Goal: Contribute content: Contribute content

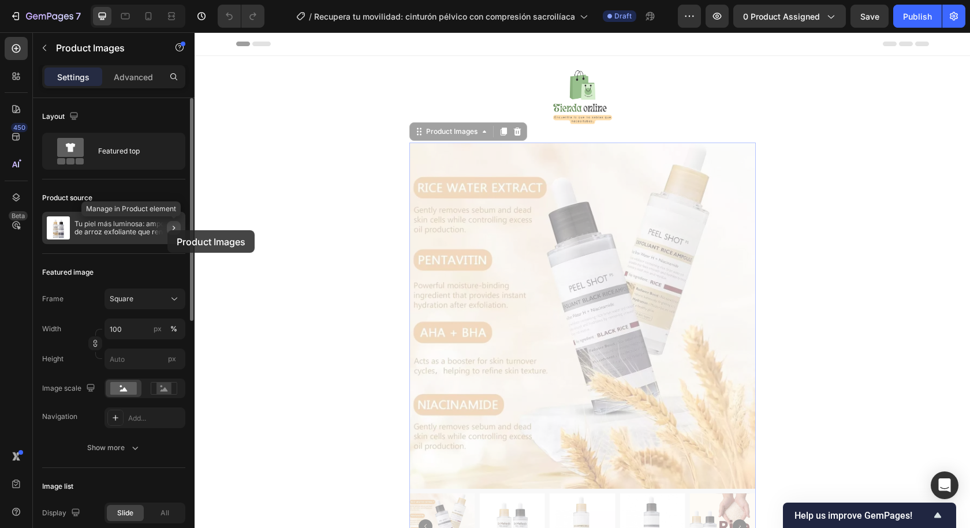
click at [167, 230] on button "button" at bounding box center [174, 228] width 14 height 14
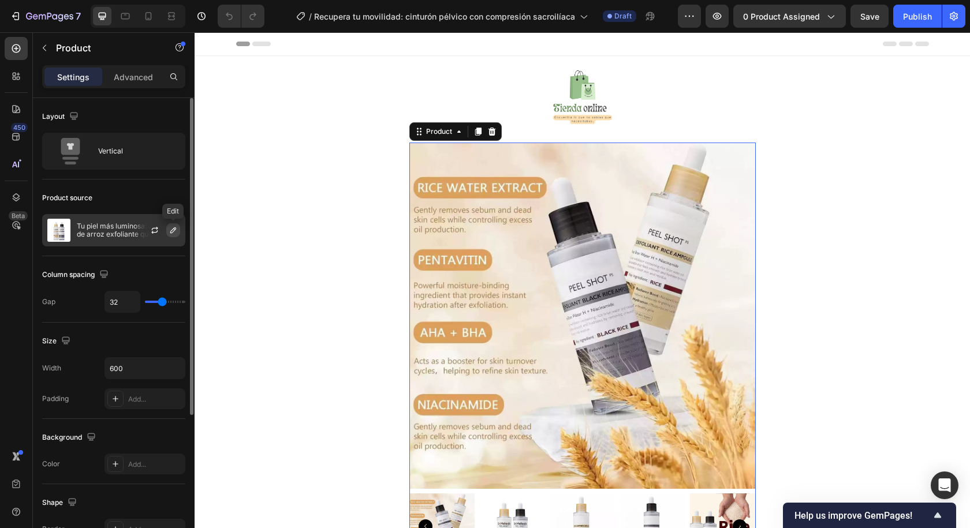
click at [169, 234] on icon "button" at bounding box center [173, 230] width 9 height 9
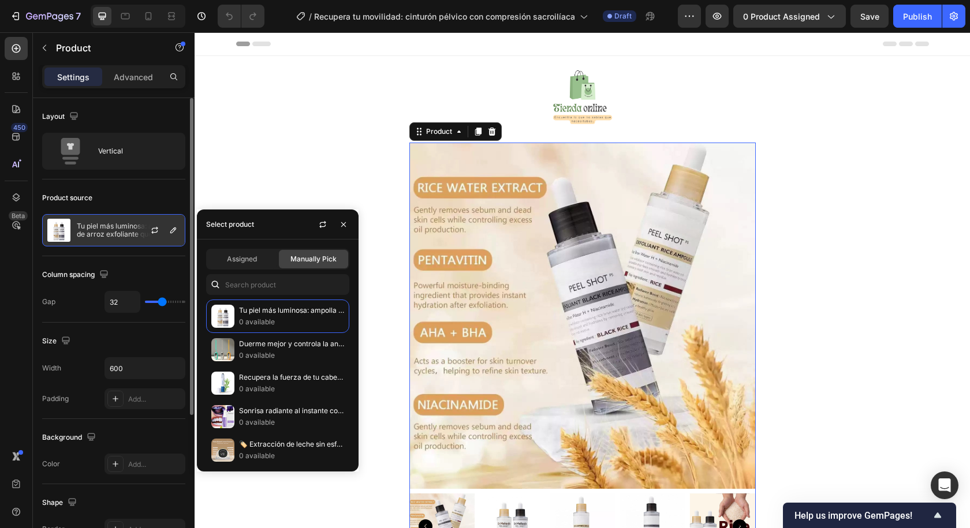
click at [140, 240] on div at bounding box center [159, 230] width 51 height 31
click at [152, 233] on icon "button" at bounding box center [154, 231] width 6 height 3
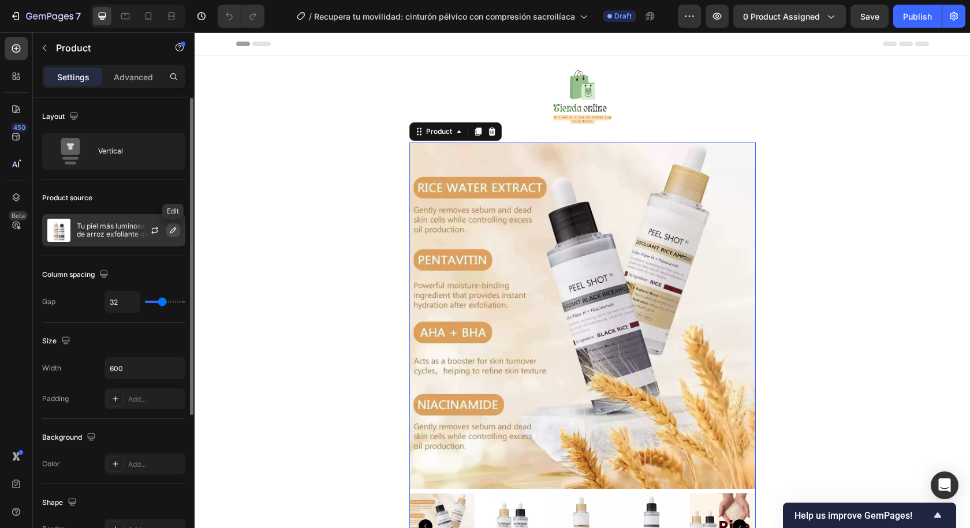
click at [169, 231] on icon "button" at bounding box center [173, 230] width 9 height 9
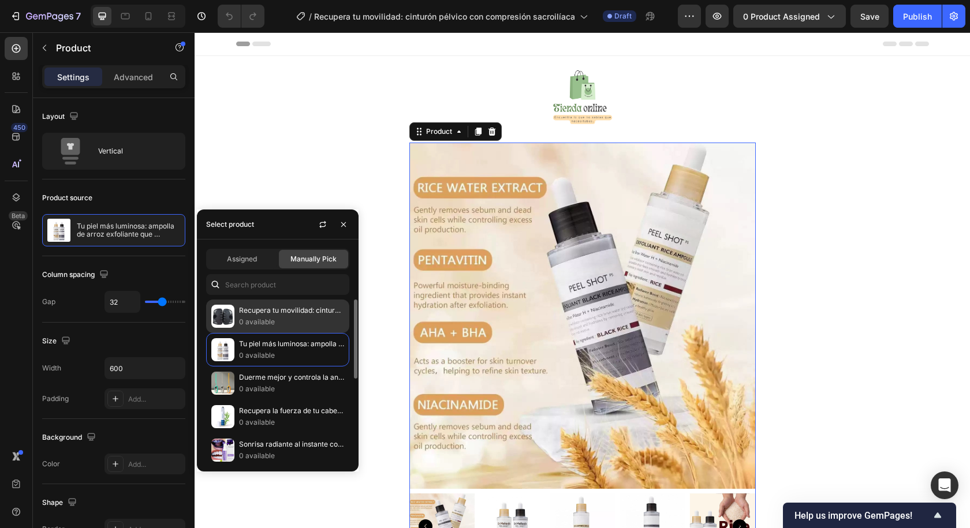
click at [241, 309] on p "Recupera tu movilidad: cinturón pélvico con compresión sacroilíaca" at bounding box center [291, 311] width 105 height 12
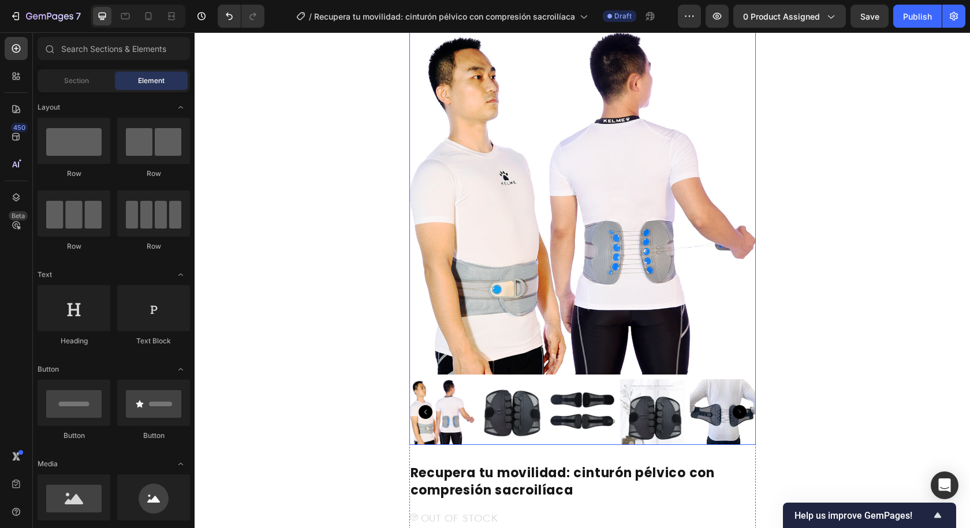
scroll to position [115, 0]
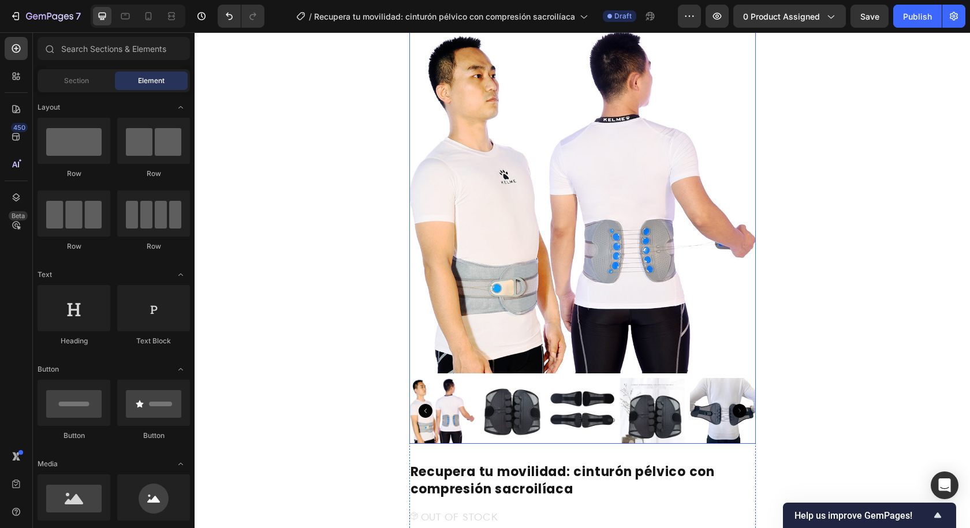
click at [498, 427] on img at bounding box center [512, 411] width 66 height 66
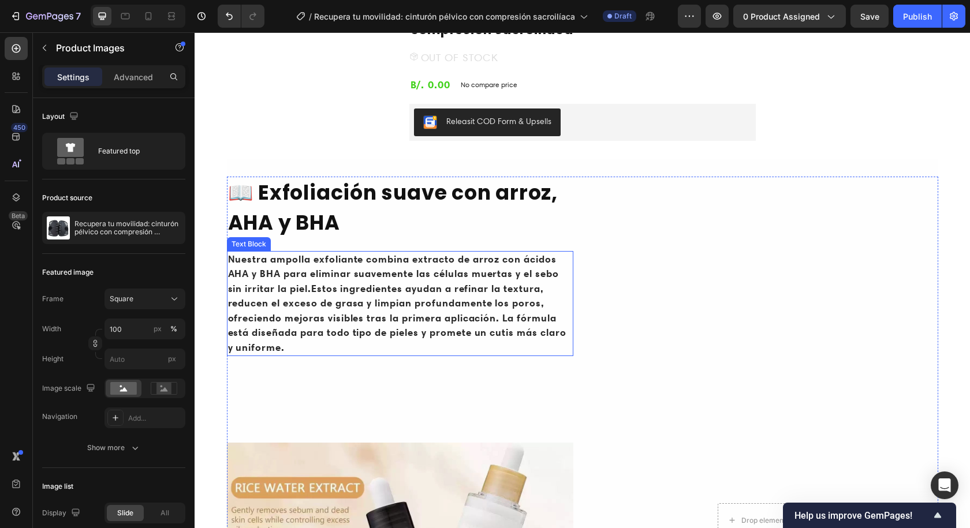
scroll to position [577, 0]
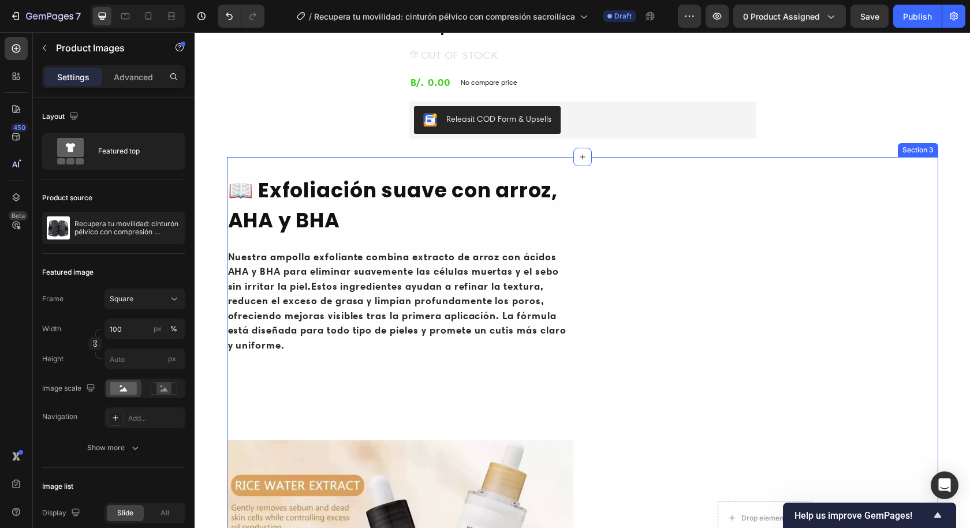
click at [352, 188] on h2 "📖 Exfoliación suave con arroz, AHA y BHA" at bounding box center [400, 205] width 346 height 63
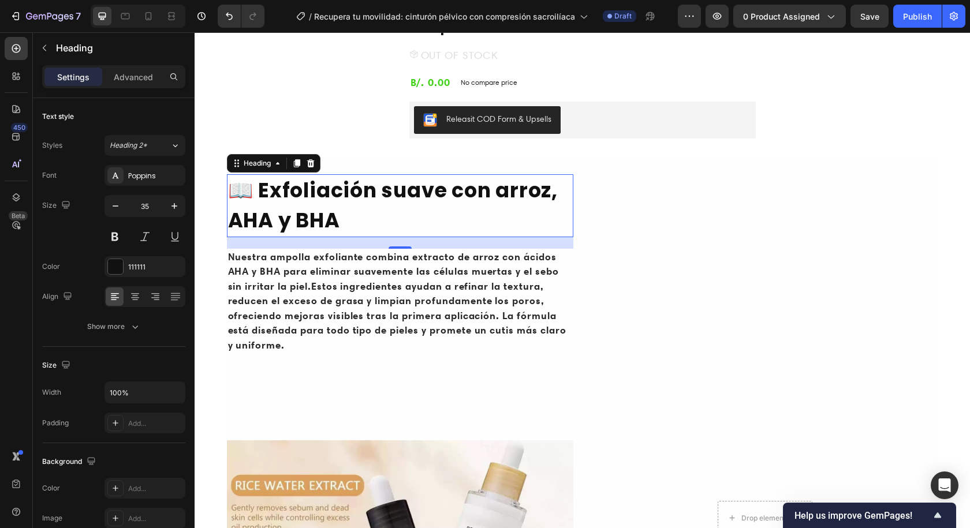
click at [352, 188] on h2 "📖 Exfoliación suave con arroz, AHA y BHA" at bounding box center [400, 205] width 346 height 63
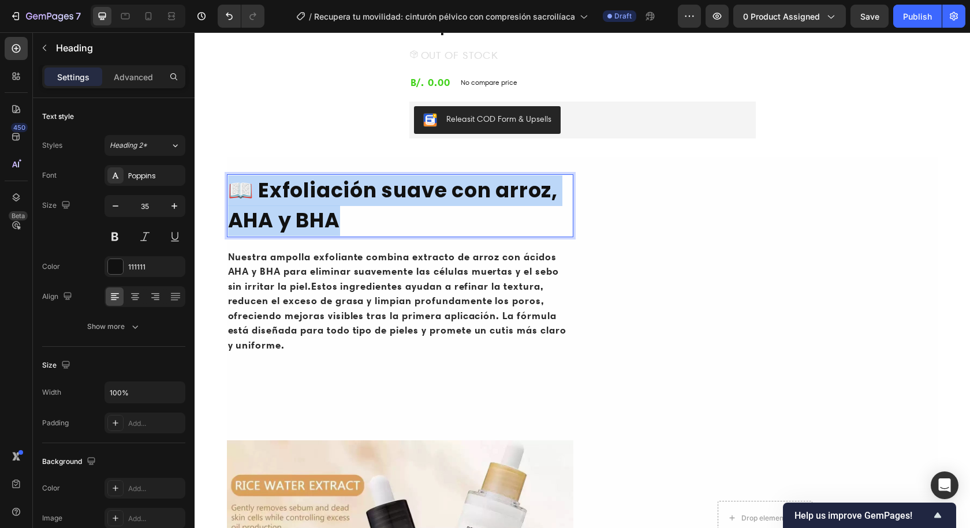
click at [352, 188] on p "📖 Exfoliación suave con arroz, AHA y BHA" at bounding box center [400, 206] width 344 height 61
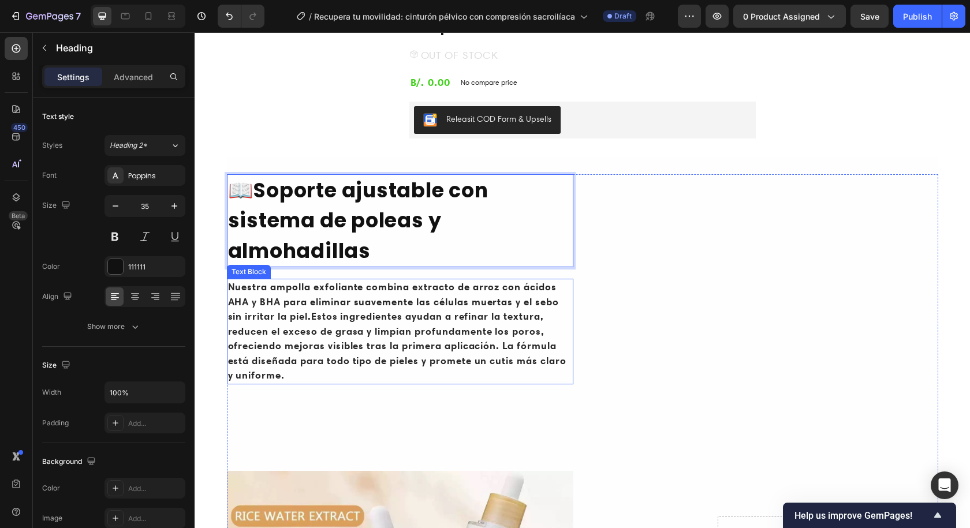
click at [308, 307] on strong "Nuestra ampolla exfoliante combina extracto de arroz con ácidos AHA y BHA para …" at bounding box center [397, 331] width 338 height 101
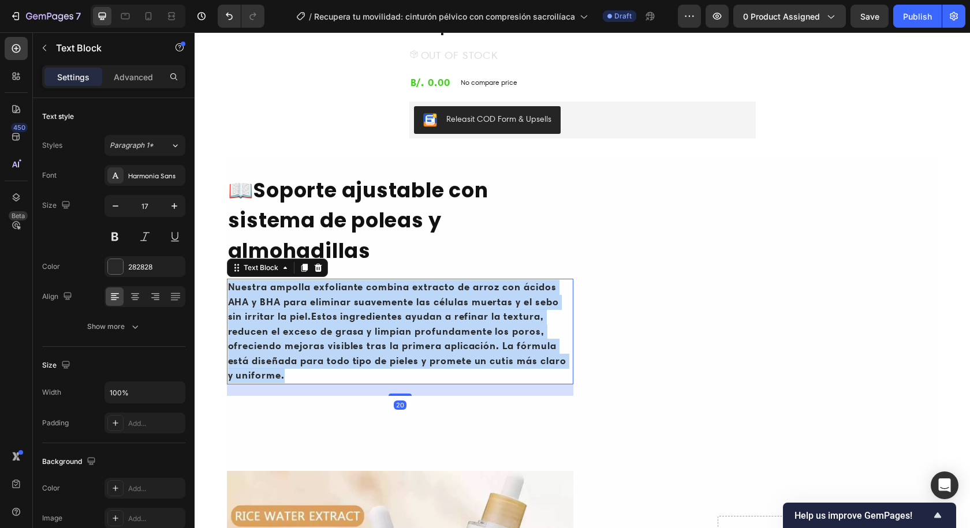
click at [308, 307] on strong "Nuestra ampolla exfoliante combina extracto de arroz con ácidos AHA y BHA para …" at bounding box center [397, 331] width 338 height 101
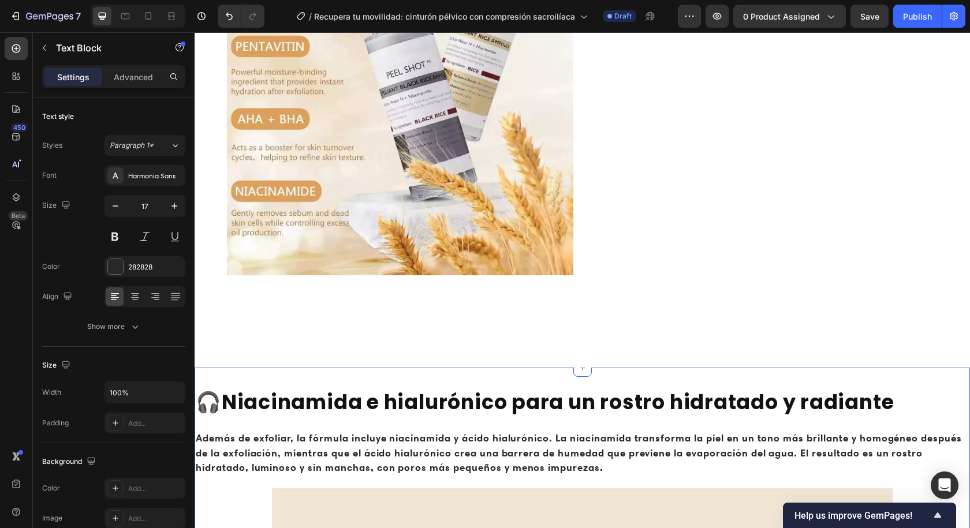
scroll to position [1270, 0]
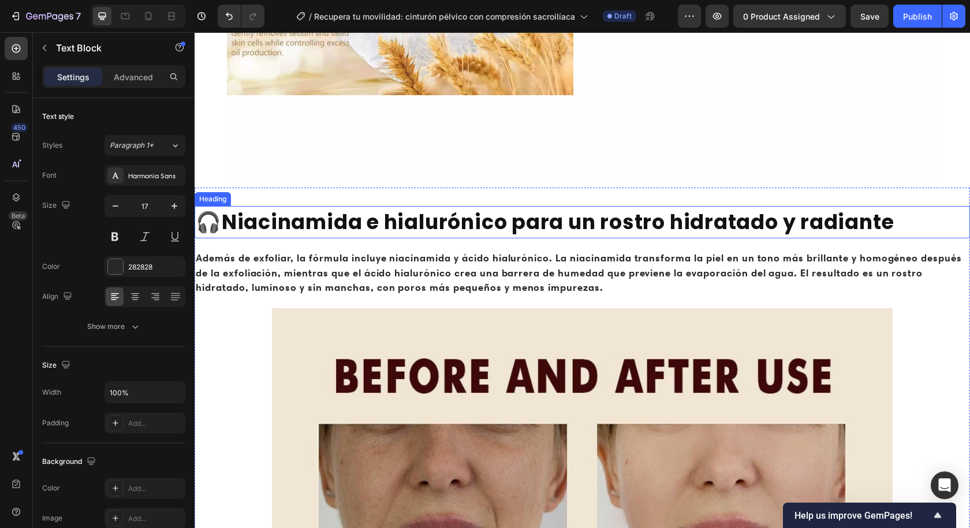
click at [413, 221] on strong "Niacinamida e hialurónico para un rostro hidratado y radiante" at bounding box center [558, 222] width 673 height 28
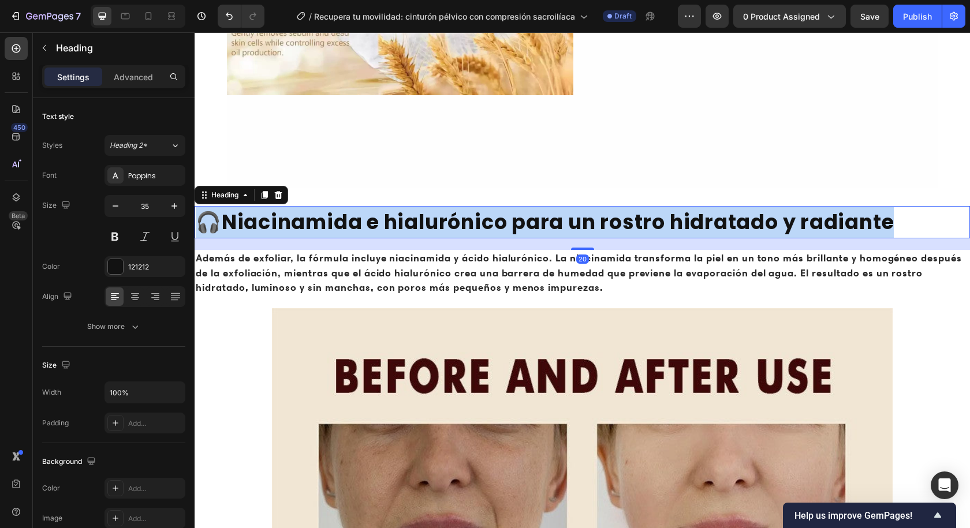
click at [413, 221] on strong "Niacinamida e hialurónico para un rostro hidratado y radiante" at bounding box center [558, 222] width 673 height 28
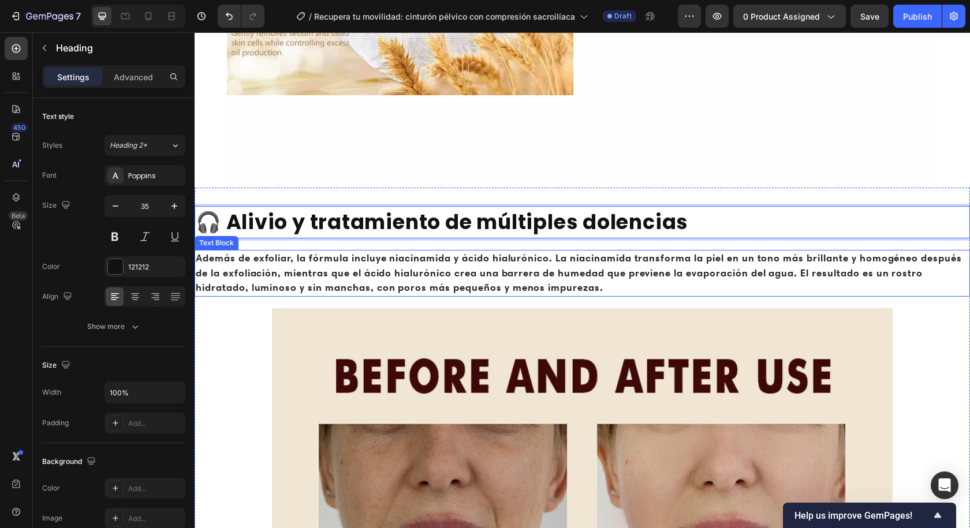
click at [398, 272] on p "Además de exfoliar, la fórmula incluye niacinamida y ácido hialurónico. La niac…" at bounding box center [582, 273] width 773 height 44
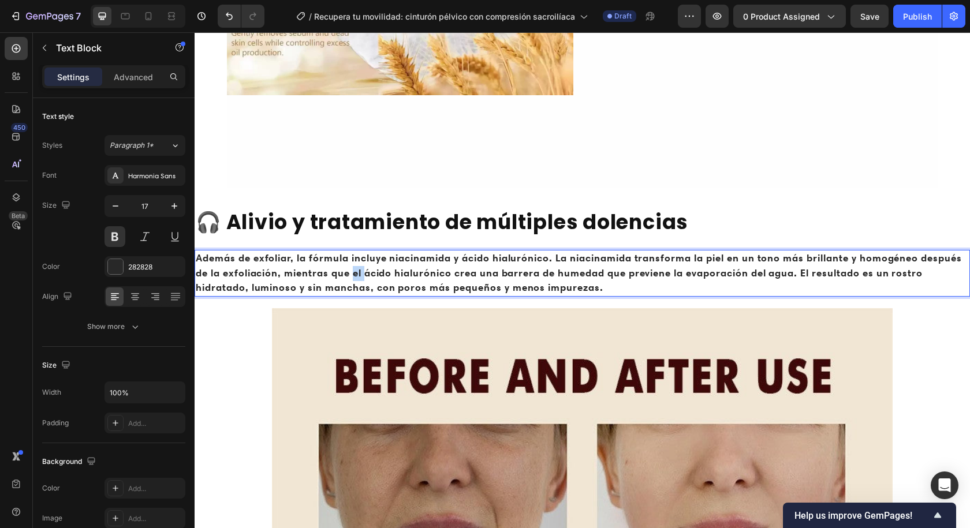
click at [398, 272] on p "Además de exfoliar, la fórmula incluye niacinamida y ácido hialurónico. La niac…" at bounding box center [582, 273] width 773 height 44
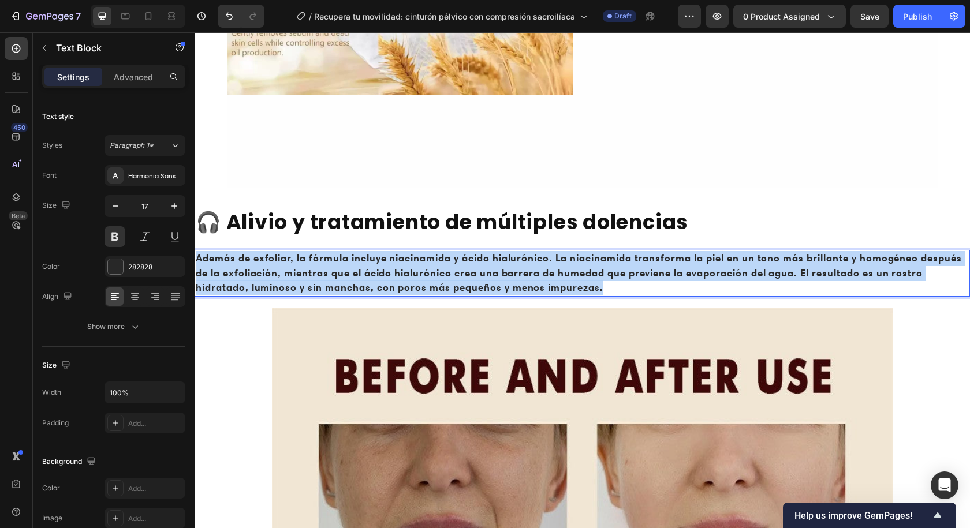
click at [398, 272] on p "Además de exfoliar, la fórmula incluye niacinamida y ácido hialurónico. La niac…" at bounding box center [582, 273] width 773 height 44
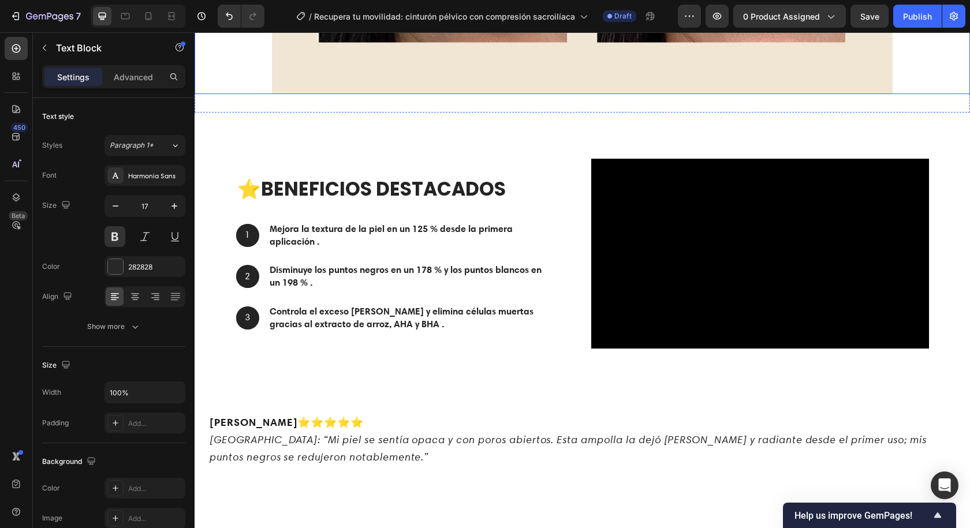
scroll to position [2136, 0]
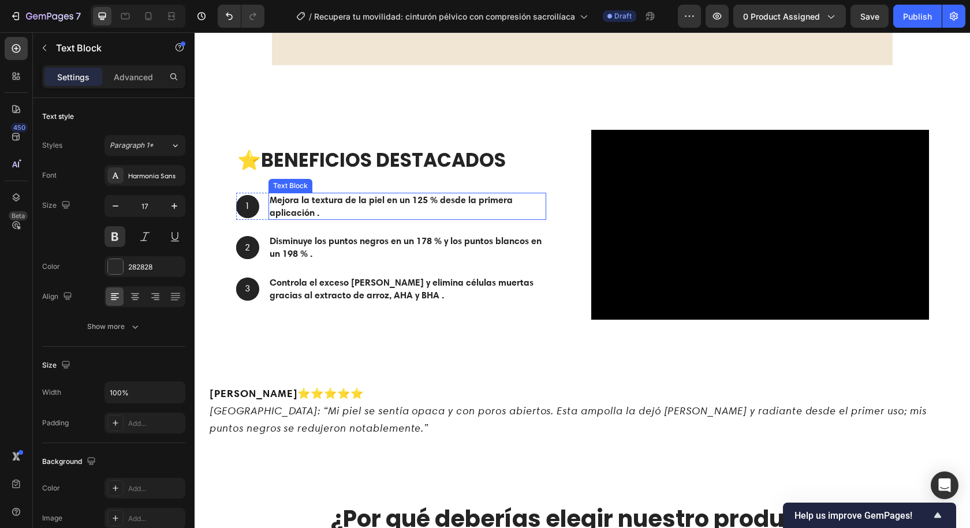
click at [312, 194] on strong "Mejora la textura de la piel en un 125 % desde la primera aplicación ." at bounding box center [391, 206] width 243 height 24
click at [319, 201] on p "Mejora la textura de la piel en un 125 % desde la primera aplicación ." at bounding box center [407, 206] width 275 height 25
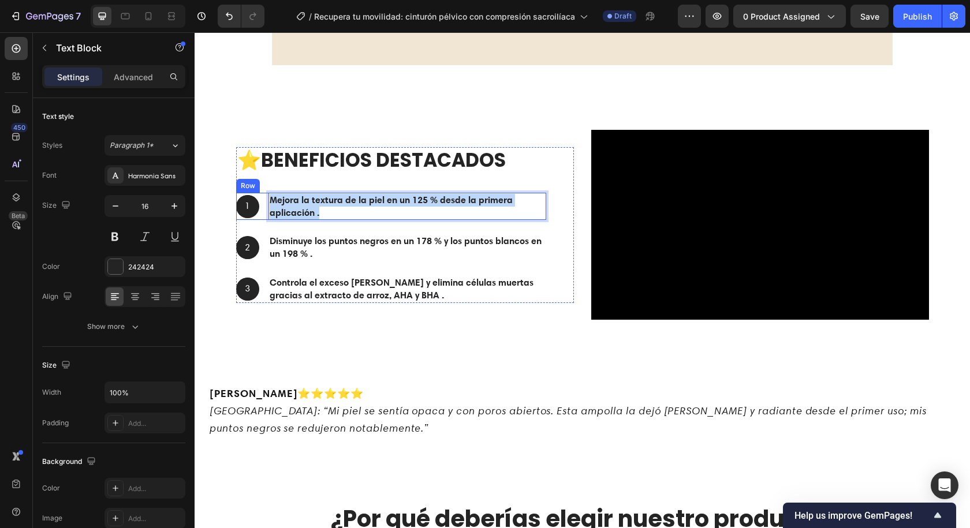
drag, startPoint x: 319, startPoint y: 201, endPoint x: 263, endPoint y: 189, distance: 57.4
click at [263, 193] on div "1 Text Block Hero Banner Mejora la textura de la piel en un 125 % desde la prim…" at bounding box center [391, 207] width 310 height 28
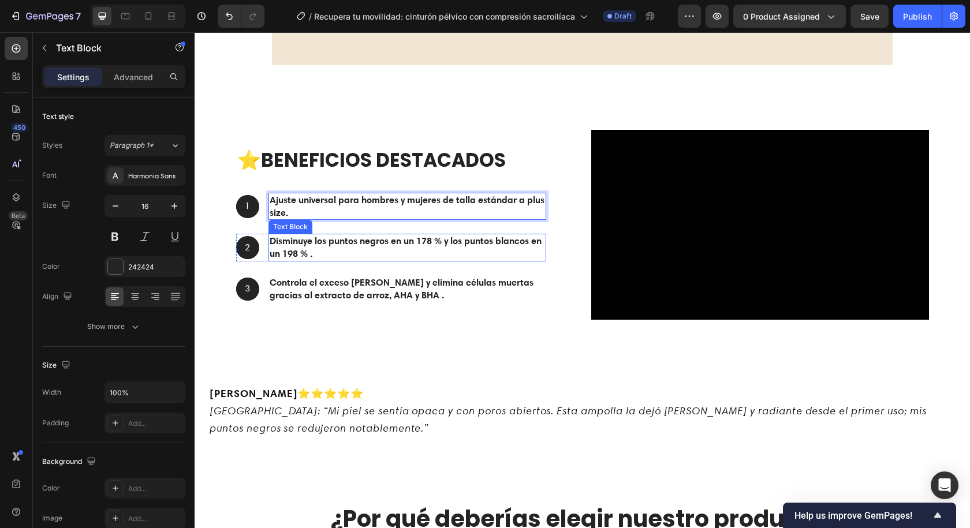
click at [310, 235] on strong "Disminuye los puntos negros en un 178 % y los puntos blancos en un 198 % ." at bounding box center [406, 247] width 272 height 24
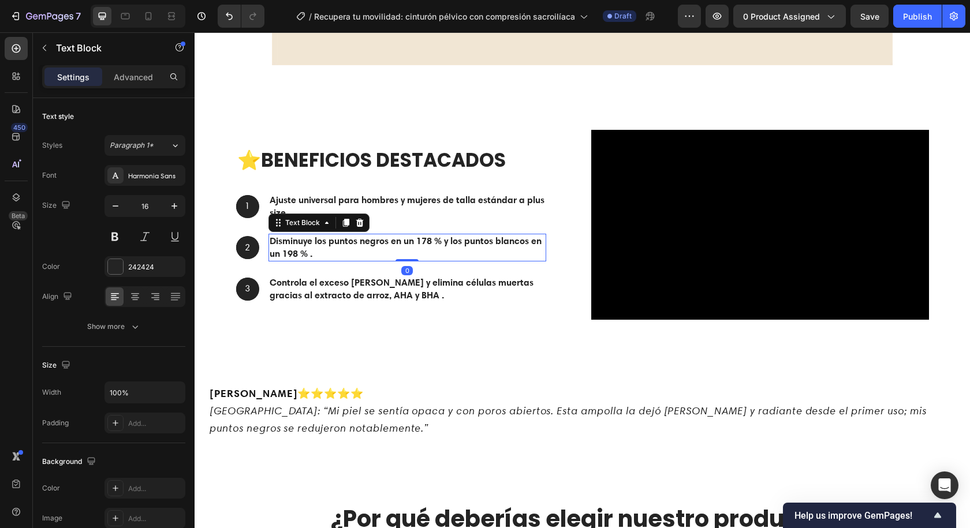
click at [310, 235] on strong "Disminuye los puntos negros en un 178 % y los puntos blancos en un 198 % ." at bounding box center [406, 247] width 272 height 24
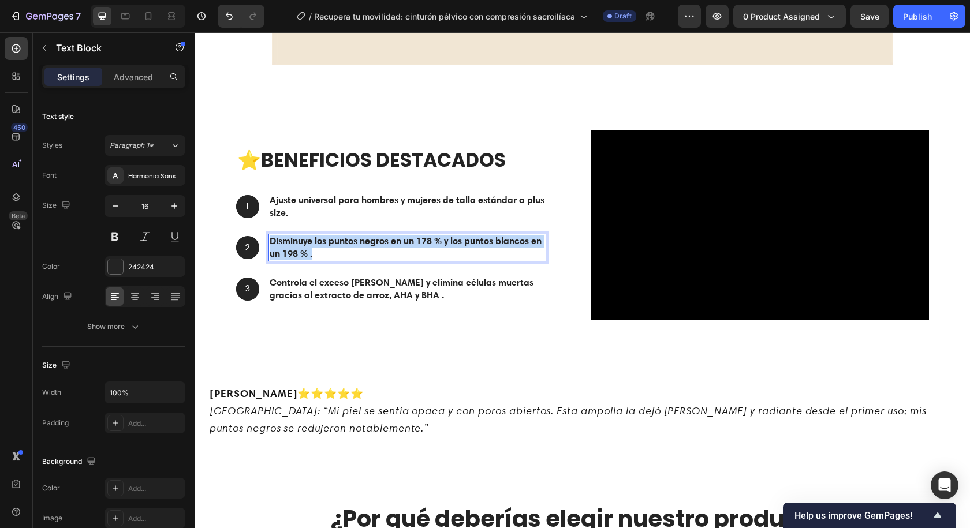
click at [310, 235] on strong "Disminuye los puntos negros en un 178 % y los puntos blancos en un 198 % ." at bounding box center [406, 247] width 272 height 24
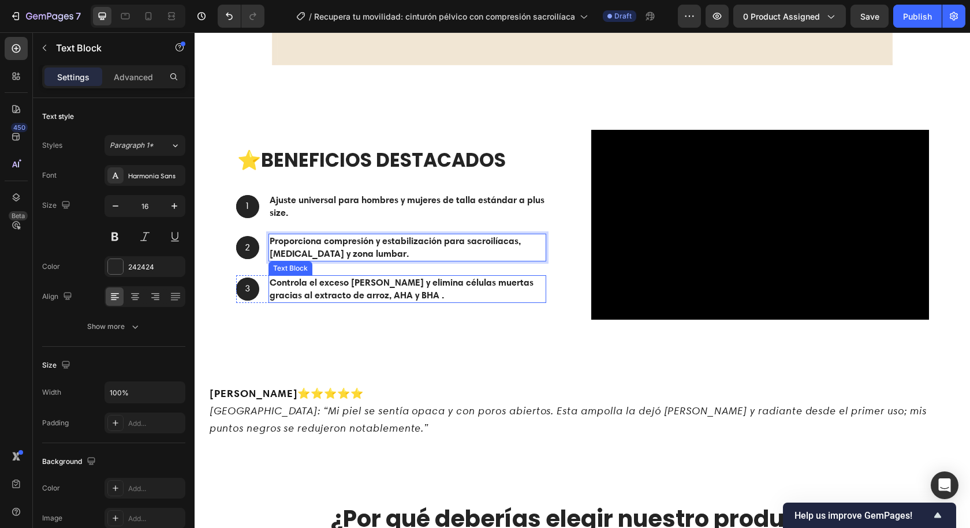
click at [334, 277] on strong "Controla el exceso [PERSON_NAME] y elimina células muertas gracias al extracto …" at bounding box center [402, 289] width 264 height 24
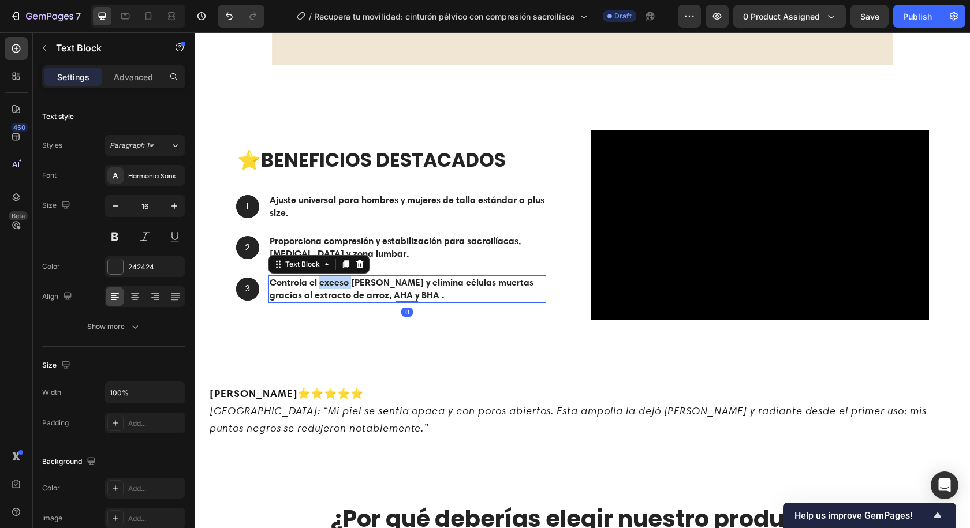
click at [334, 277] on strong "Controla el exceso [PERSON_NAME] y elimina células muertas gracias al extracto …" at bounding box center [402, 289] width 264 height 24
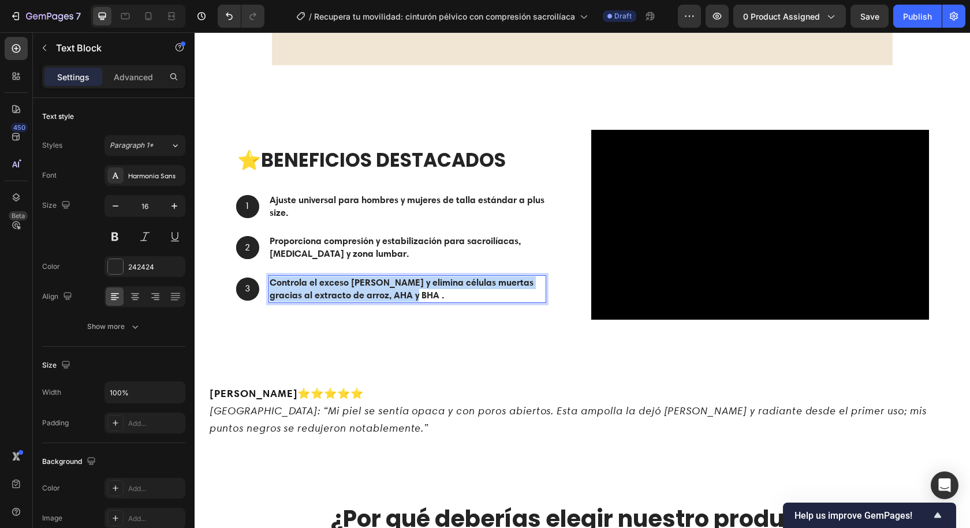
click at [334, 277] on strong "Controla el exceso [PERSON_NAME] y elimina células muertas gracias al extracto …" at bounding box center [402, 289] width 264 height 24
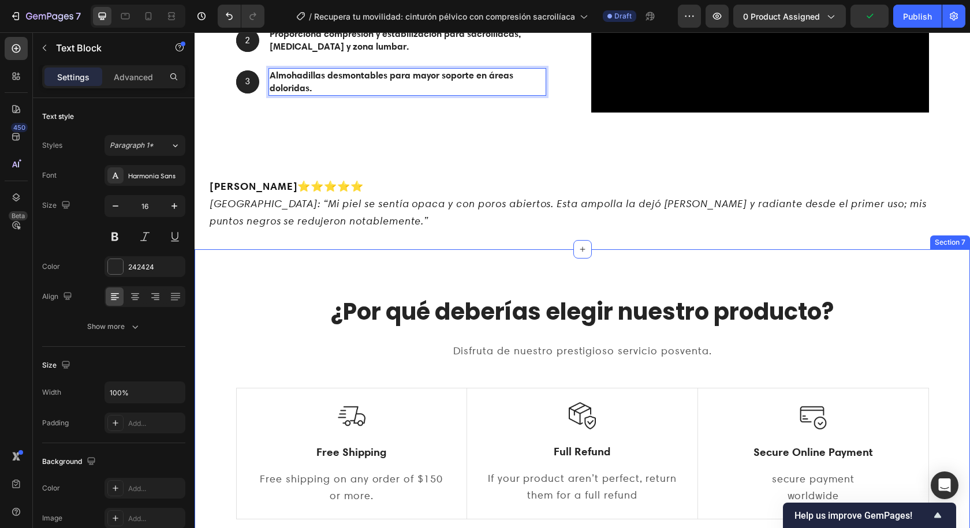
scroll to position [2367, 0]
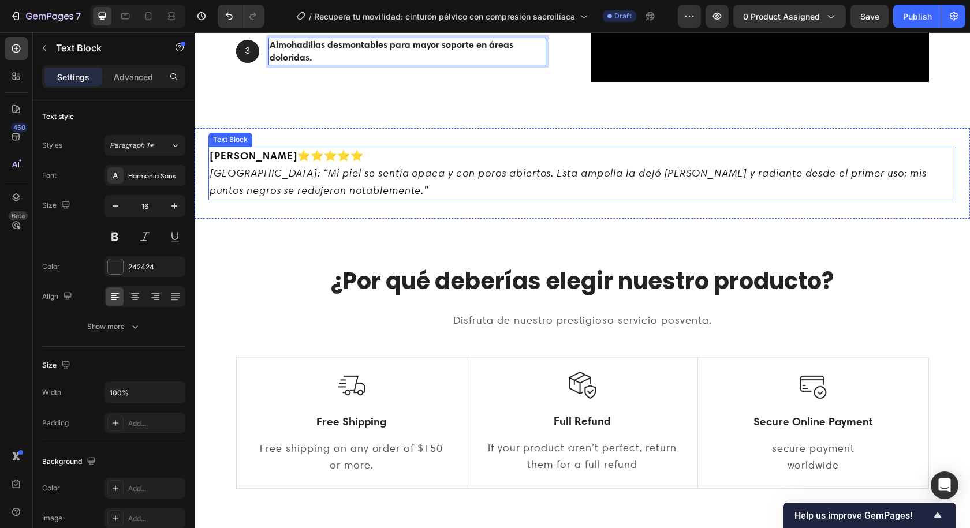
click at [229, 157] on strong "[PERSON_NAME]" at bounding box center [254, 155] width 88 height 13
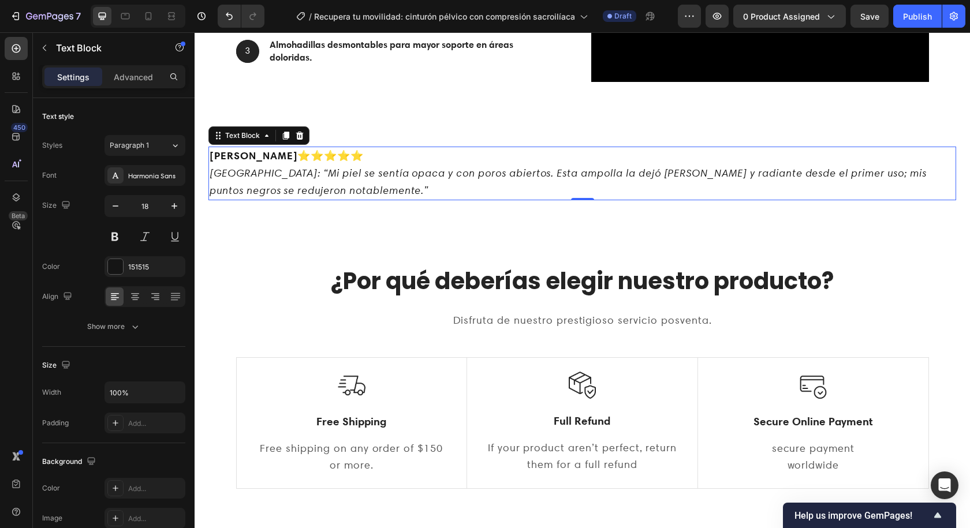
click at [229, 157] on strong "[PERSON_NAME]" at bounding box center [254, 155] width 88 height 13
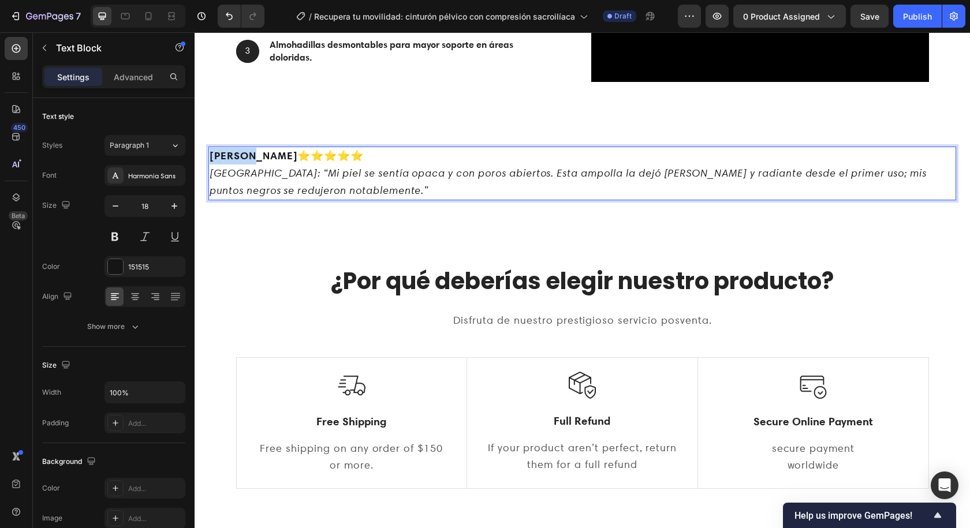
drag, startPoint x: 248, startPoint y: 157, endPoint x: 199, endPoint y: 158, distance: 49.1
click at [199, 158] on div "[PERSON_NAME] ⭐⭐⭐⭐⭐ [GEOGRAPHIC_DATA]: “Mi piel se sentía opaca y con poros abi…" at bounding box center [582, 173] width 775 height 53
click at [242, 176] on icon "[GEOGRAPHIC_DATA]: “Mi piel se sentía opaca y con poros abiertos. Esta ampolla …" at bounding box center [568, 181] width 717 height 30
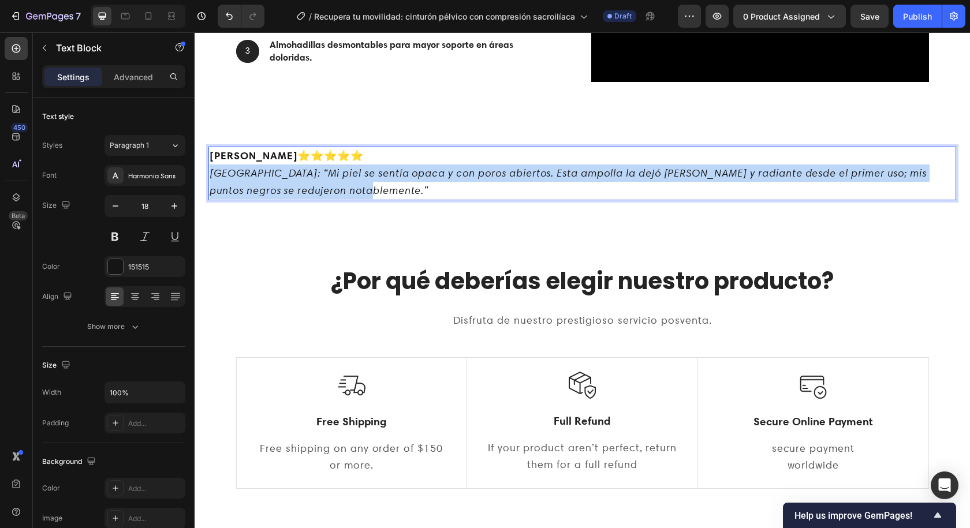
click at [242, 176] on icon "[GEOGRAPHIC_DATA]: “Mi piel se sentía opaca y con poros abiertos. Esta ampolla …" at bounding box center [568, 181] width 717 height 30
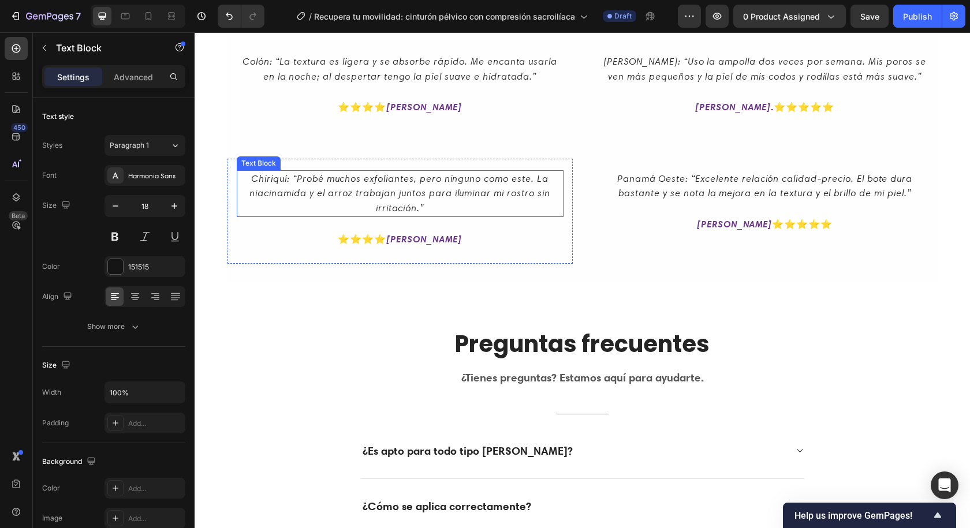
scroll to position [2887, 0]
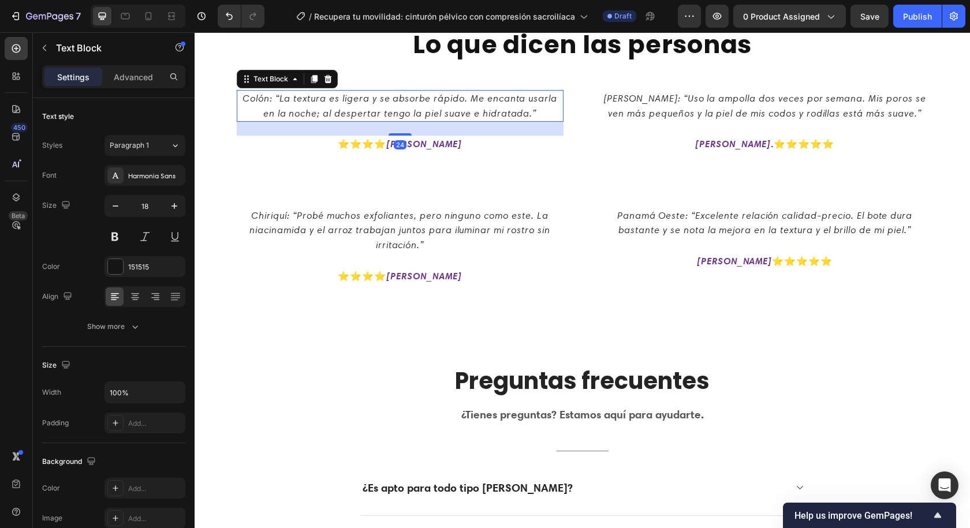
click at [399, 98] on icon "Colón: “La textura es ligera y se absorbe rápido. Me encanta usarla en la noche…" at bounding box center [399, 105] width 315 height 27
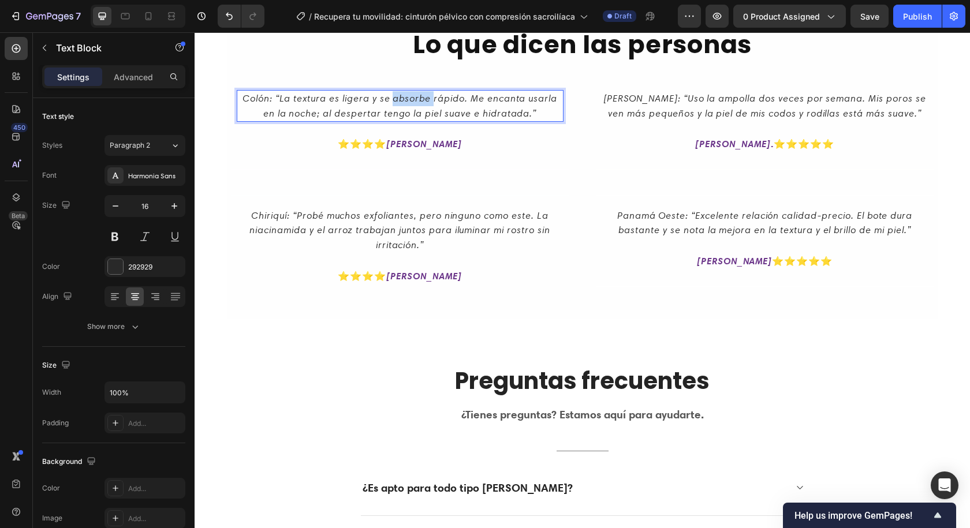
click at [399, 98] on icon "Colón: “La textura es ligera y se absorbe rápido. Me encanta usarla en la noche…" at bounding box center [399, 105] width 315 height 27
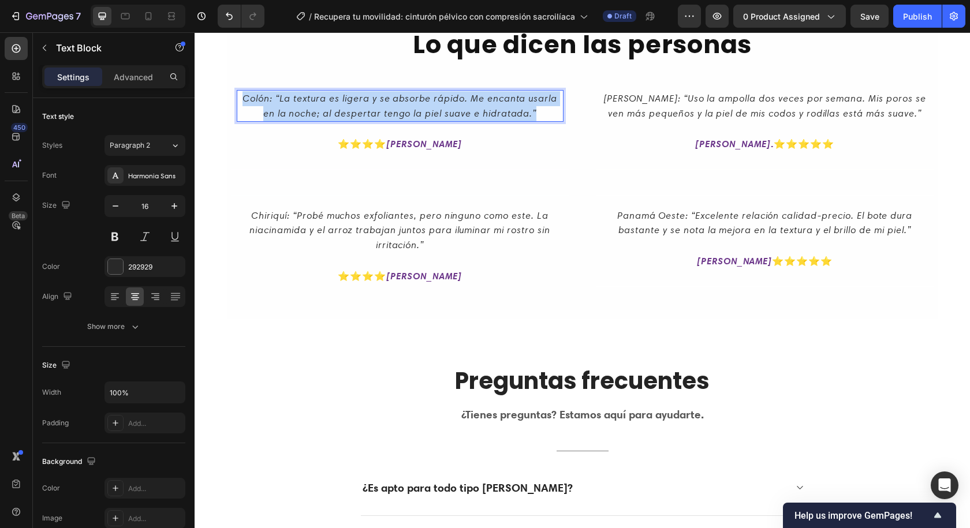
click at [399, 98] on icon "Colón: “La textura es ligera y se absorbe rápido. Me encanta usarla en la noche…" at bounding box center [399, 105] width 315 height 27
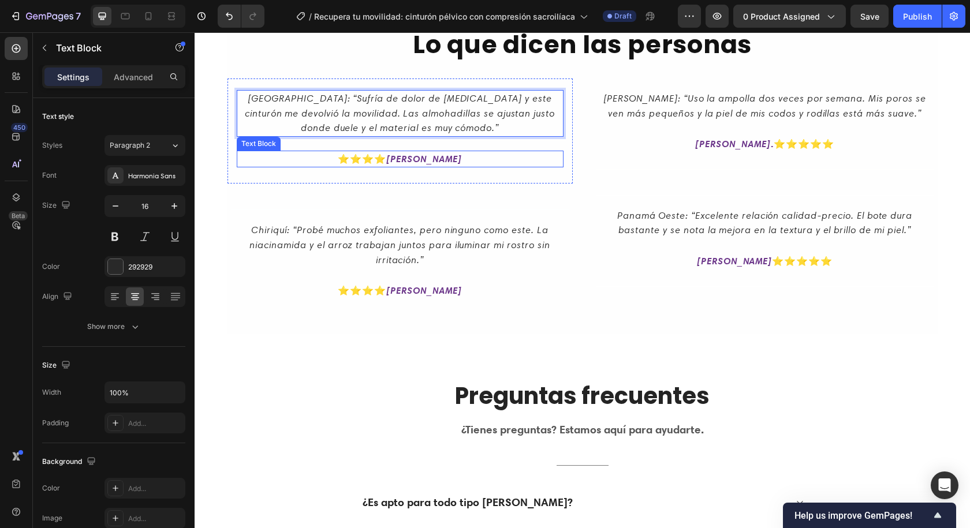
click at [435, 165] on p "⭐⭐⭐⭐ [PERSON_NAME]" at bounding box center [400, 159] width 324 height 15
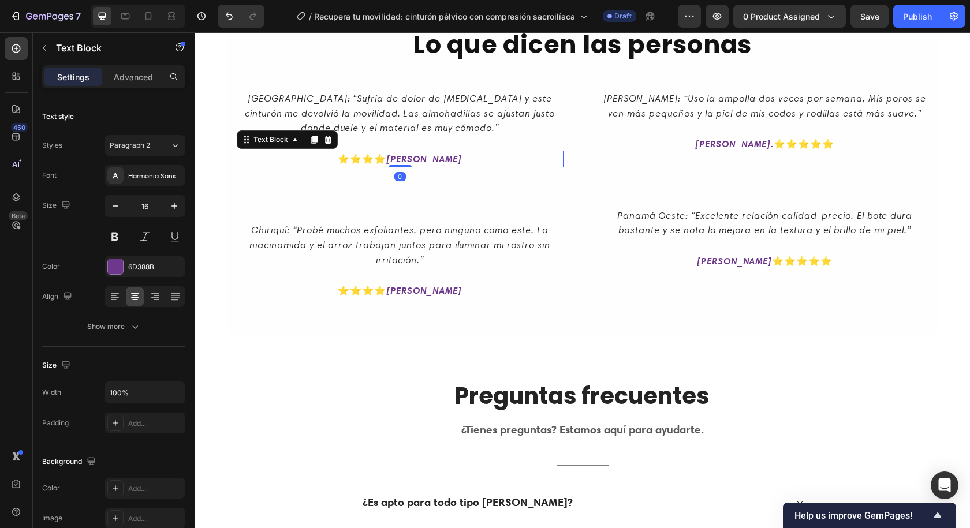
click at [428, 159] on strong "[PERSON_NAME]" at bounding box center [423, 159] width 75 height 12
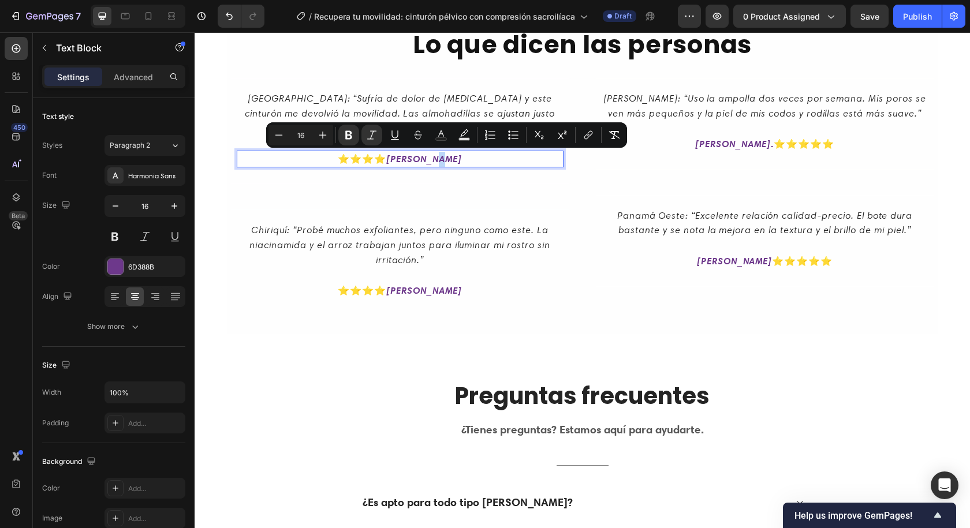
drag, startPoint x: 456, startPoint y: 158, endPoint x: 444, endPoint y: 158, distance: 12.1
click at [444, 158] on p "⭐⭐⭐⭐ [PERSON_NAME]" at bounding box center [400, 159] width 324 height 15
click at [443, 158] on strong "[PERSON_NAME]" at bounding box center [423, 159] width 75 height 12
drag, startPoint x: 443, startPoint y: 158, endPoint x: 410, endPoint y: 158, distance: 32.3
click at [410, 158] on strong "[PERSON_NAME]" at bounding box center [423, 159] width 75 height 12
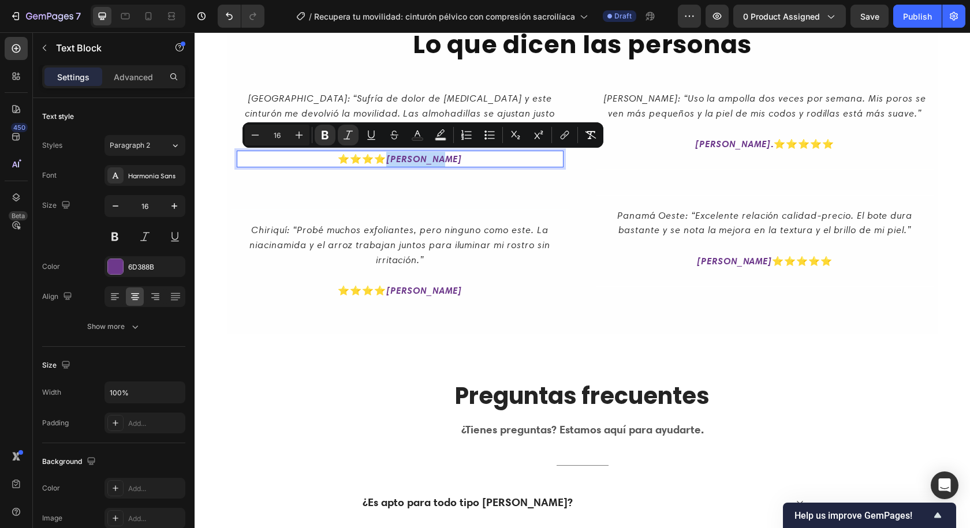
click at [409, 158] on strong "[PERSON_NAME]" at bounding box center [423, 159] width 75 height 12
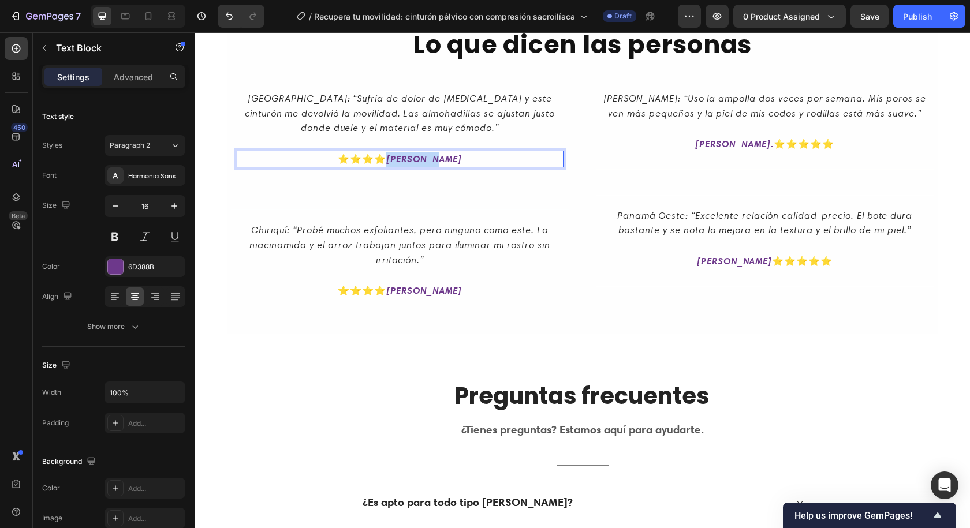
drag, startPoint x: 400, startPoint y: 158, endPoint x: 442, endPoint y: 163, distance: 43.0
click at [443, 163] on strong "[PERSON_NAME]" at bounding box center [423, 159] width 75 height 12
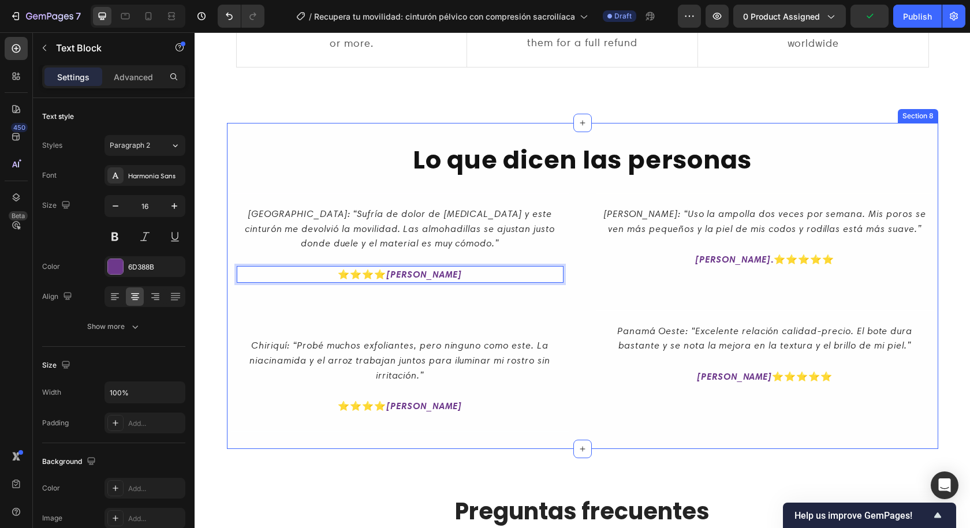
scroll to position [2829, 0]
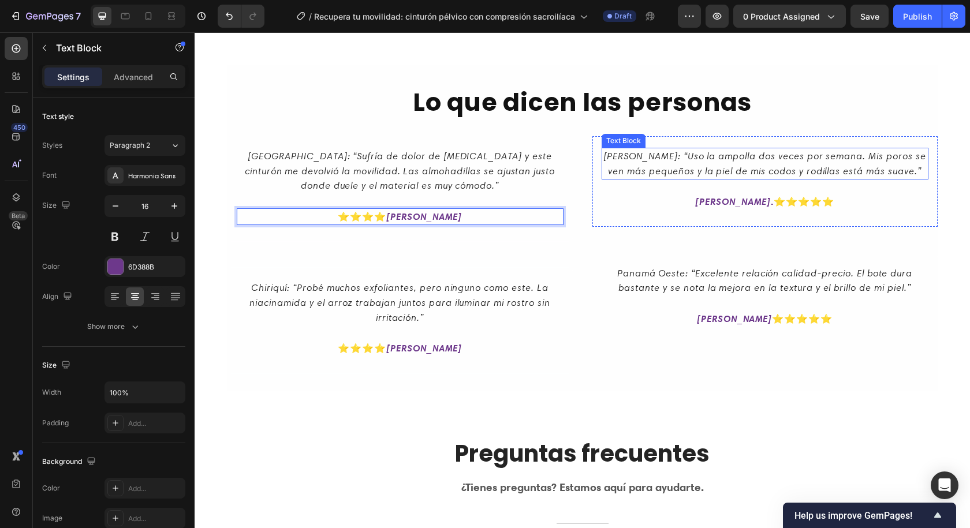
click at [752, 166] on icon "[PERSON_NAME]: “Uso la ampolla dos veces por semana. Mis poros se ven más peque…" at bounding box center [764, 163] width 322 height 27
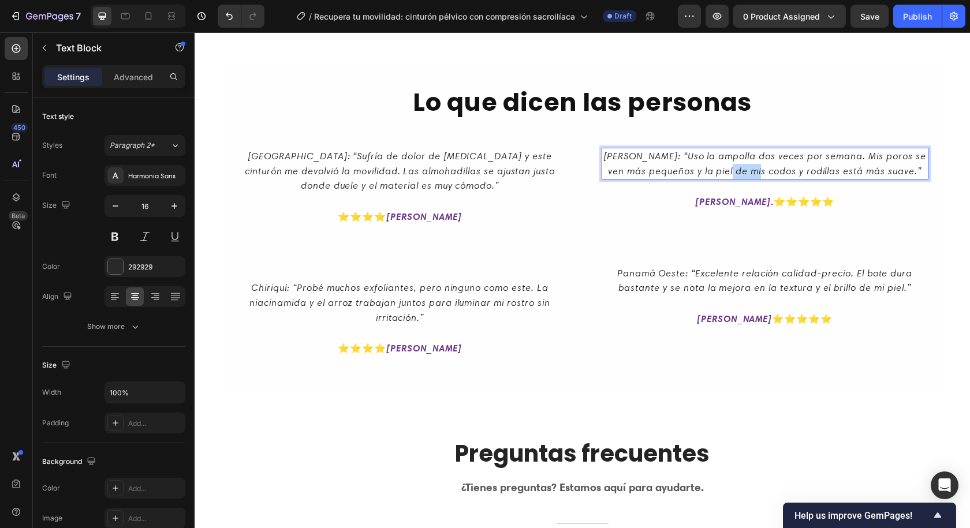
click at [752, 166] on icon "[PERSON_NAME]: “Uso la ampolla dos veces por semana. Mis poros se ven más peque…" at bounding box center [764, 163] width 322 height 27
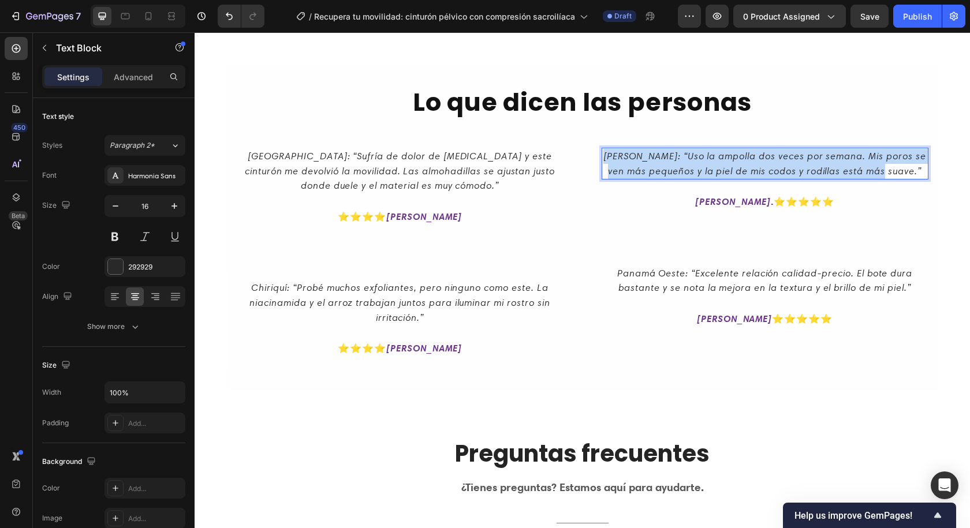
click at [752, 166] on icon "[PERSON_NAME]: “Uso la ampolla dos veces por semana. Mis poros se ven más peque…" at bounding box center [764, 163] width 322 height 27
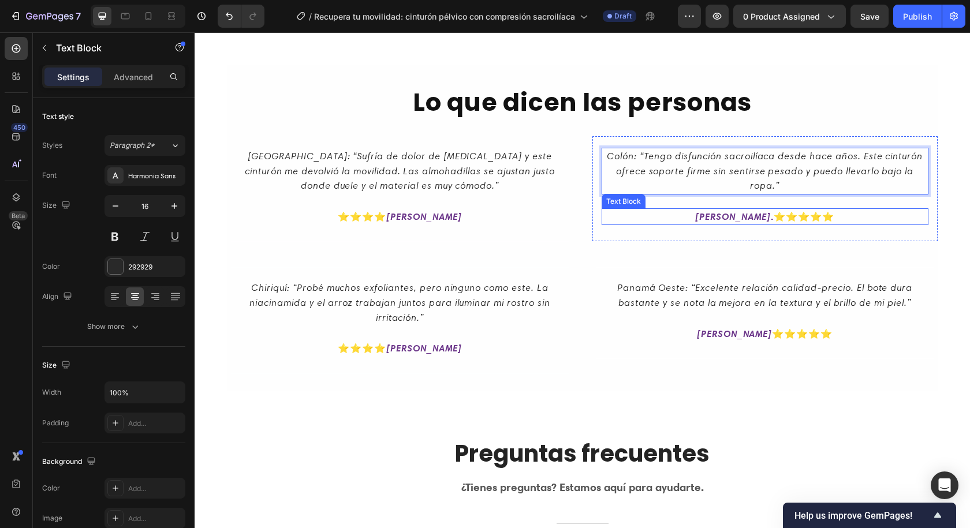
click at [733, 211] on strong "[PERSON_NAME]" at bounding box center [732, 217] width 75 height 12
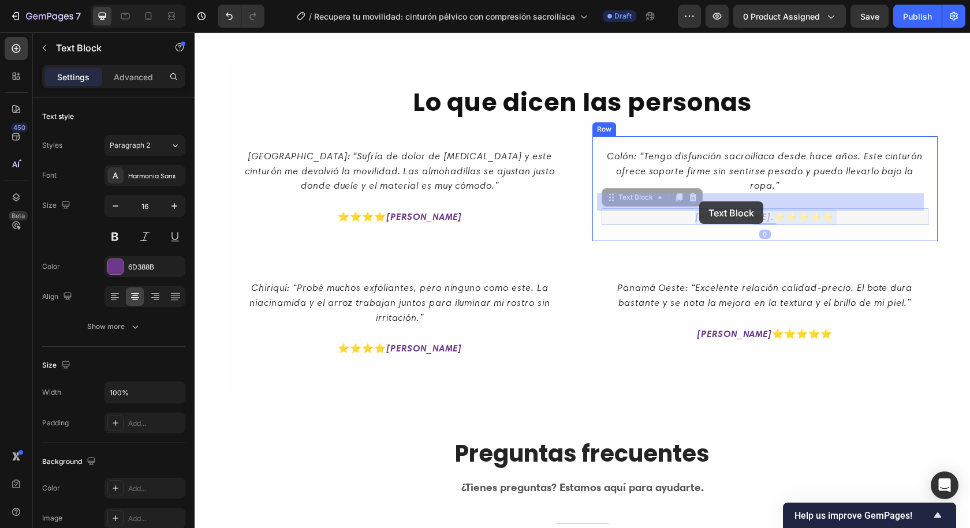
drag, startPoint x: 748, startPoint y: 200, endPoint x: 702, endPoint y: 201, distance: 46.2
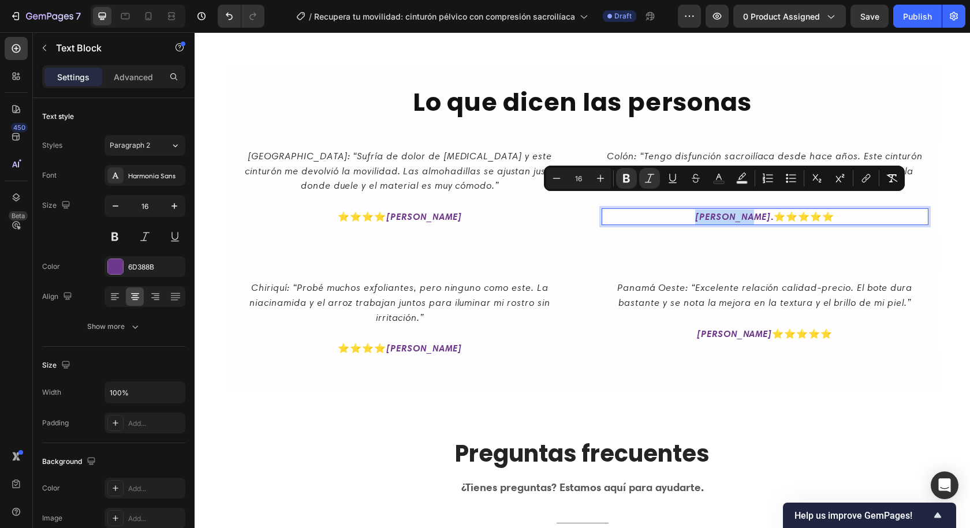
drag, startPoint x: 699, startPoint y: 201, endPoint x: 749, endPoint y: 204, distance: 50.3
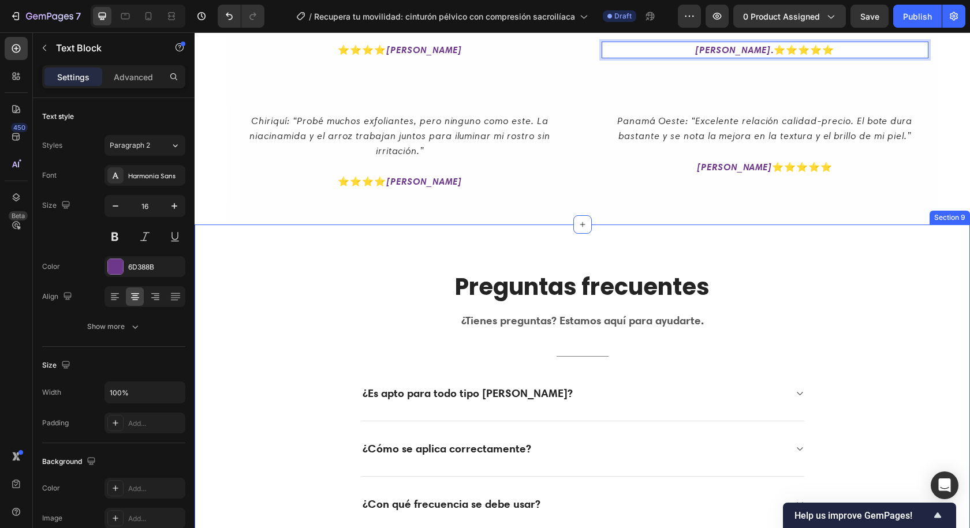
scroll to position [3002, 0]
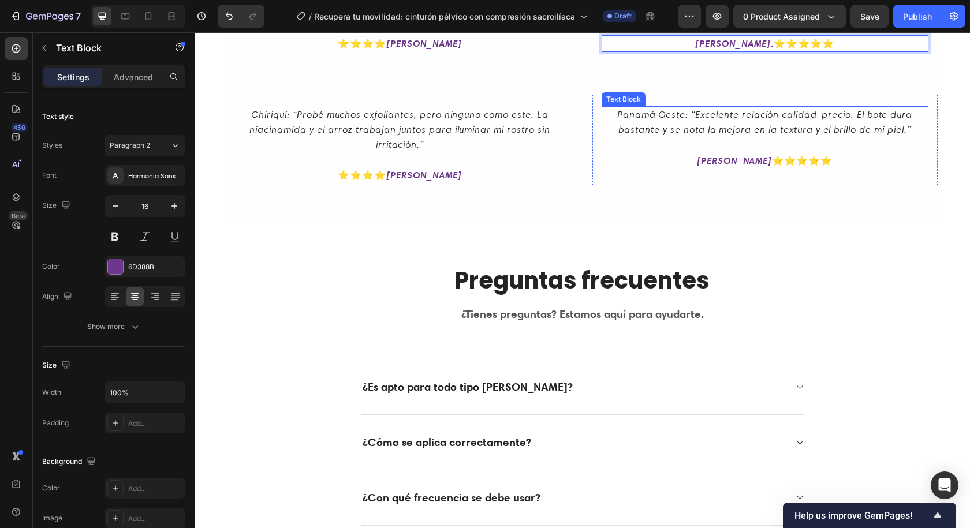
click at [706, 109] on icon "Panamá Oeste: “Excelente relación calidad‑precio. El bote dura bastante y se no…" at bounding box center [765, 122] width 296 height 27
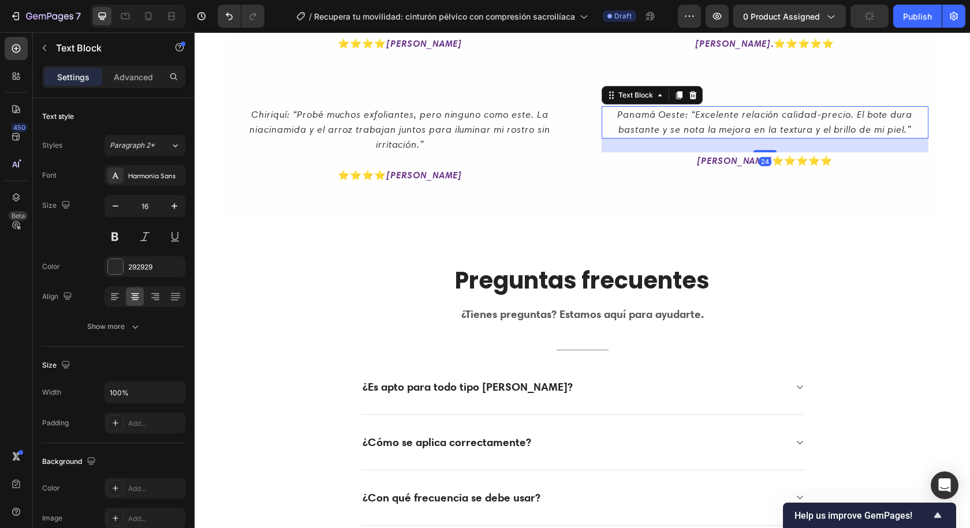
click at [706, 109] on icon "Panamá Oeste: “Excelente relación calidad‑precio. El bote dura bastante y se no…" at bounding box center [765, 122] width 296 height 27
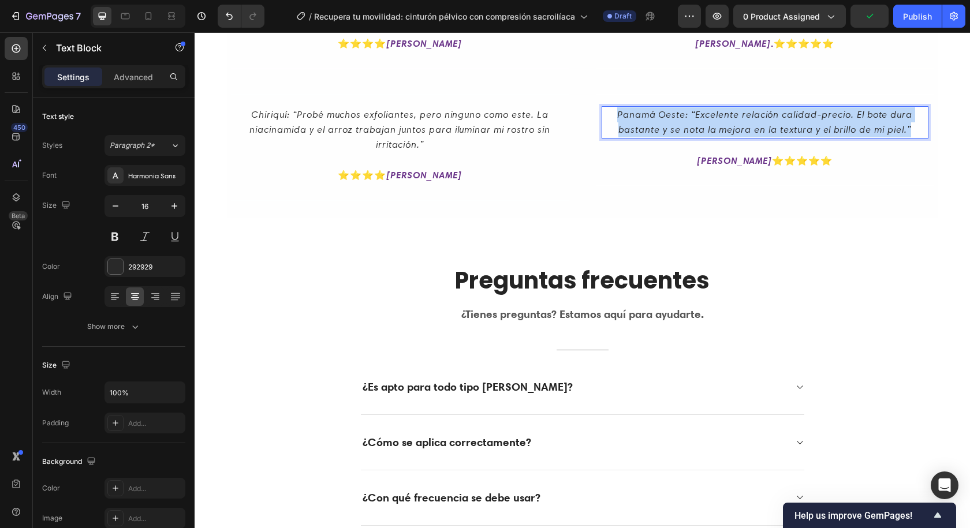
click at [706, 109] on icon "Panamá Oeste: “Excelente relación calidad‑precio. El bote dura bastante y se no…" at bounding box center [765, 122] width 296 height 27
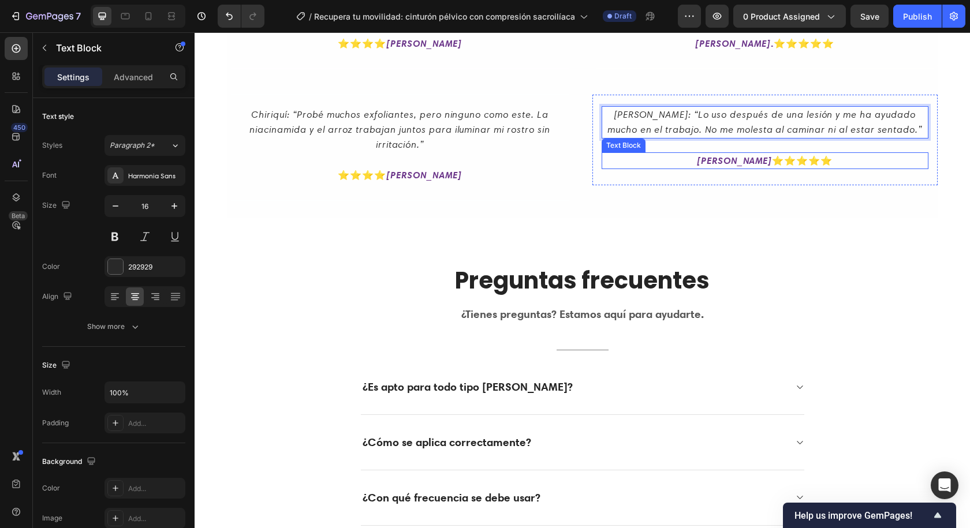
click at [719, 155] on strong "[PERSON_NAME]" at bounding box center [734, 161] width 75 height 12
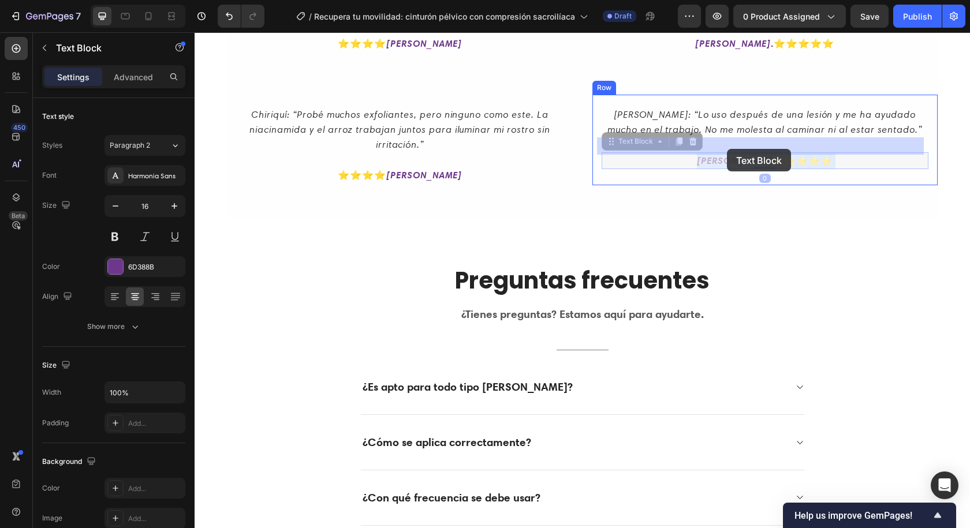
drag, startPoint x: 706, startPoint y: 145, endPoint x: 729, endPoint y: 147, distance: 23.2
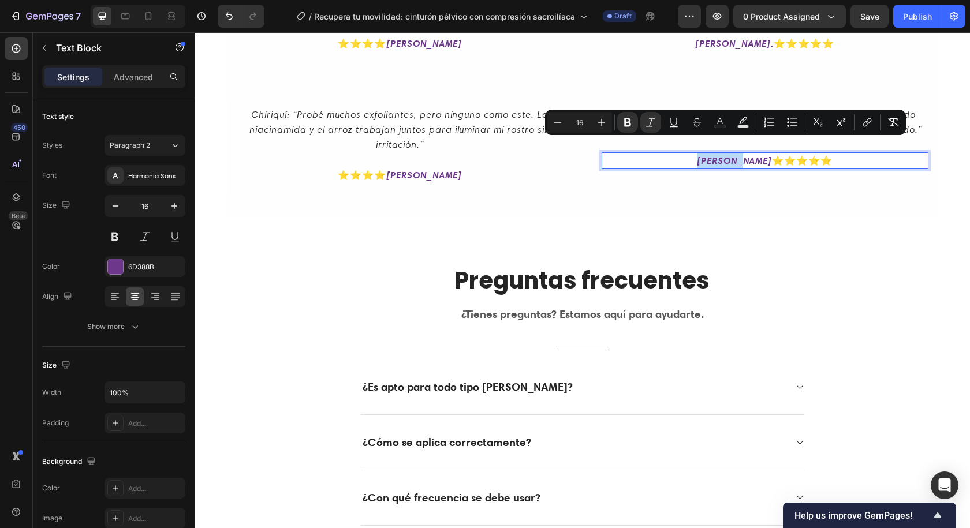
drag, startPoint x: 708, startPoint y: 147, endPoint x: 737, endPoint y: 145, distance: 28.9
click at [738, 155] on strong "[PERSON_NAME]" at bounding box center [734, 161] width 75 height 12
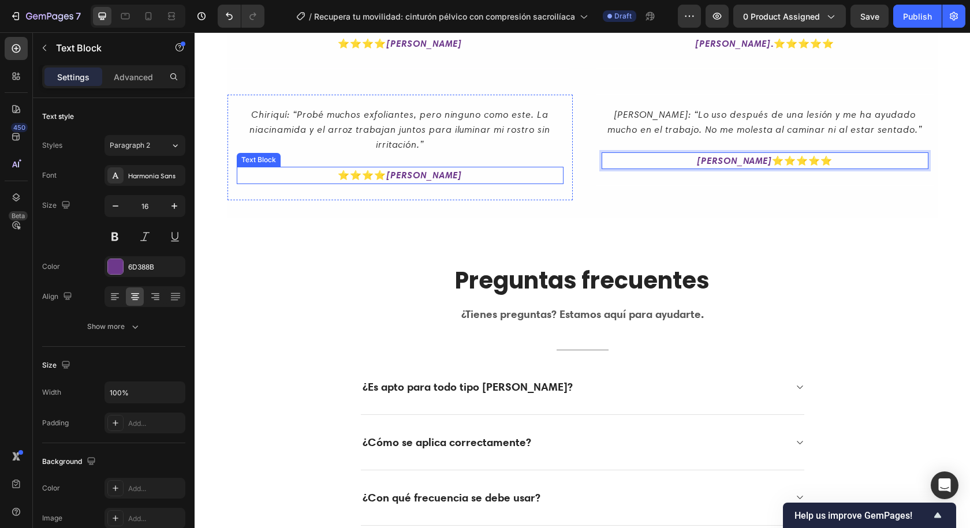
click at [421, 169] on strong "[PERSON_NAME]" at bounding box center [423, 175] width 75 height 12
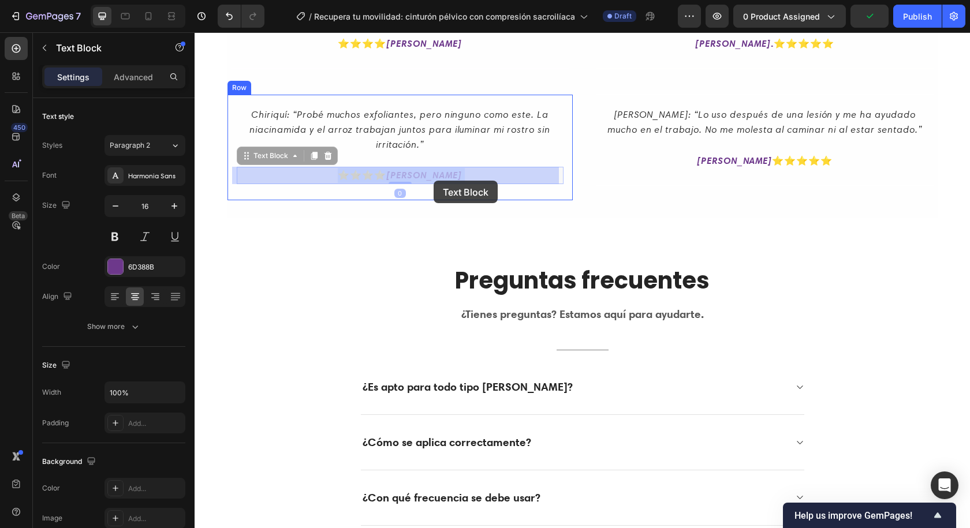
drag, startPoint x: 405, startPoint y: 176, endPoint x: 432, endPoint y: 181, distance: 27.6
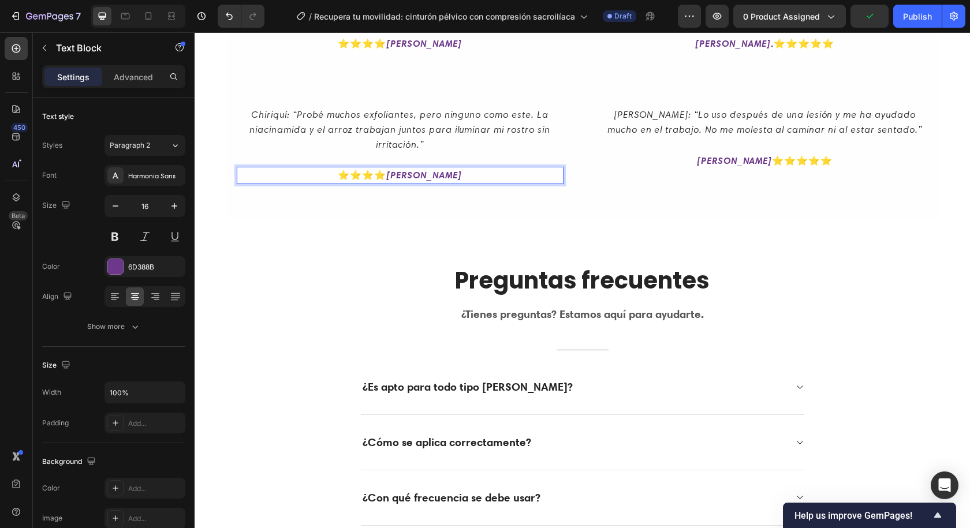
click at [420, 176] on strong "[PERSON_NAME]" at bounding box center [423, 175] width 75 height 12
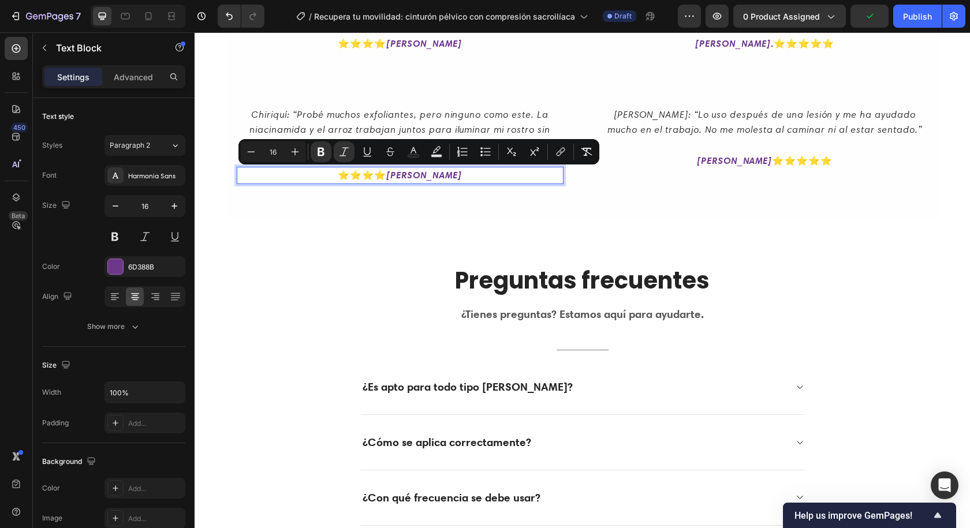
click at [405, 176] on strong "[PERSON_NAME]" at bounding box center [423, 175] width 75 height 12
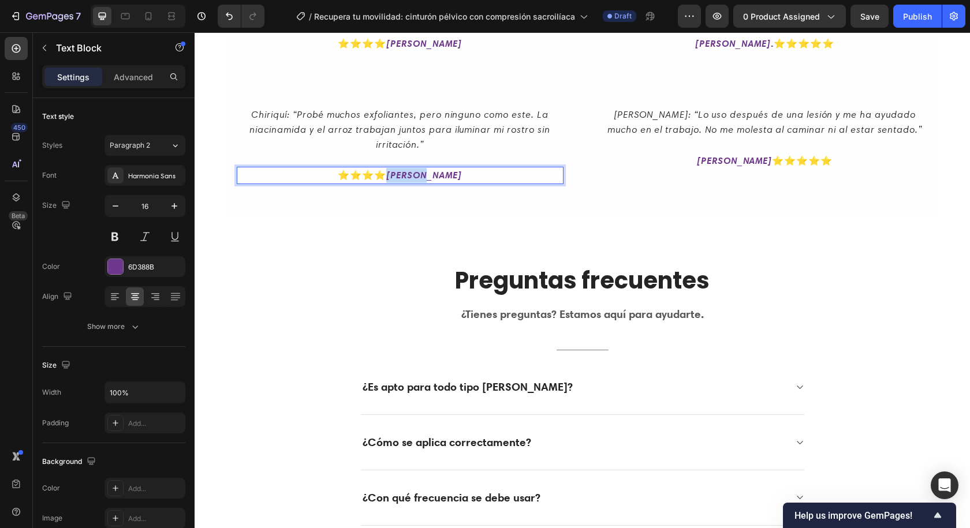
drag, startPoint x: 405, startPoint y: 176, endPoint x: 436, endPoint y: 177, distance: 31.8
click at [436, 177] on strong "[PERSON_NAME]" at bounding box center [423, 175] width 75 height 12
click at [411, 118] on icon "Chiriquí: “Probé muchos exfoliantes, pero ninguno como este. La niacinamida y e…" at bounding box center [399, 129] width 300 height 41
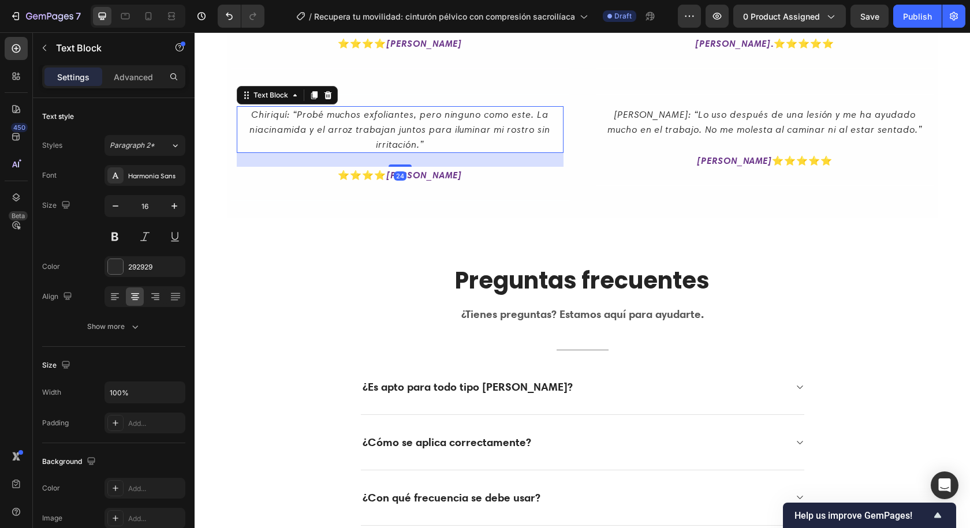
click at [411, 118] on icon "Chiriquí: “Probé muchos exfoliantes, pero ninguno como este. La niacinamida y e…" at bounding box center [399, 129] width 300 height 41
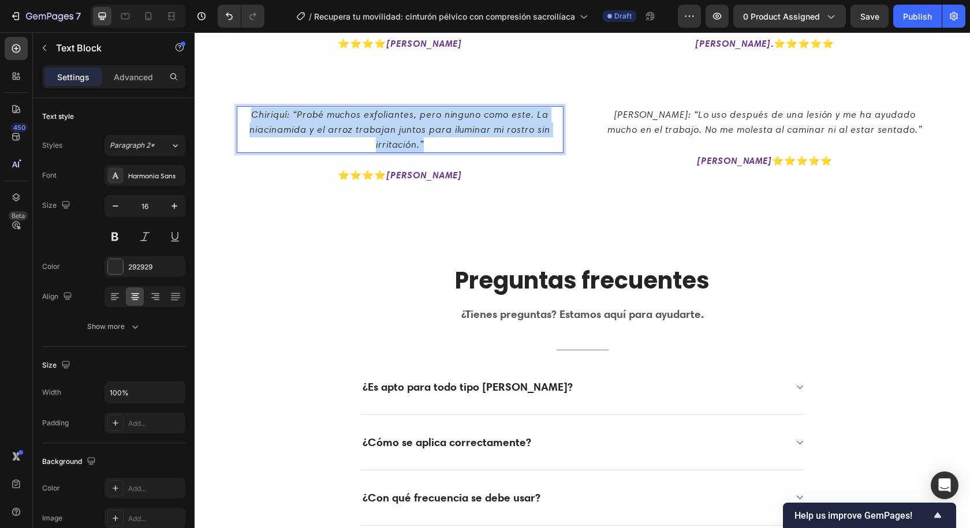
click at [411, 118] on icon "Chiriquí: “Probé muchos exfoliantes, pero ninguno como este. La niacinamida y e…" at bounding box center [399, 129] width 300 height 41
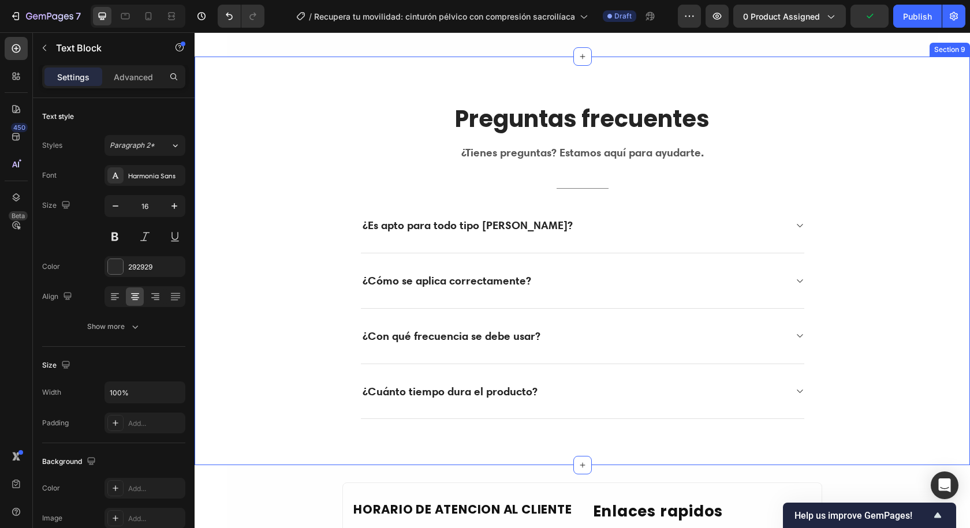
scroll to position [3175, 0]
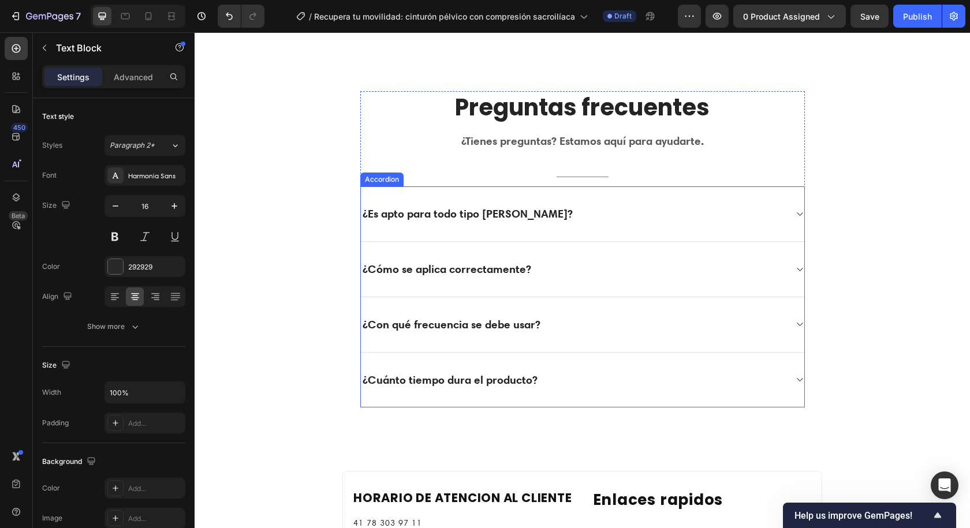
click at [438, 208] on strong "¿Es apto para todo tipo [PERSON_NAME]?" at bounding box center [468, 214] width 210 height 14
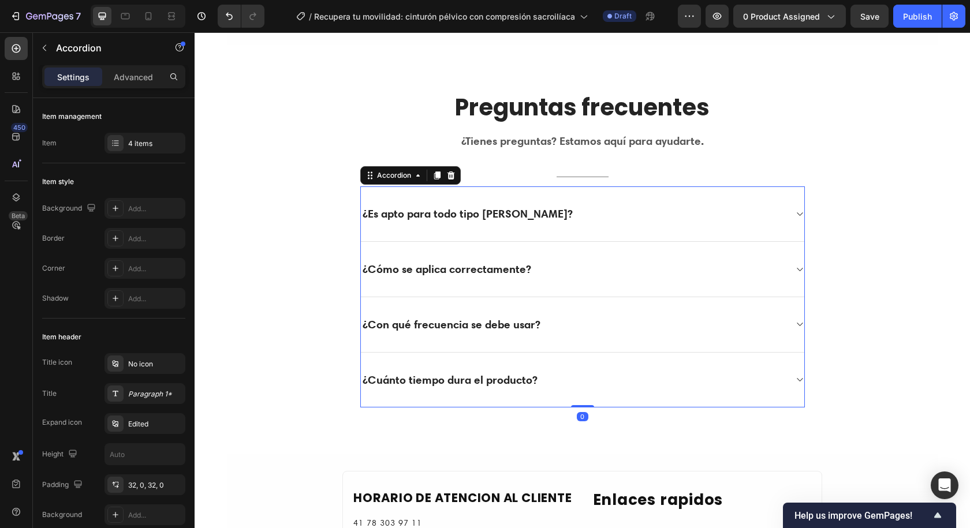
click at [438, 212] on strong "¿Es apto para todo tipo [PERSON_NAME]?" at bounding box center [468, 214] width 210 height 14
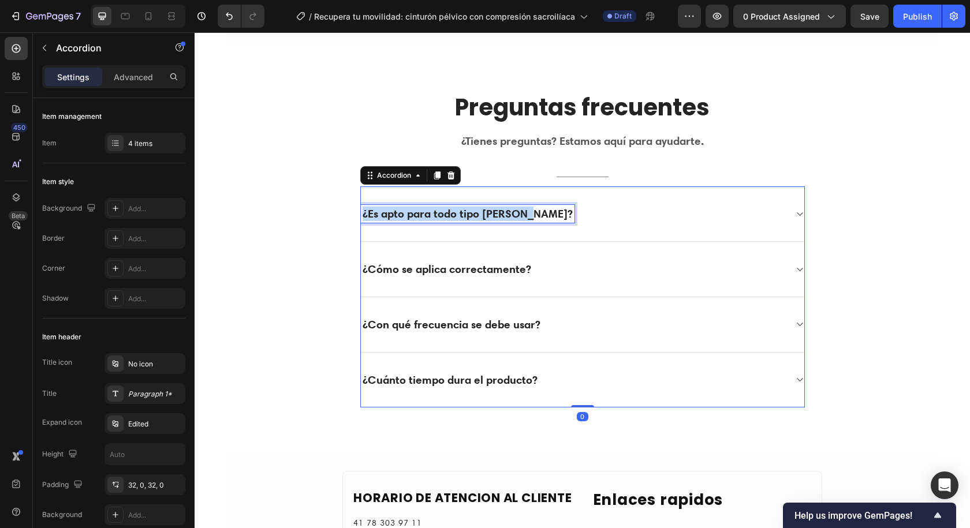
click at [438, 212] on strong "¿Es apto para todo tipo [PERSON_NAME]?" at bounding box center [468, 214] width 210 height 14
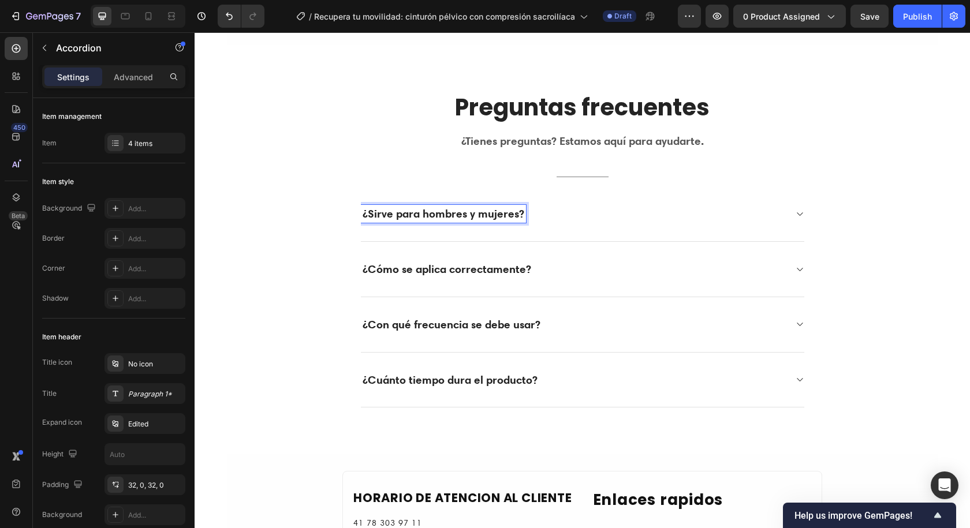
click at [439, 241] on div "¿Sirve para hombres y mujeres?" at bounding box center [582, 213] width 443 height 55
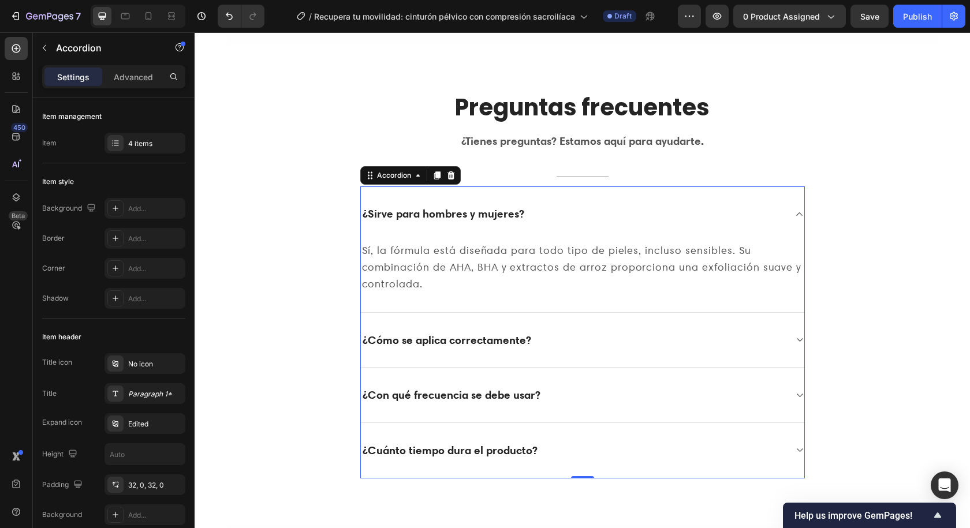
drag, startPoint x: 518, startPoint y: 240, endPoint x: 514, endPoint y: 248, distance: 9.0
click at [518, 241] on div "¿Sirve para hombres y mujeres?" at bounding box center [582, 213] width 443 height 55
click at [514, 248] on p "Sí, la fórmula está diseñada para todo tipo de pieles, incluso sensibles. Su co…" at bounding box center [582, 267] width 441 height 50
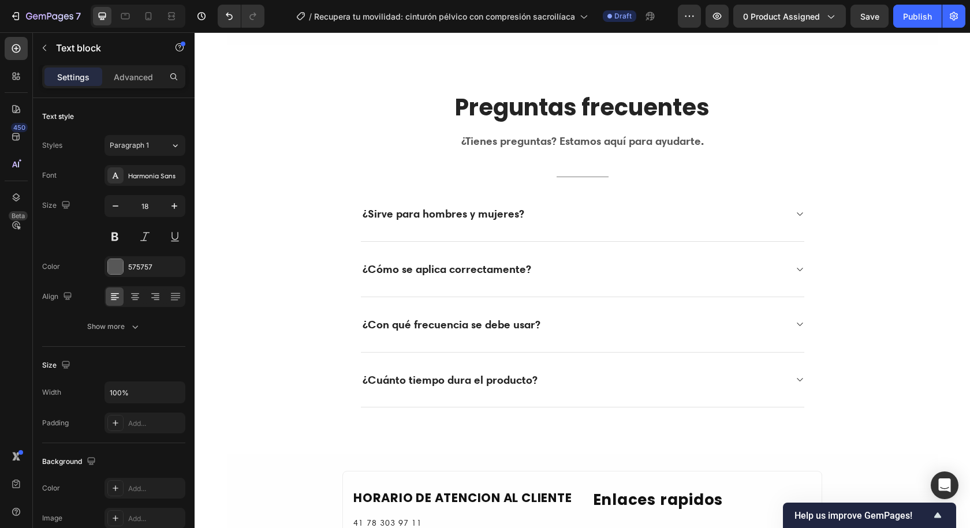
click at [514, 248] on div "¿Sirve para hombres y mujeres? Sí, la fórmula está diseñada para todo tipo de p…" at bounding box center [582, 296] width 445 height 221
click at [514, 248] on div "¿Cómo se aplica correctamente?" at bounding box center [582, 269] width 443 height 55
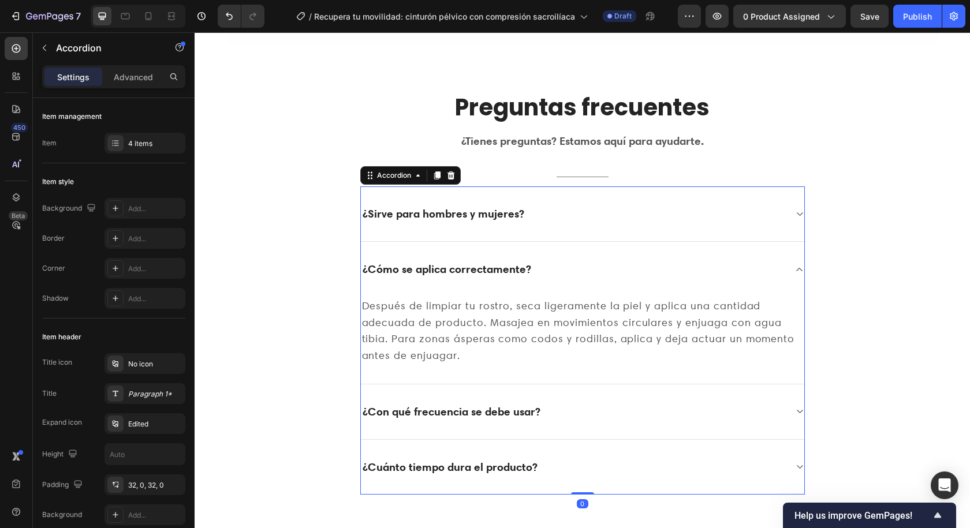
click at [565, 233] on div "¿Sirve para hombres y mujeres?" at bounding box center [582, 213] width 443 height 55
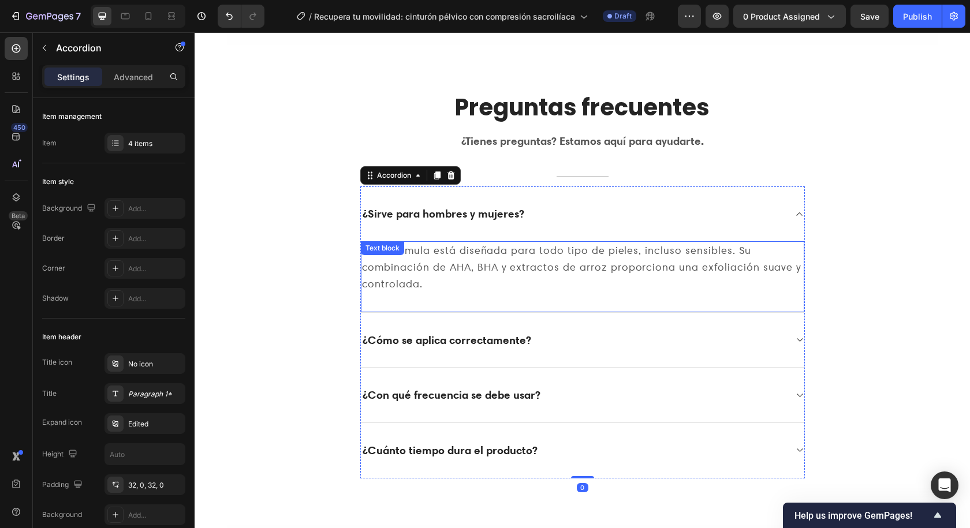
click at [543, 252] on p "Sí, la fórmula está diseñada para todo tipo de pieles, incluso sensibles. Su co…" at bounding box center [582, 267] width 441 height 50
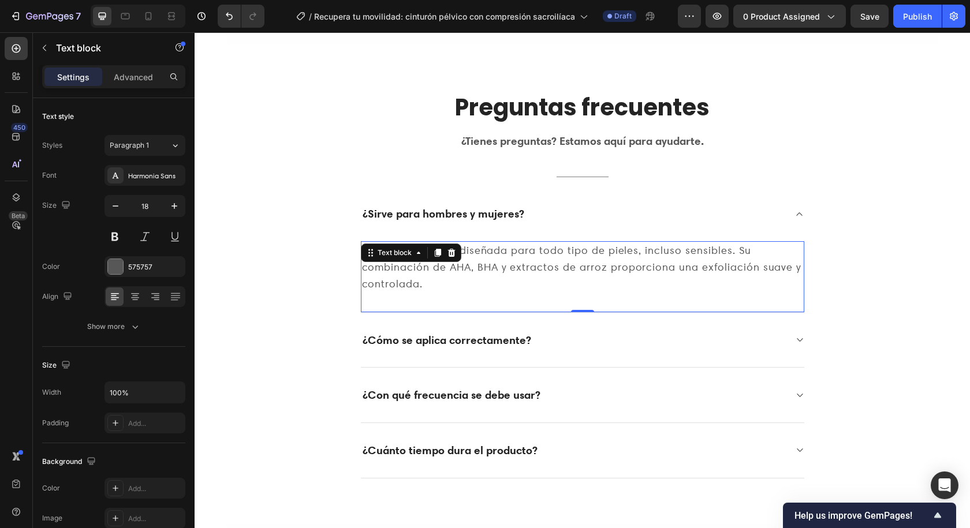
click at [543, 252] on p "Sí, la fórmula está diseñada para todo tipo de pieles, incluso sensibles. Su co…" at bounding box center [582, 267] width 441 height 50
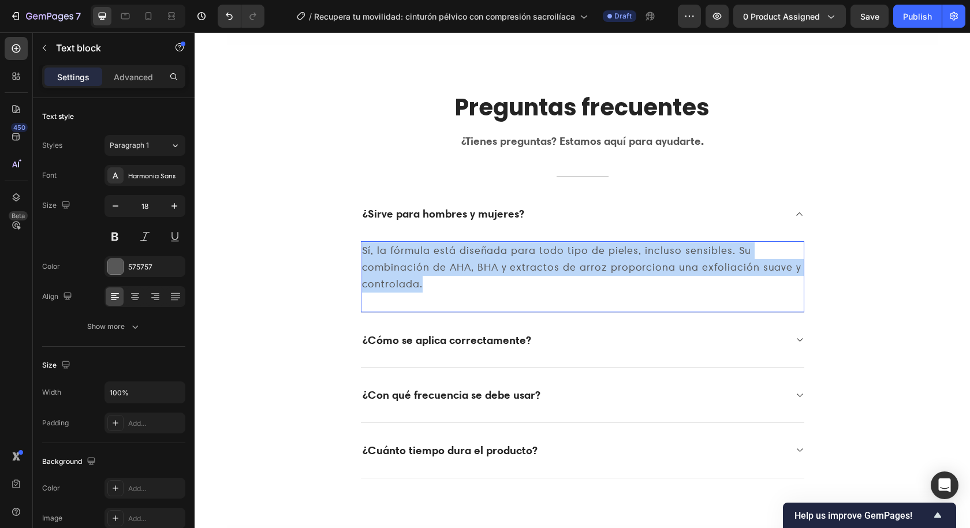
click at [543, 252] on p "Sí, la fórmula está diseñada para todo tipo de pieles, incluso sensibles. Su co…" at bounding box center [582, 267] width 441 height 50
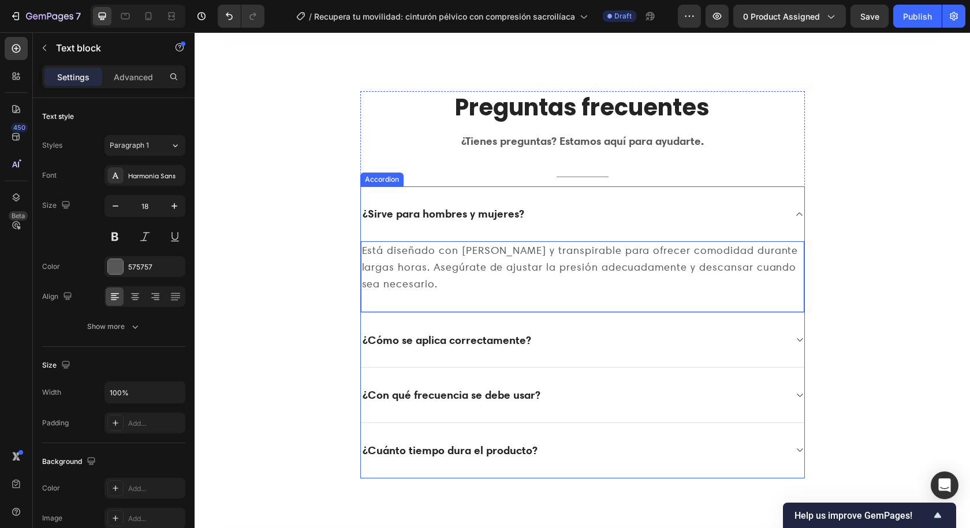
click at [430, 339] on strong "¿Cómo se aplica correctamente?" at bounding box center [447, 340] width 169 height 14
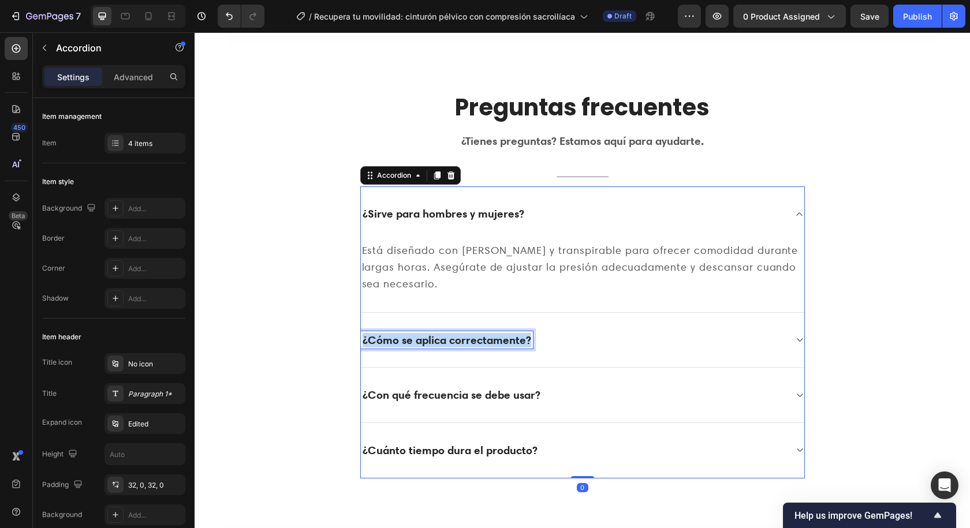
click at [430, 339] on strong "¿Cómo se aplica correctamente?" at bounding box center [447, 340] width 169 height 14
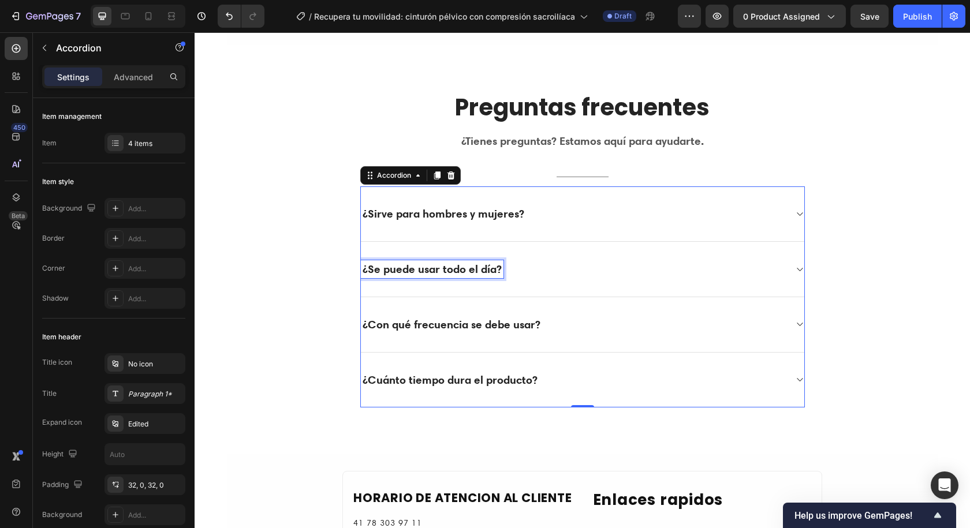
scroll to position [3104, 0]
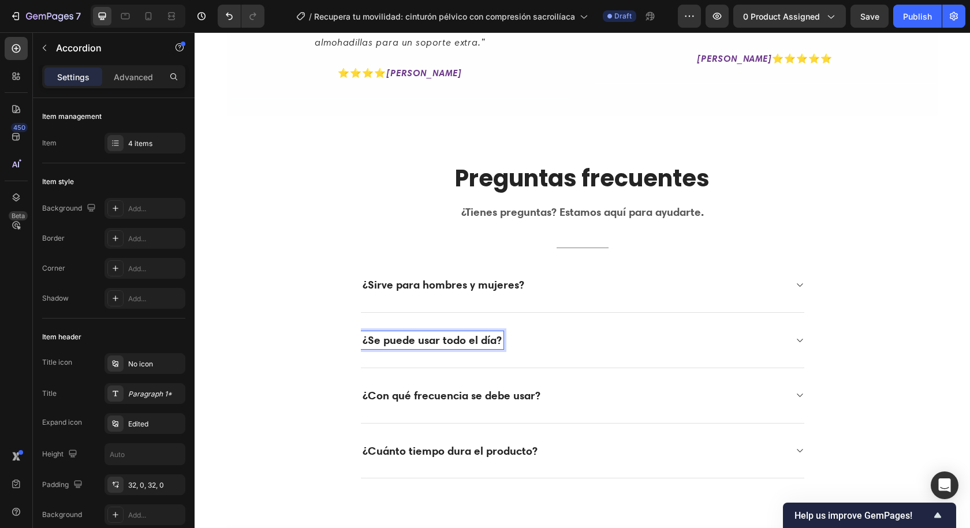
click at [438, 361] on div "¿Se puede usar todo el día?" at bounding box center [582, 340] width 443 height 55
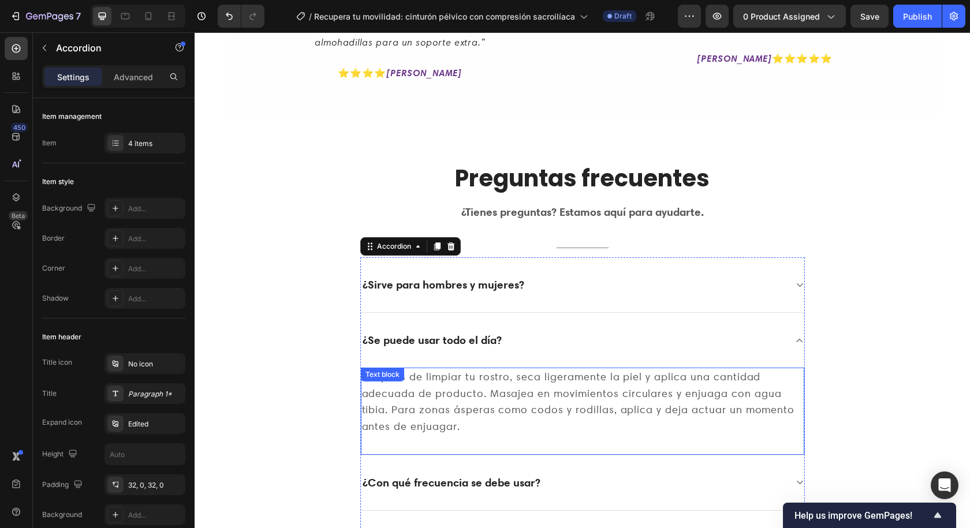
click at [477, 383] on p "Después de limpiar tu rostro, seca ligeramente la piel y aplica una cantidad ad…" at bounding box center [582, 402] width 441 height 66
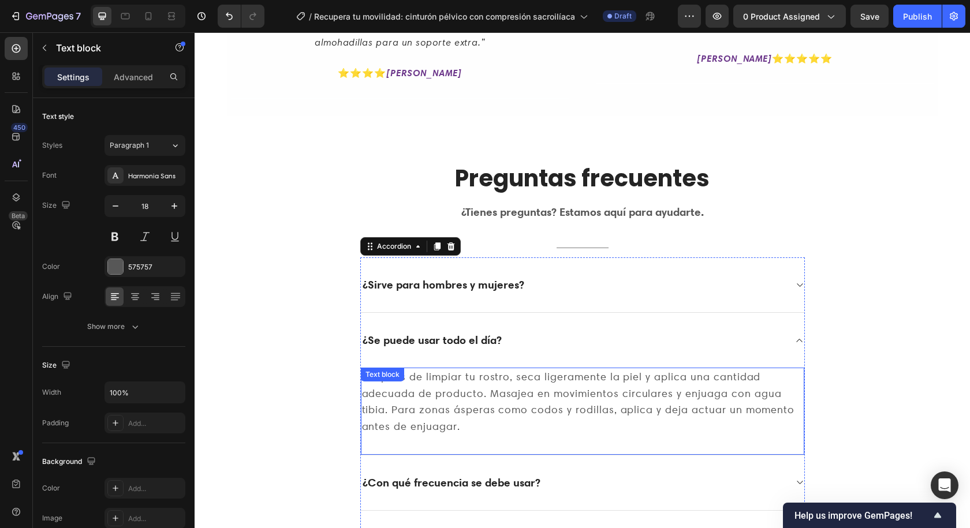
click at [477, 383] on p "Después de limpiar tu rostro, seca ligeramente la piel y aplica una cantidad ad…" at bounding box center [582, 402] width 441 height 66
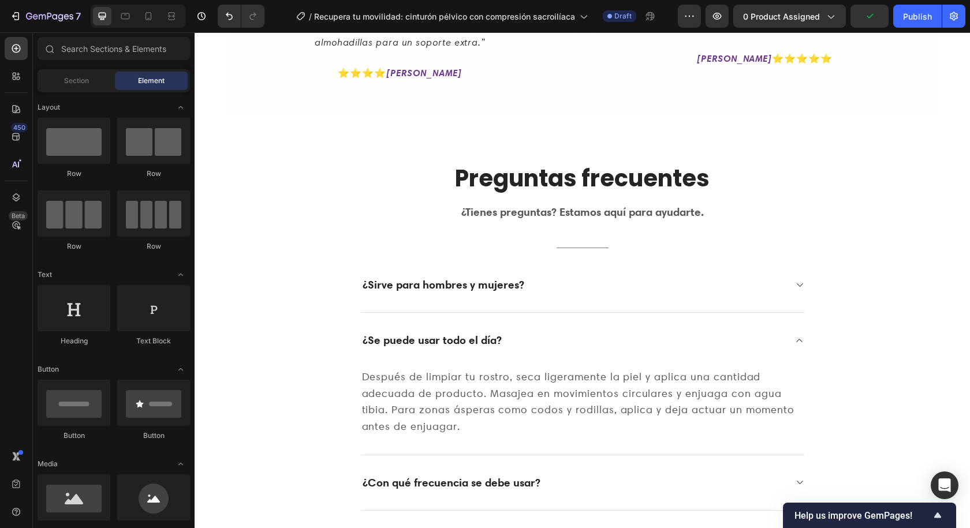
click at [477, 383] on p "Después de limpiar tu rostro, seca ligeramente la piel y aplica una cantidad ad…" at bounding box center [582, 402] width 441 height 66
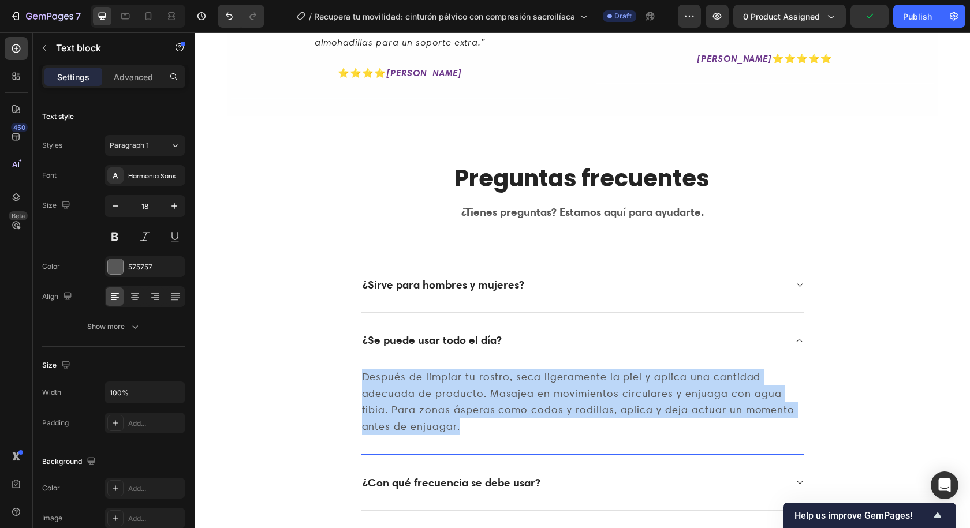
click at [477, 383] on p "Después de limpiar tu rostro, seca ligeramente la piel y aplica una cantidad ad…" at bounding box center [582, 402] width 441 height 66
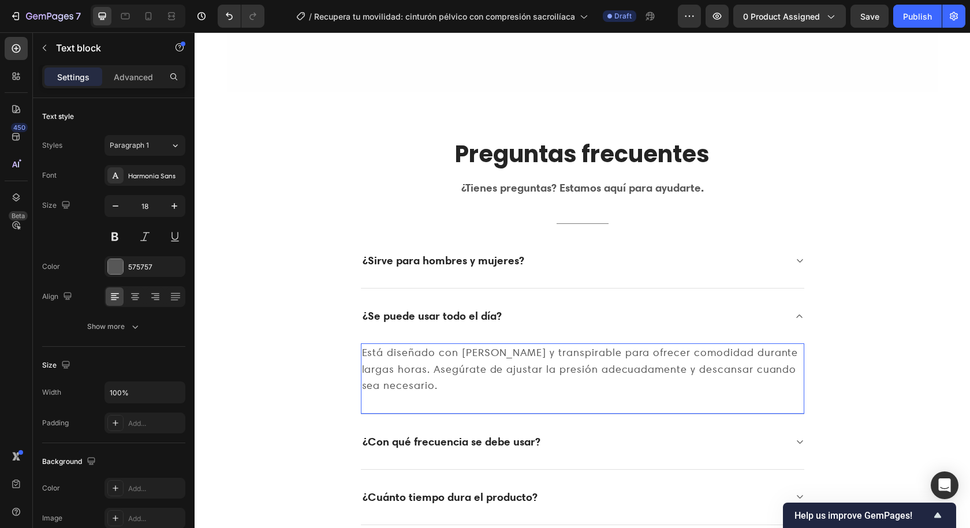
scroll to position [3220, 0]
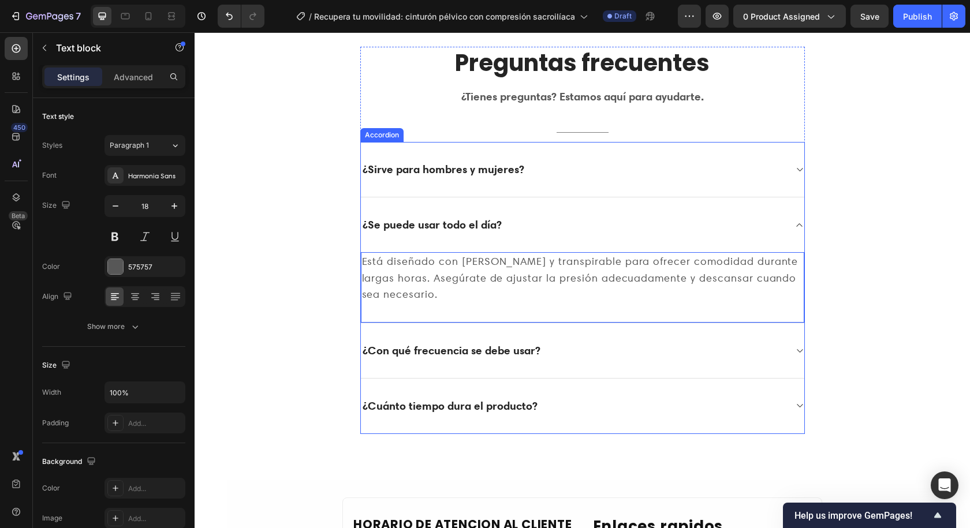
click at [460, 352] on strong "¿Con qué frecuencia se debe usar?" at bounding box center [452, 351] width 178 height 14
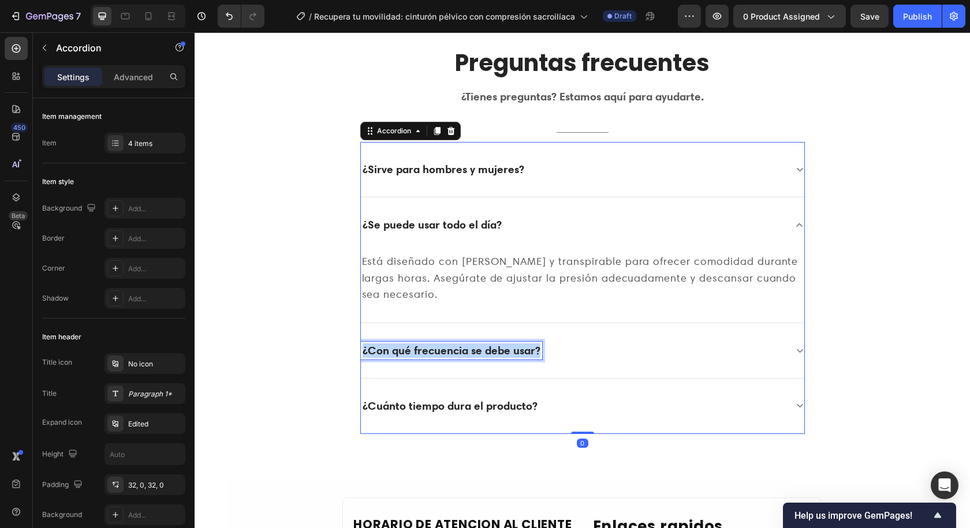
click at [460, 352] on strong "¿Con qué frecuencia se debe usar?" at bounding box center [452, 351] width 178 height 14
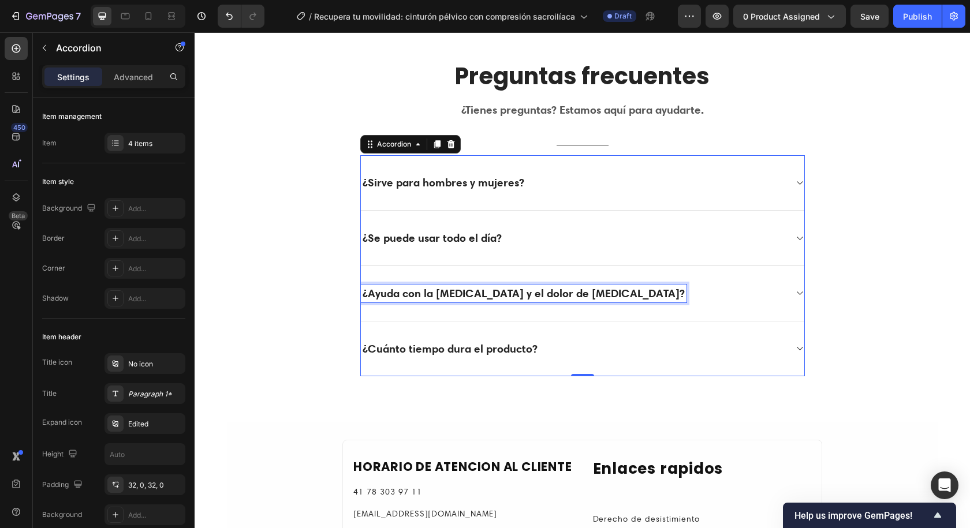
scroll to position [3149, 0]
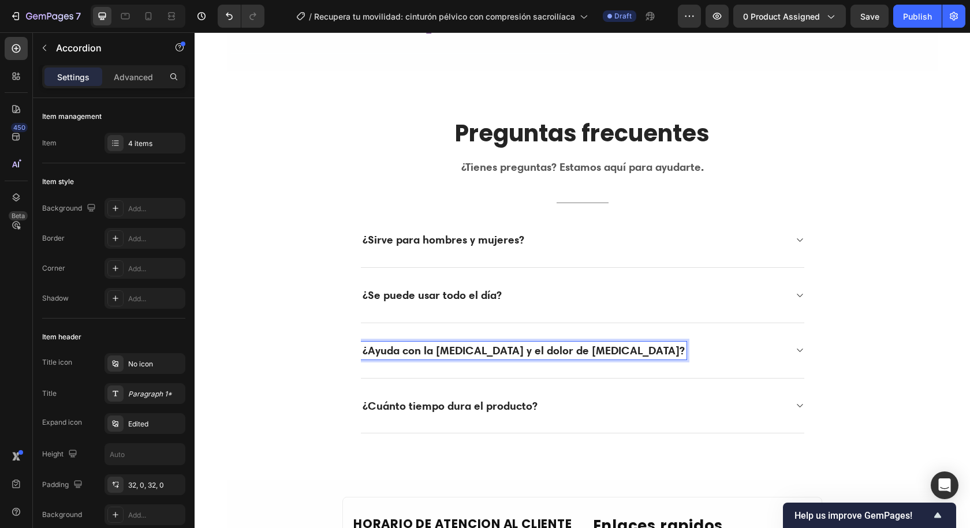
click at [659, 352] on div "¿Ayuda con la [MEDICAL_DATA] y el dolor de [MEDICAL_DATA]?" at bounding box center [573, 351] width 425 height 18
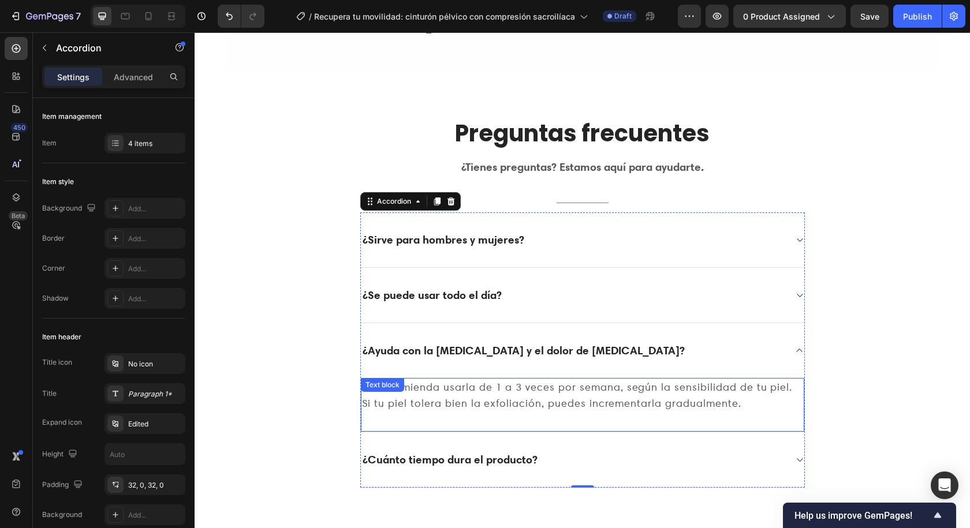
click at [547, 400] on p "Se recomienda usarla de 1 a 3 veces por semana, según la sensibilidad de tu pie…" at bounding box center [582, 395] width 441 height 33
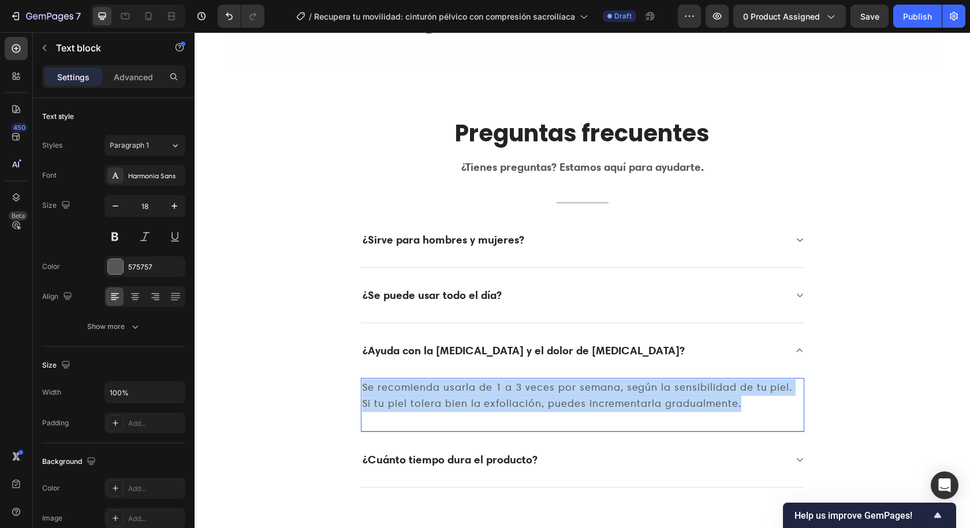
click at [547, 400] on p "Se recomienda usarla de 1 a 3 veces por semana, según la sensibilidad de tu pie…" at bounding box center [582, 395] width 441 height 33
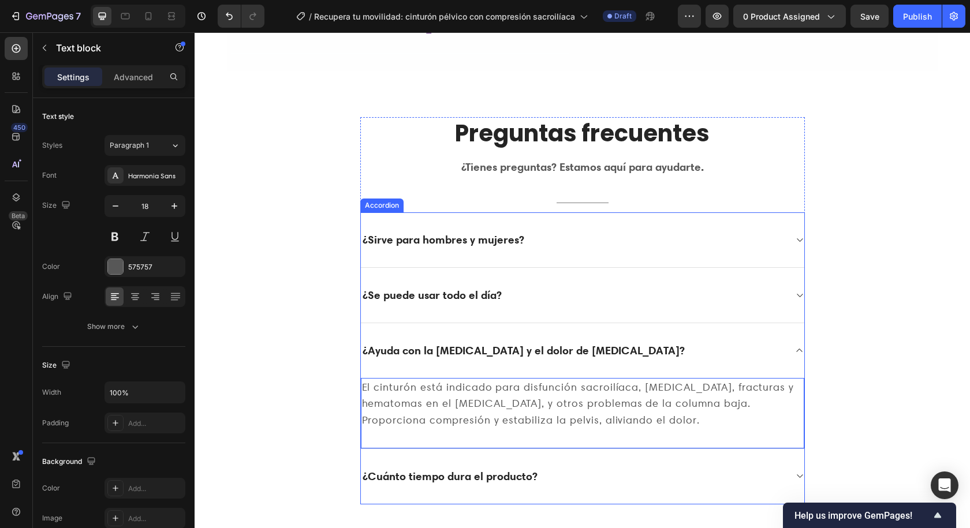
click at [567, 484] on div "¿Cuánto tiempo dura el producto?" at bounding box center [573, 477] width 425 height 18
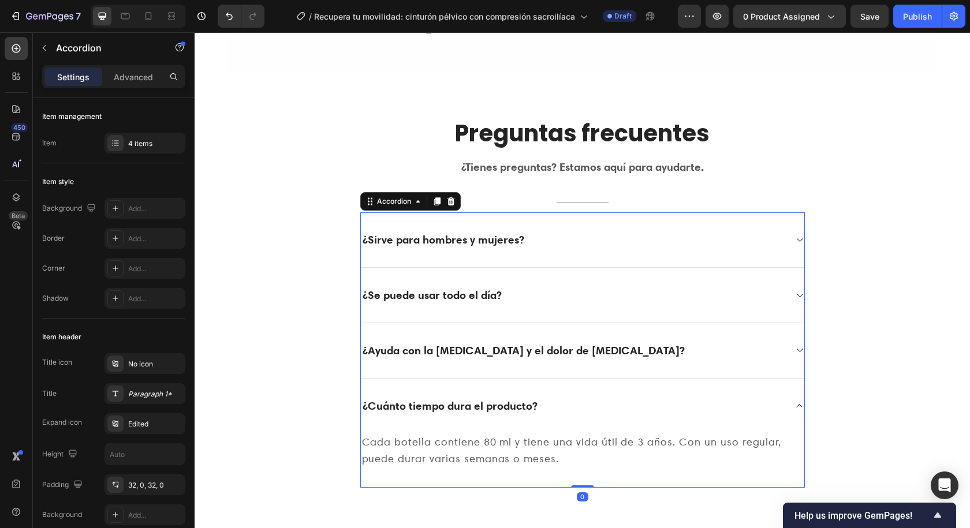
click at [529, 452] on p "Cada botella contiene 80 ml y tiene una vida útil de 3 años. Con un uso regular…" at bounding box center [582, 450] width 441 height 33
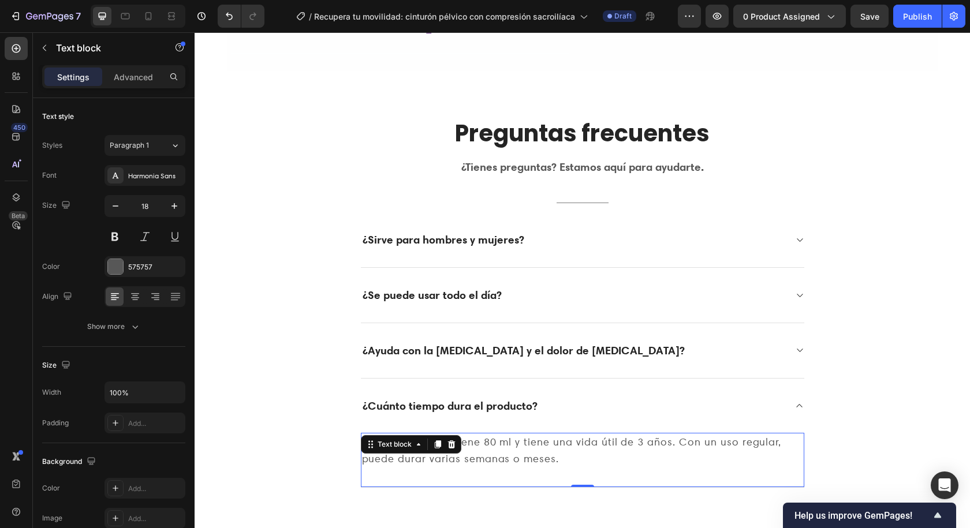
click at [529, 452] on p "Cada botella contiene 80 ml y tiene una vida útil de 3 años. Con un uso regular…" at bounding box center [582, 450] width 441 height 33
click at [521, 436] on div at bounding box center [521, 436] width 0 height 0
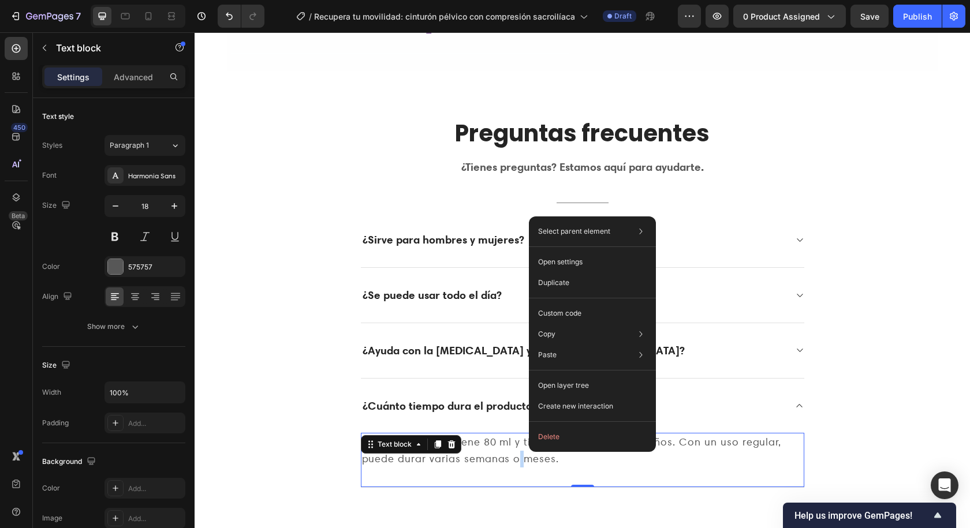
click at [511, 452] on p "Cada botella contiene 80 ml y tiene una vida útil de 3 años. Con un uso regular…" at bounding box center [582, 450] width 441 height 33
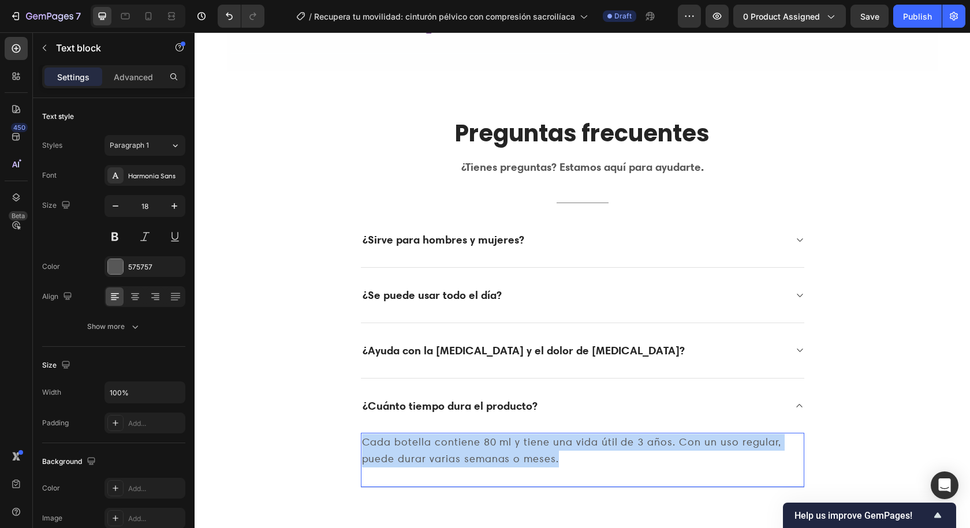
click at [511, 452] on p "Cada botella contiene 80 ml y tiene una vida útil de 3 años. Con un uso regular…" at bounding box center [582, 450] width 441 height 33
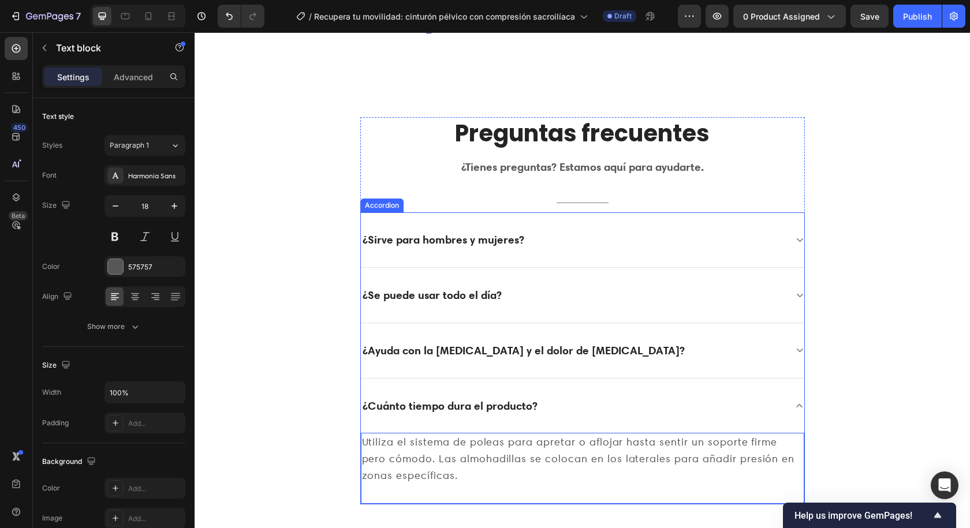
click at [490, 399] on strong "¿Cuánto tiempo dura el producto?" at bounding box center [450, 406] width 175 height 14
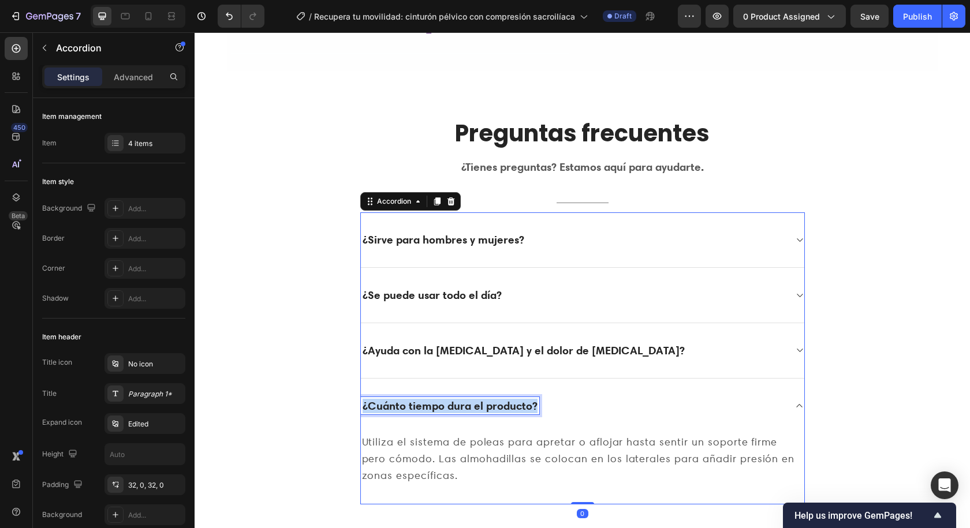
click at [490, 399] on strong "¿Cuánto tiempo dura el producto?" at bounding box center [450, 406] width 175 height 14
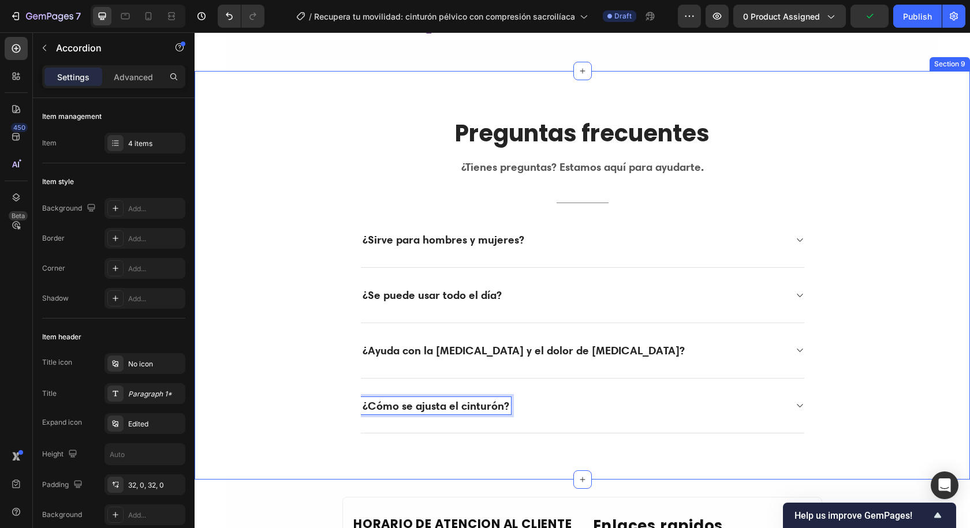
click at [292, 268] on div "Preguntas frecuentes Heading ¿Tienes preguntas? Estamos aquí para ayudarte. Tex…" at bounding box center [582, 275] width 758 height 317
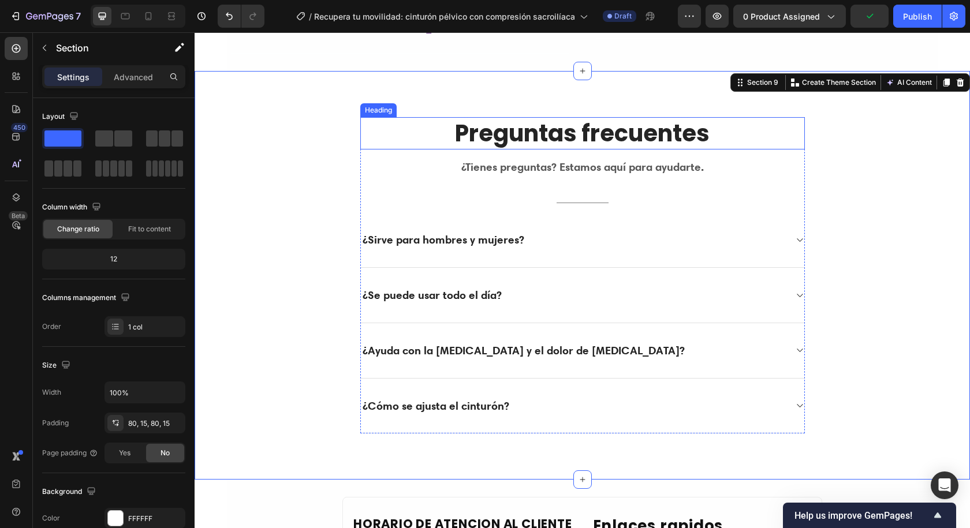
scroll to position [3092, 0]
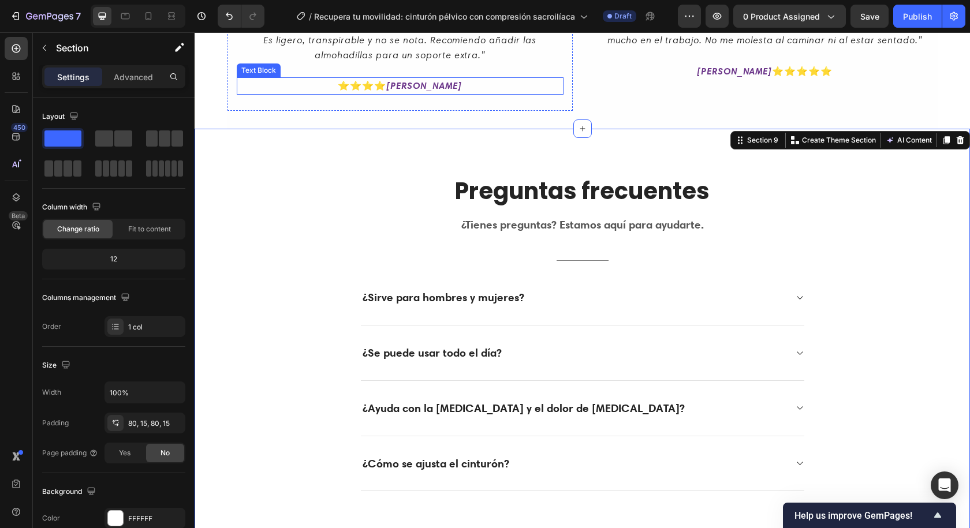
click at [309, 93] on p "⭐⭐⭐⭐ [PERSON_NAME]" at bounding box center [400, 86] width 324 height 15
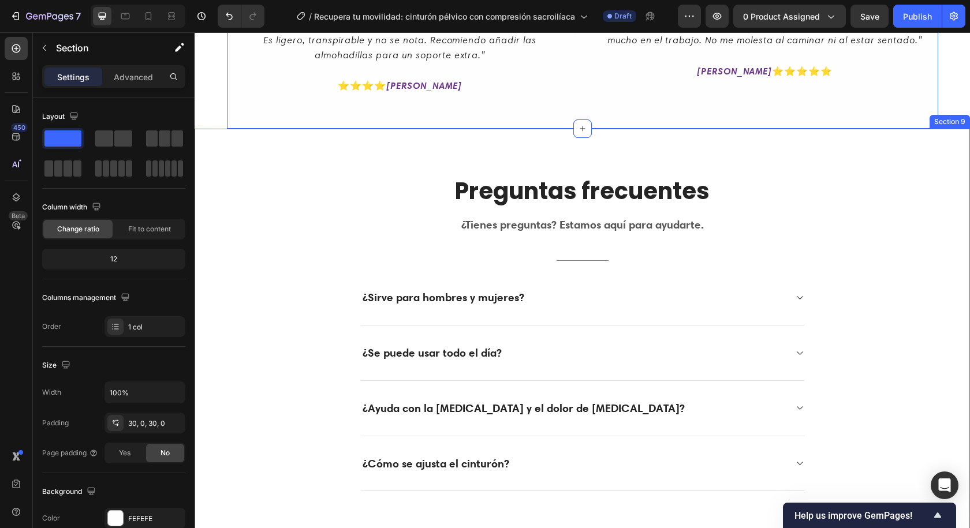
click at [230, 158] on div "Preguntas frecuentes Heading ¿Tienes preguntas? Estamos aquí para ayudarte. Tex…" at bounding box center [582, 333] width 775 height 409
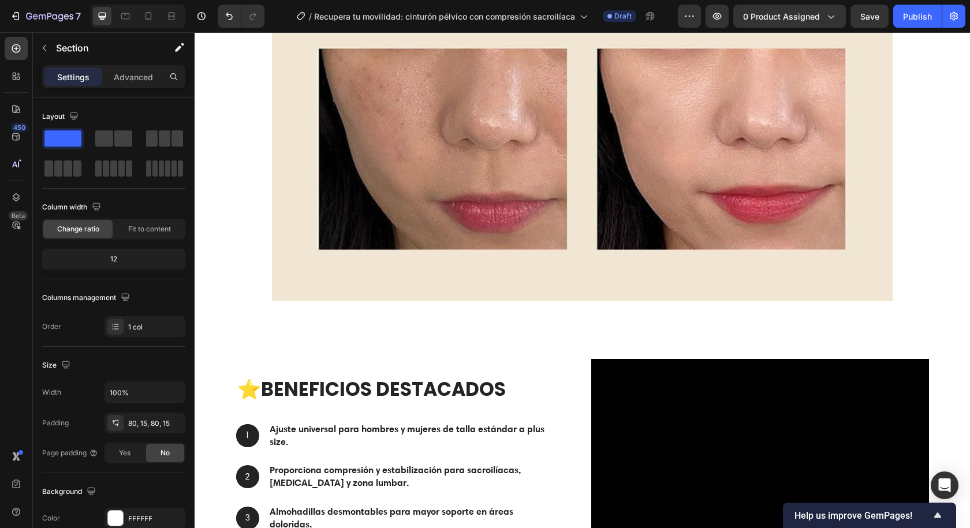
scroll to position [1899, 0]
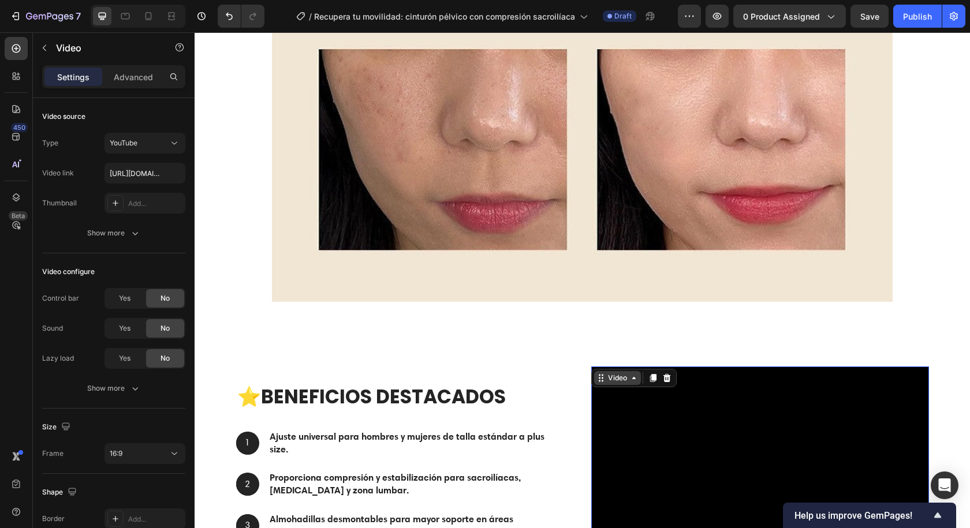
click at [606, 373] on div "Video" at bounding box center [618, 378] width 24 height 10
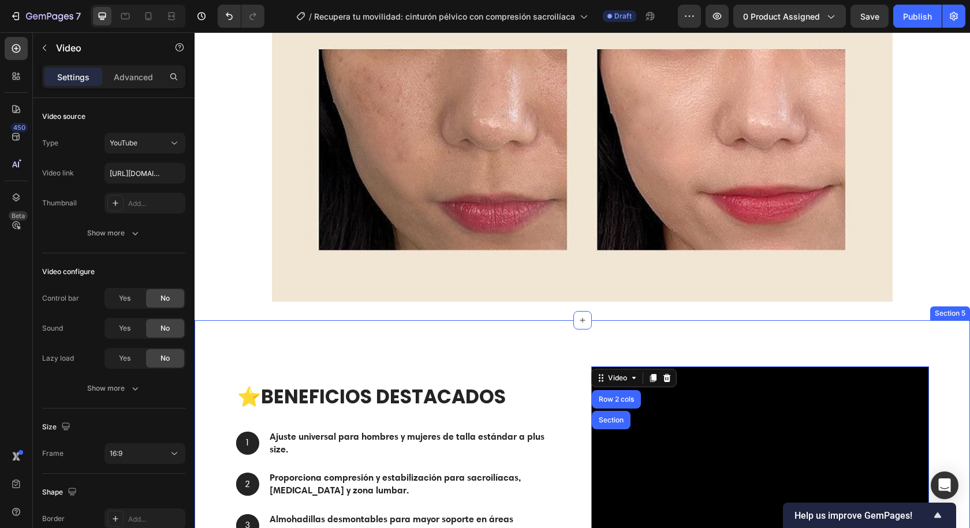
click at [543, 344] on div "⭐ Beneficios destacados Heading 1 Text Block Hero Banner Ajuste universal para …" at bounding box center [582, 461] width 775 height 282
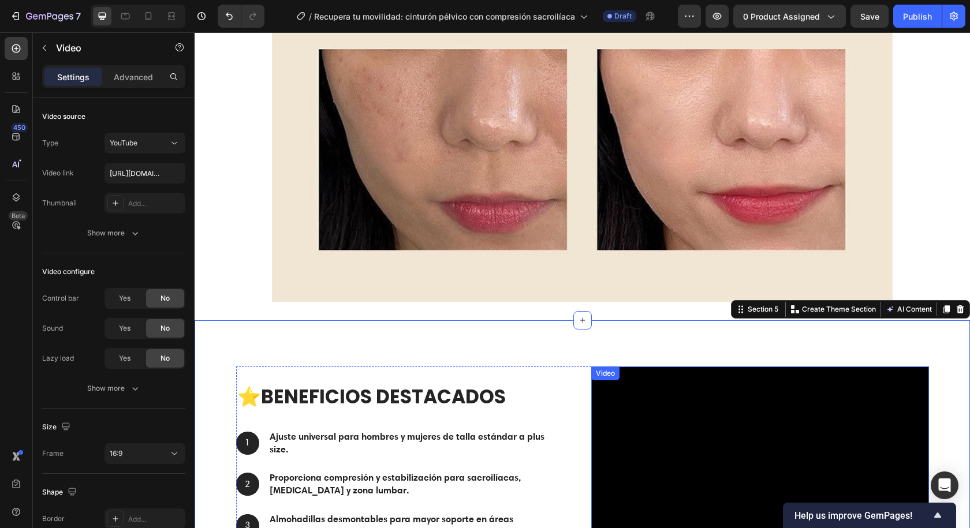
click at [599, 370] on div "Video" at bounding box center [605, 373] width 24 height 10
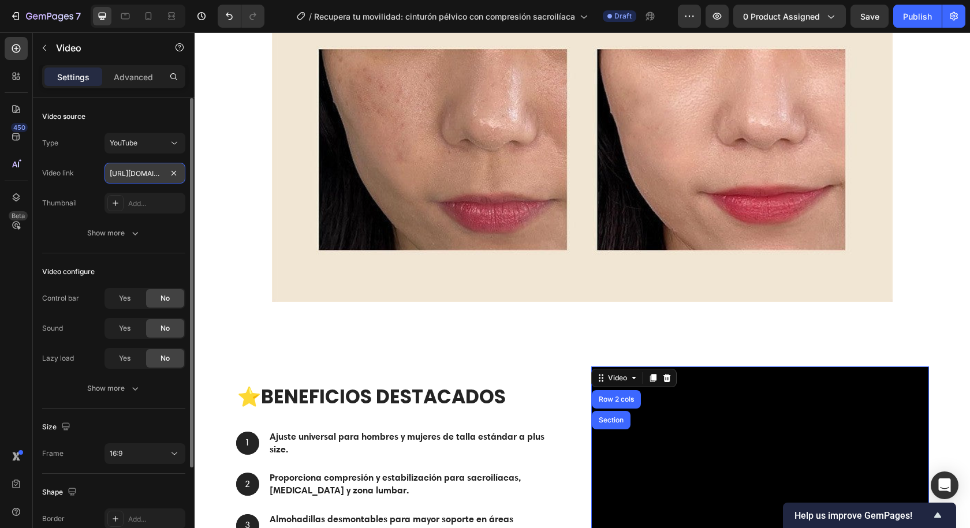
click at [152, 174] on input "[URL][DOMAIN_NAME]" at bounding box center [144, 173] width 81 height 21
paste input "watch?v=Ln83SH_1kgQ&pp=ygV_cGVsdmljIGJlbHQgc2Fjcm9pbGlhYyBjb21wcmVzc2lvbiBiYWNr…"
type input "[URL][DOMAIN_NAME]"
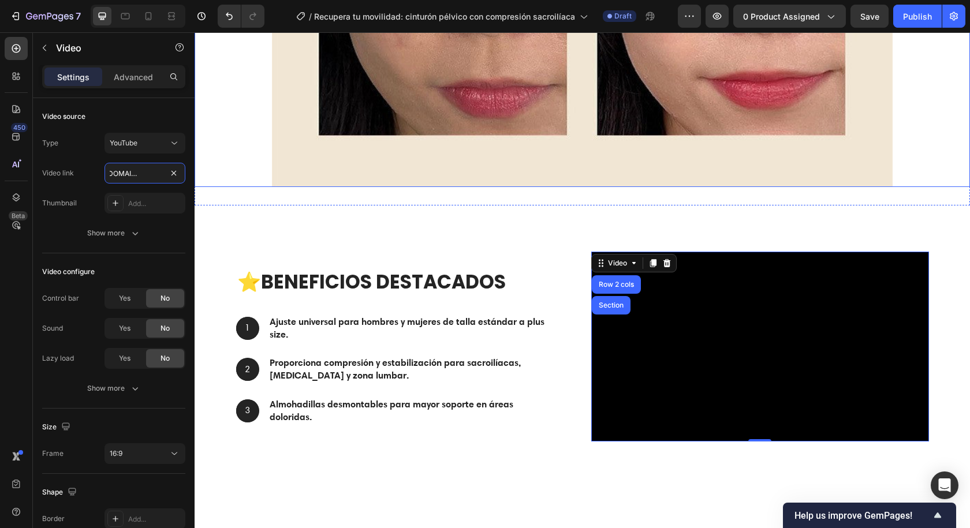
scroll to position [2015, 0]
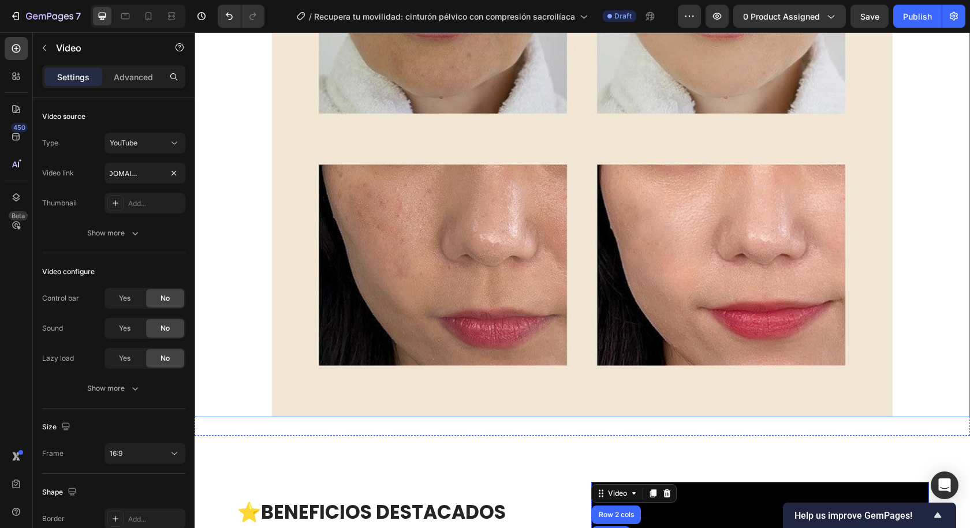
click at [341, 174] on img at bounding box center [582, 107] width 620 height 620
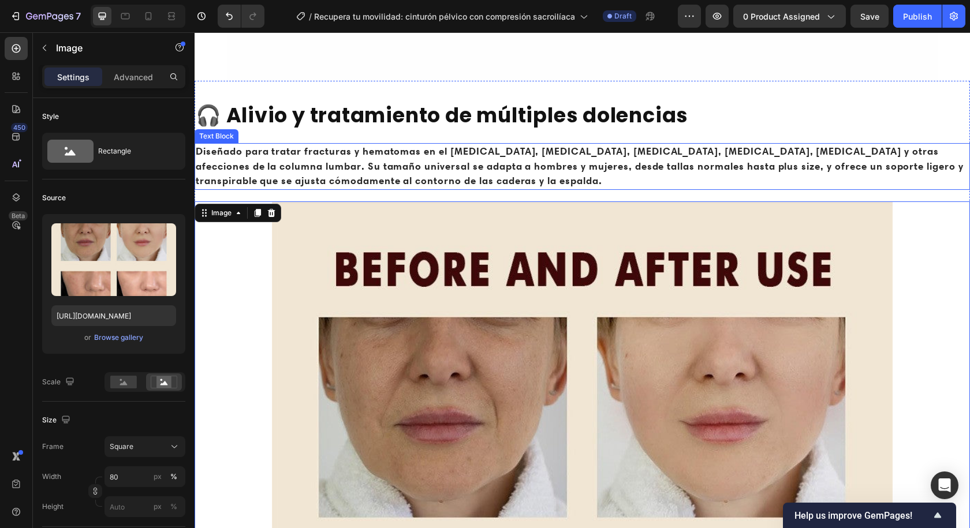
scroll to position [1264, 0]
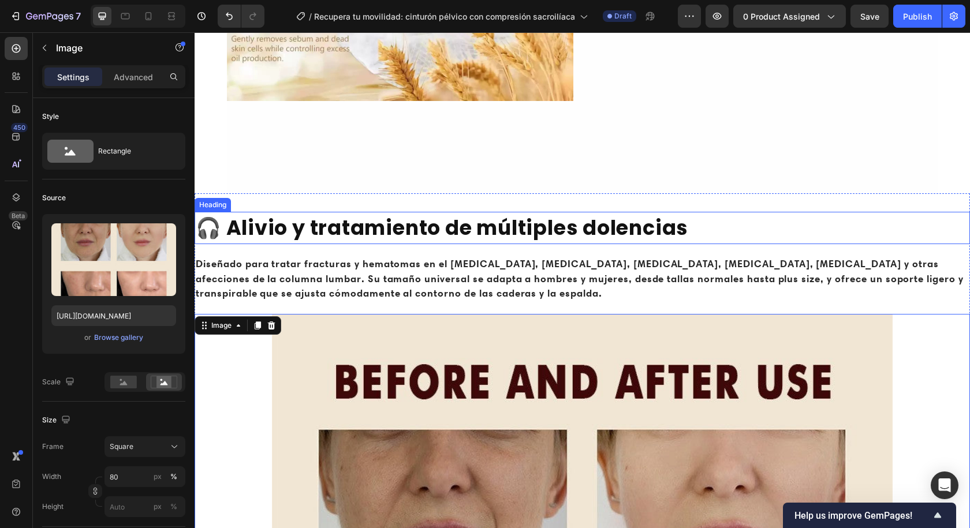
click at [313, 233] on h2 "🎧 Alivio y tratamiento de múltiples dolencias" at bounding box center [582, 228] width 775 height 33
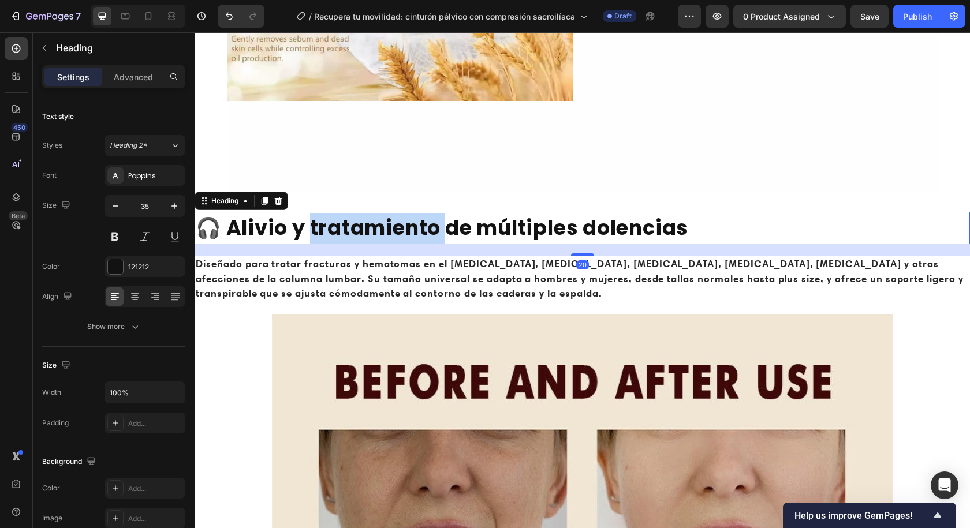
click at [313, 233] on h2 "🎧 Alivio y tratamiento de múltiples dolencias" at bounding box center [582, 228] width 775 height 33
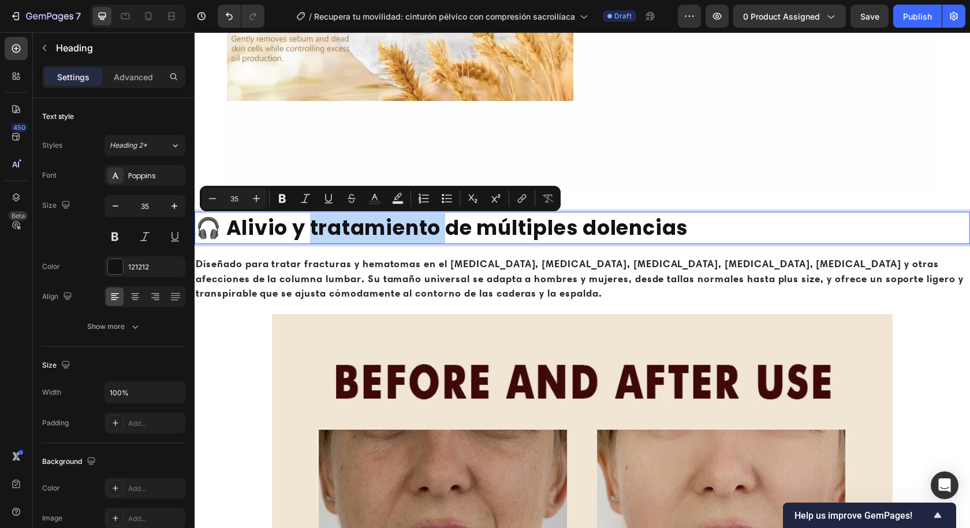
click at [313, 233] on p "🎧 Alivio y tratamiento de múltiples dolencias" at bounding box center [582, 228] width 773 height 31
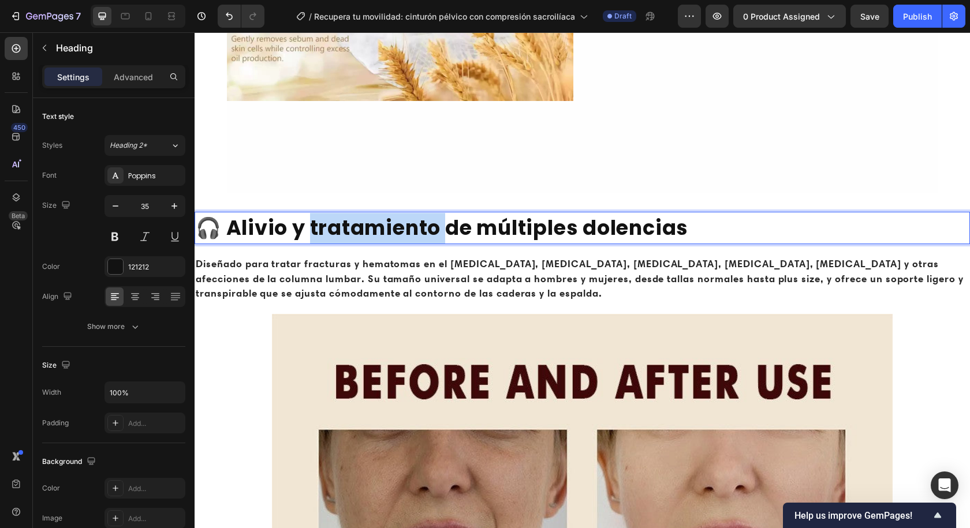
click at [313, 233] on p "🎧 Alivio y tratamiento de múltiples dolencias" at bounding box center [582, 228] width 773 height 31
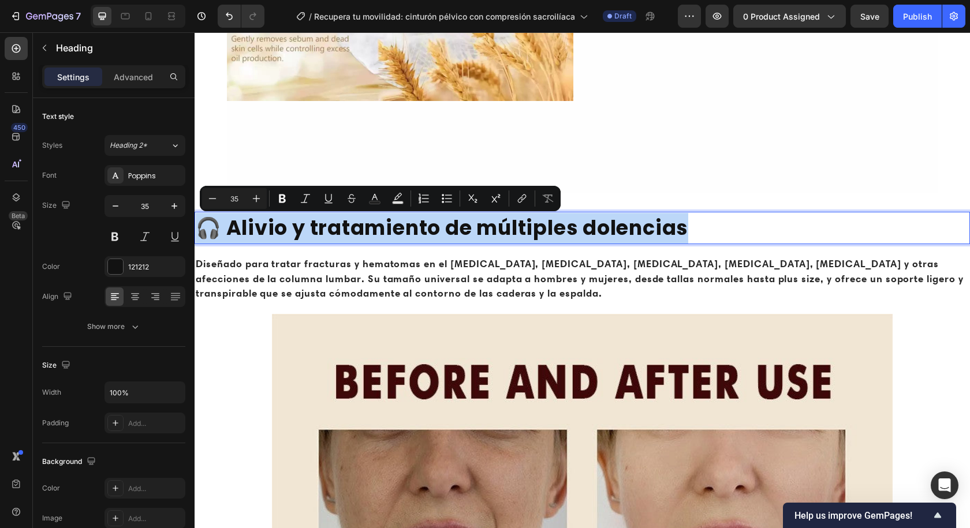
click at [313, 233] on p "🎧 Alivio y tratamiento de múltiples dolencias" at bounding box center [582, 228] width 773 height 31
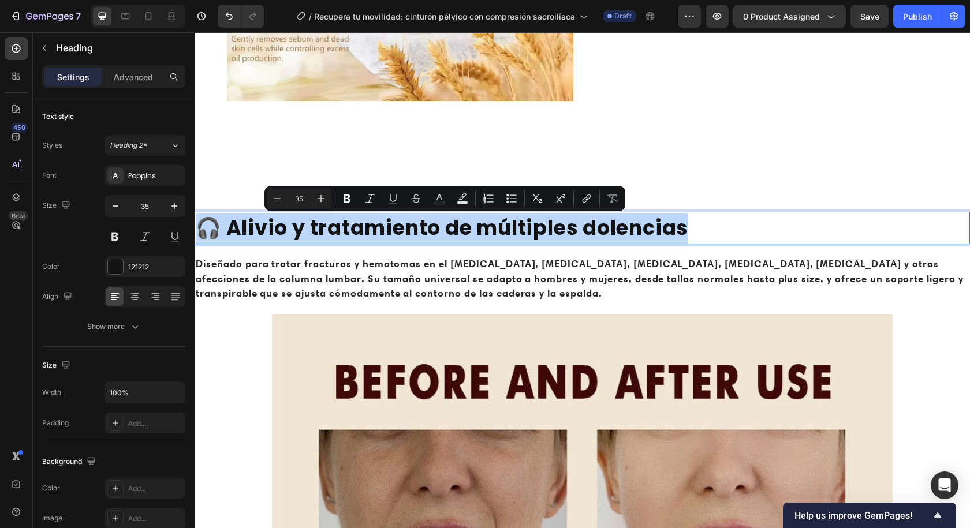
click at [305, 245] on div at bounding box center [305, 245] width 0 height 0
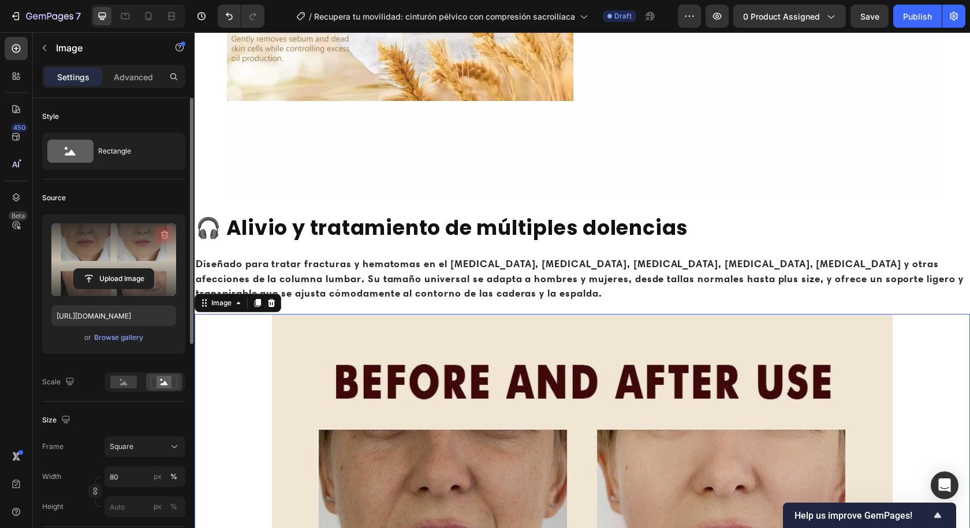
click at [158, 235] on button "button" at bounding box center [164, 235] width 18 height 18
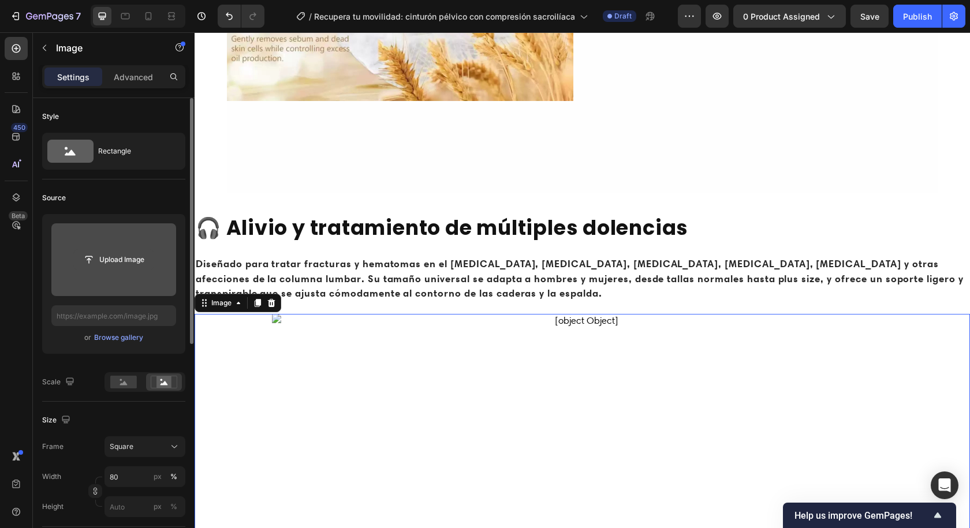
click at [123, 263] on input "file" at bounding box center [114, 260] width 80 height 20
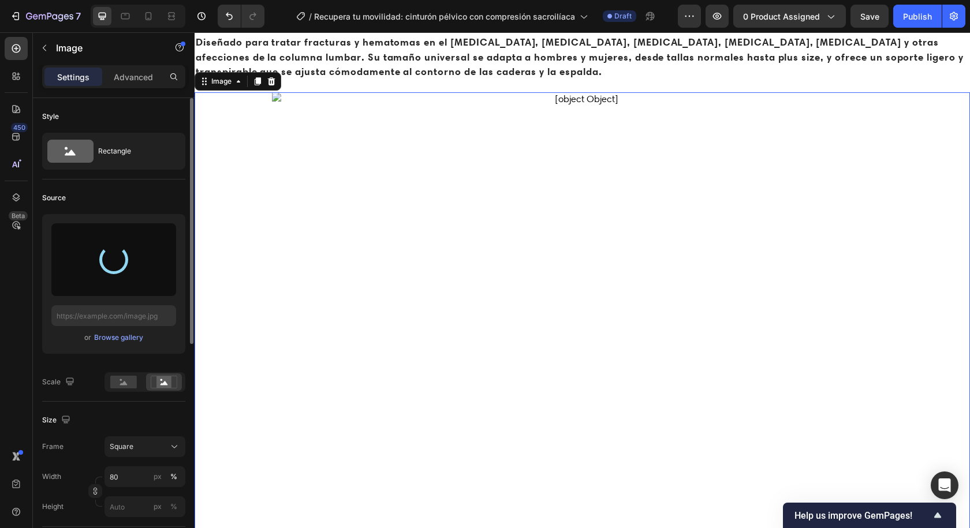
scroll to position [1495, 0]
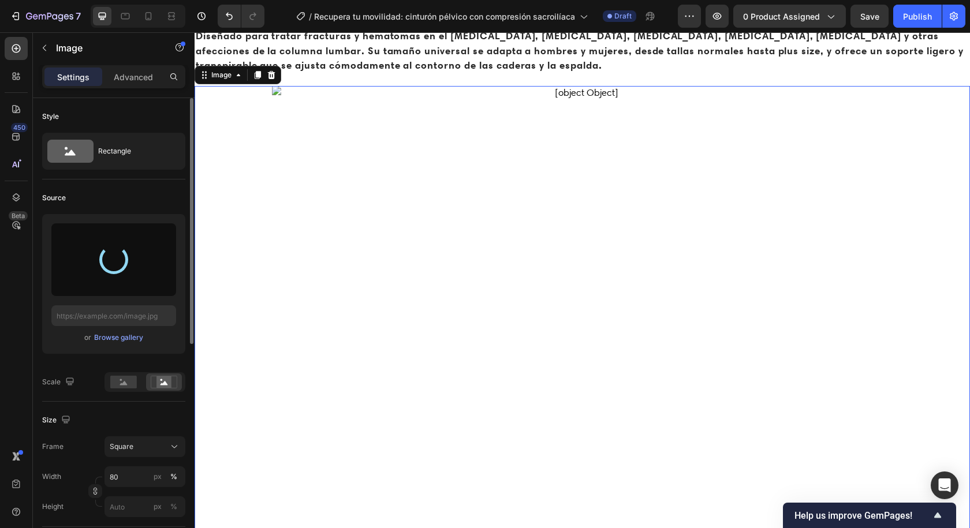
type input "[URL][DOMAIN_NAME]"
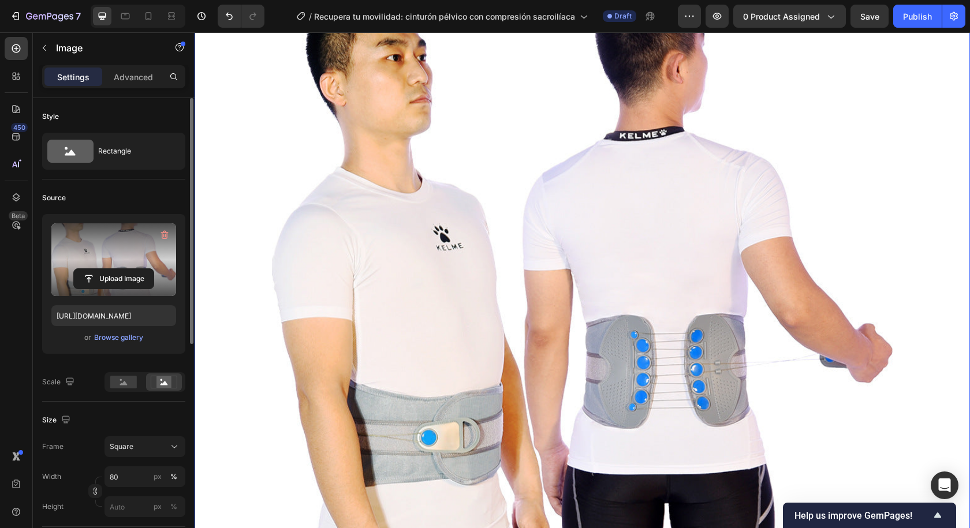
scroll to position [1668, 0]
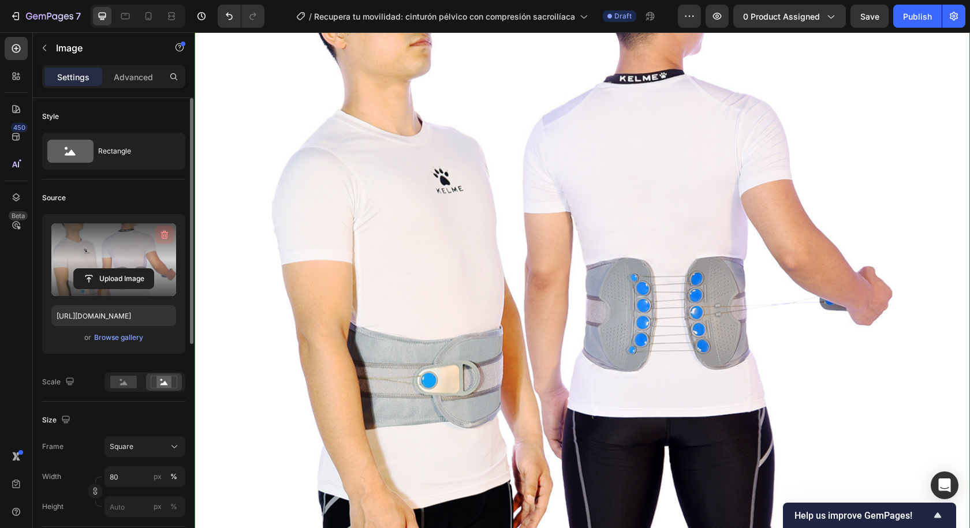
click at [158, 234] on button "button" at bounding box center [164, 235] width 18 height 18
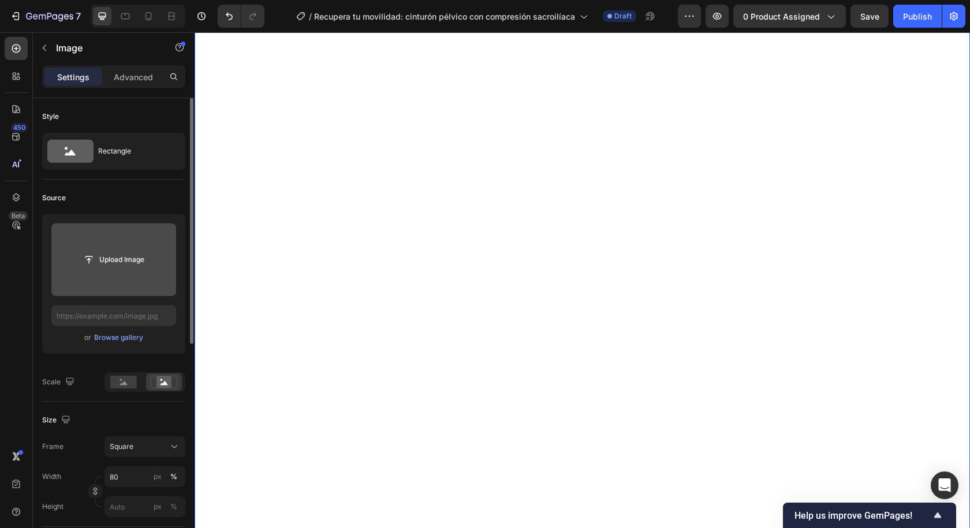
click at [130, 271] on input "file" at bounding box center [113, 259] width 125 height 73
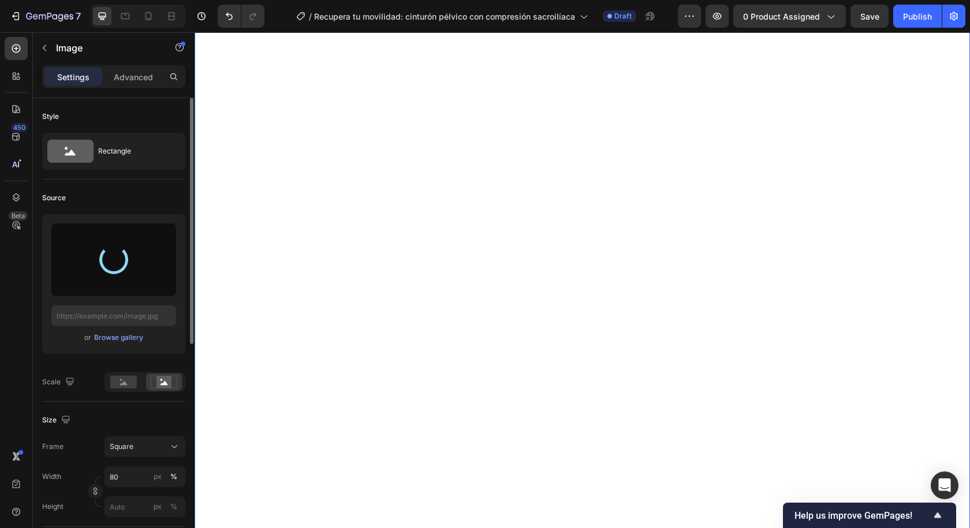
type input "[URL][DOMAIN_NAME]"
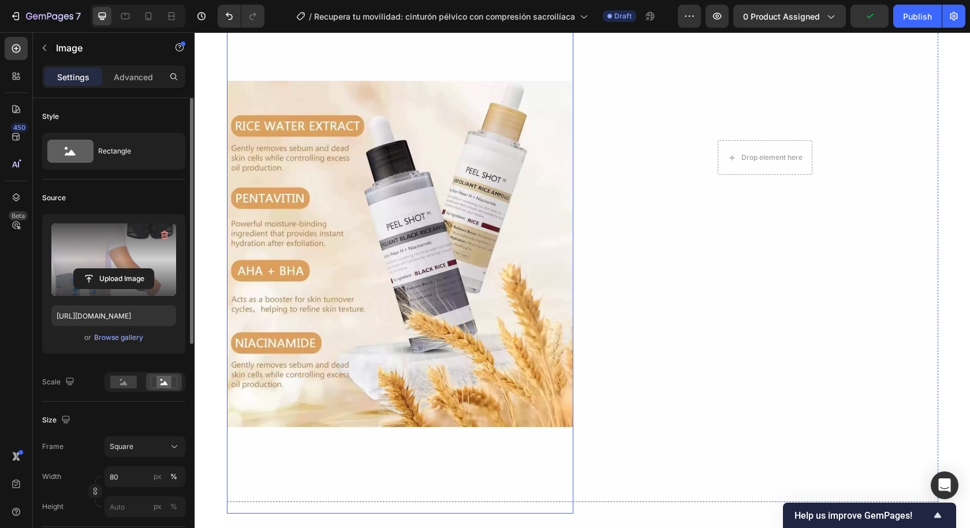
scroll to position [918, 0]
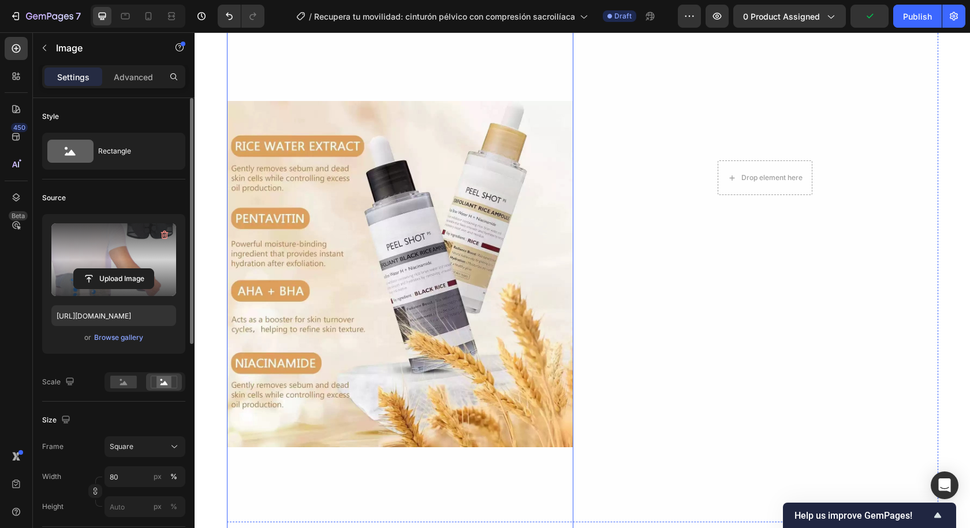
click at [419, 245] on img at bounding box center [400, 274] width 346 height 520
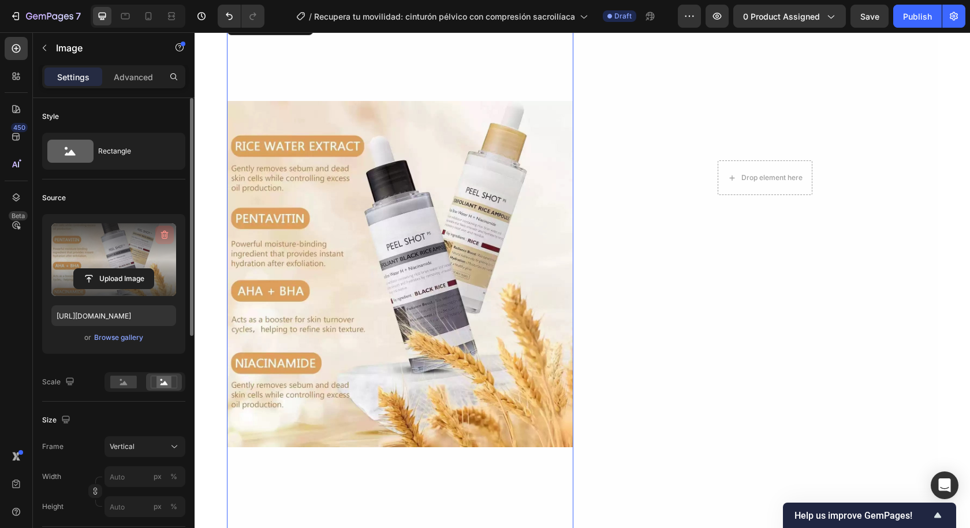
click at [158, 236] on button "button" at bounding box center [164, 235] width 18 height 18
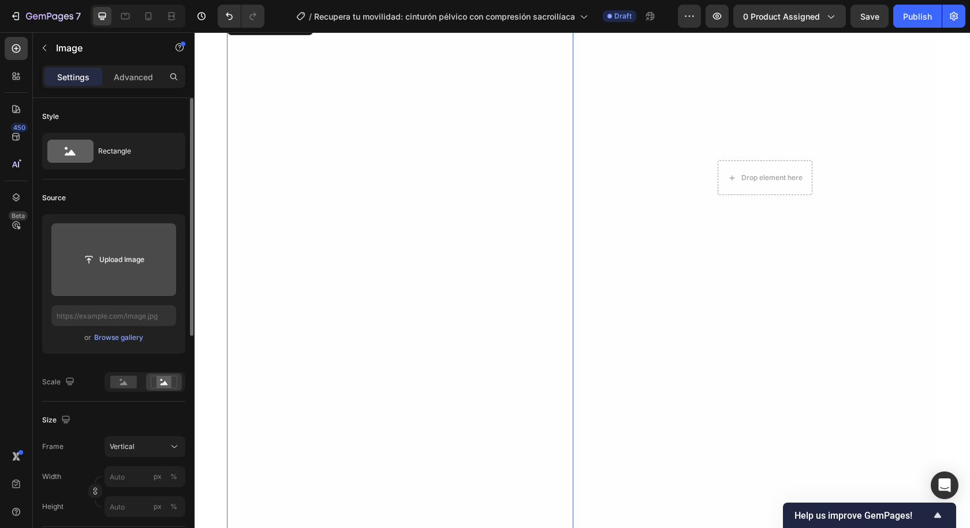
click at [143, 263] on input "file" at bounding box center [114, 260] width 80 height 20
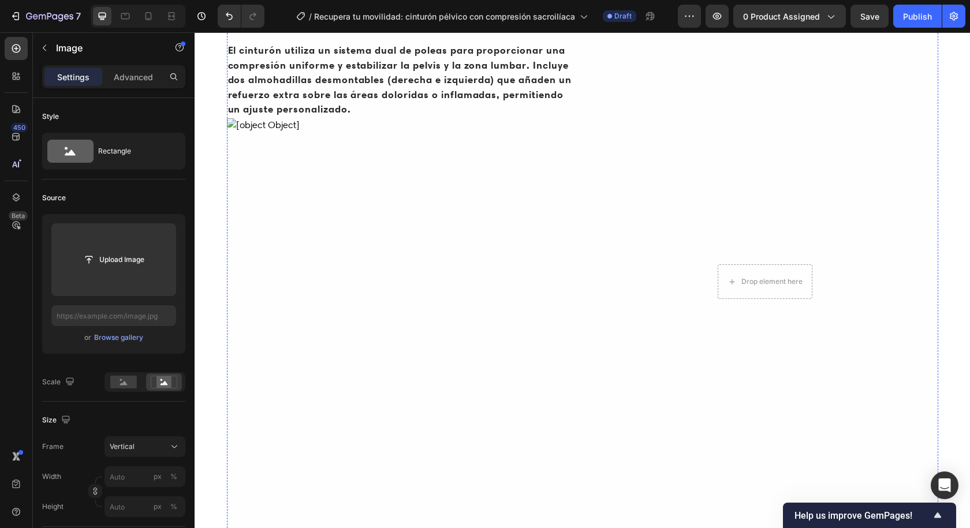
scroll to position [635, 0]
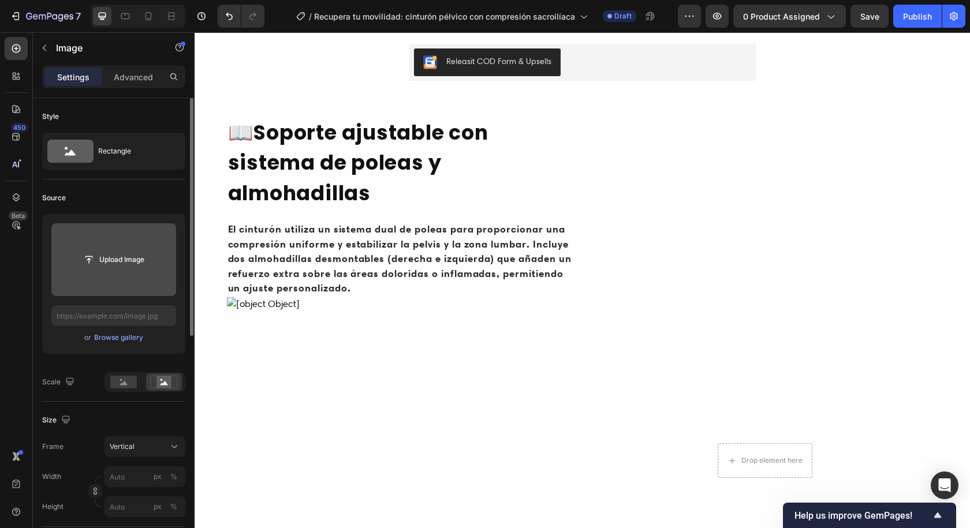
click at [97, 276] on input "file" at bounding box center [113, 259] width 125 height 73
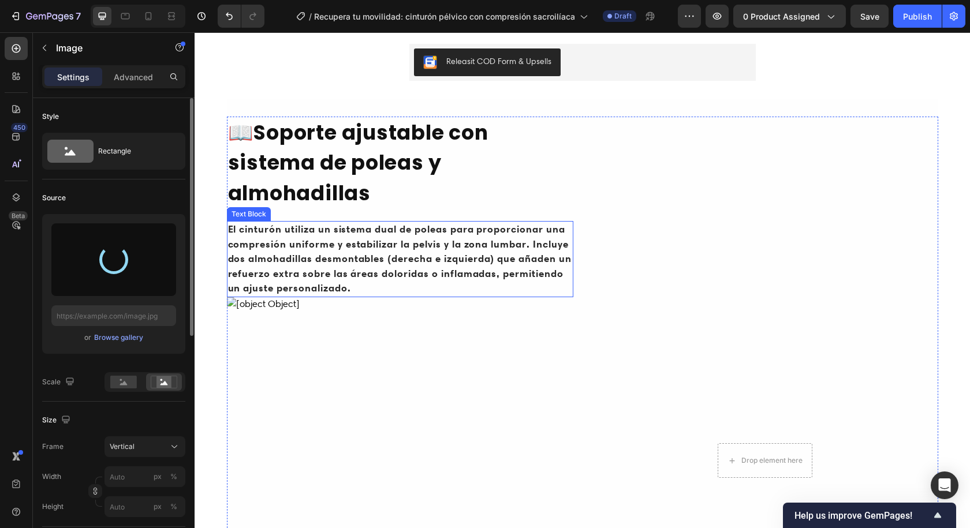
type input "[URL][DOMAIN_NAME]"
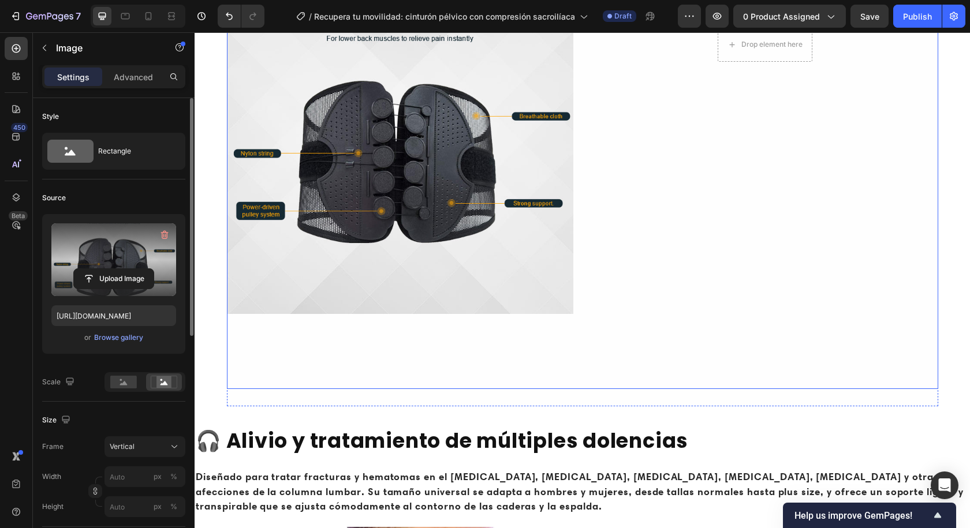
scroll to position [1155, 0]
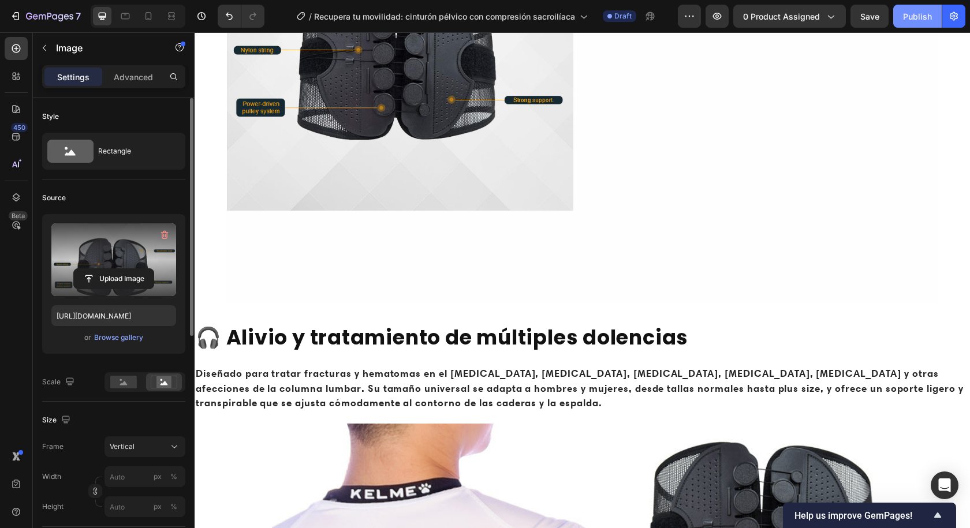
click at [902, 12] on button "Publish" at bounding box center [917, 16] width 48 height 23
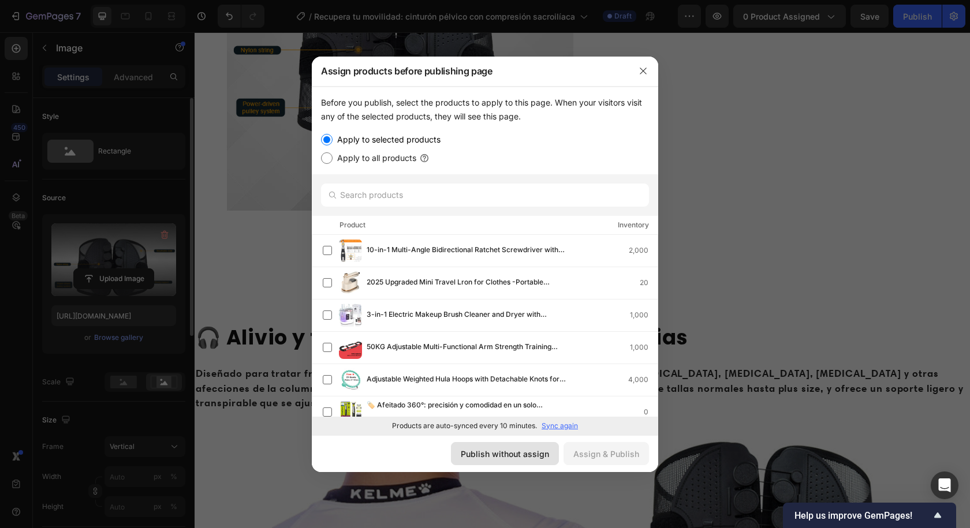
click at [505, 457] on div "Publish without assign" at bounding box center [505, 454] width 88 height 12
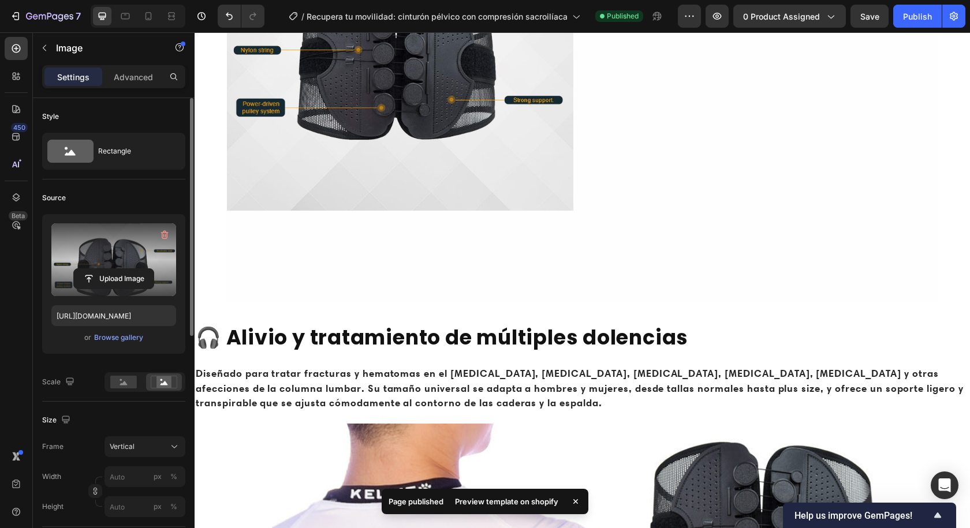
click at [490, 504] on div "Preview template on shopify" at bounding box center [506, 502] width 117 height 16
